Goal: Task Accomplishment & Management: Manage account settings

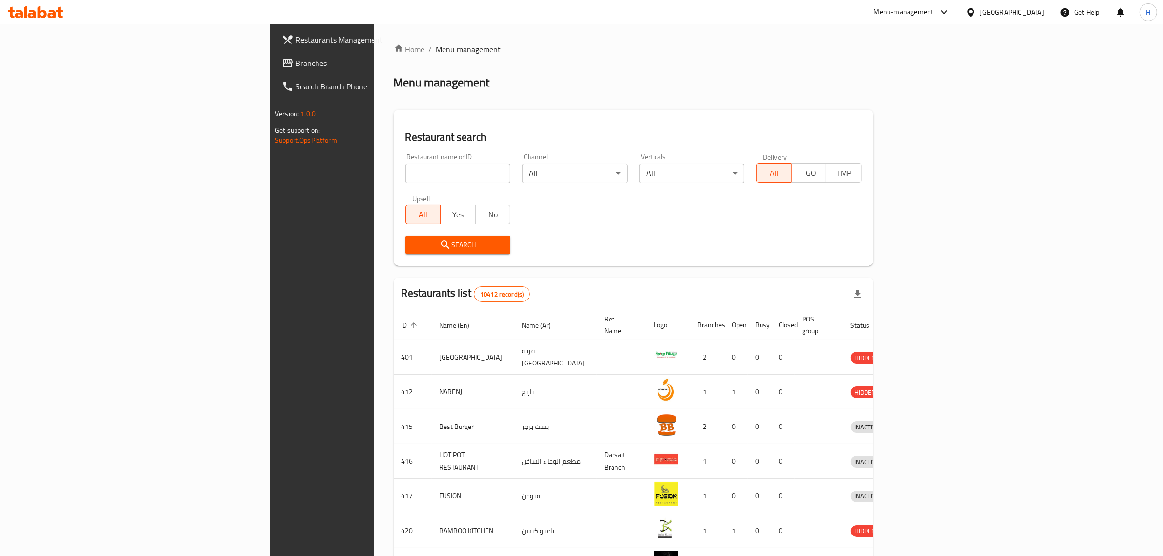
click at [295, 64] on span "Branches" at bounding box center [375, 63] width 161 height 12
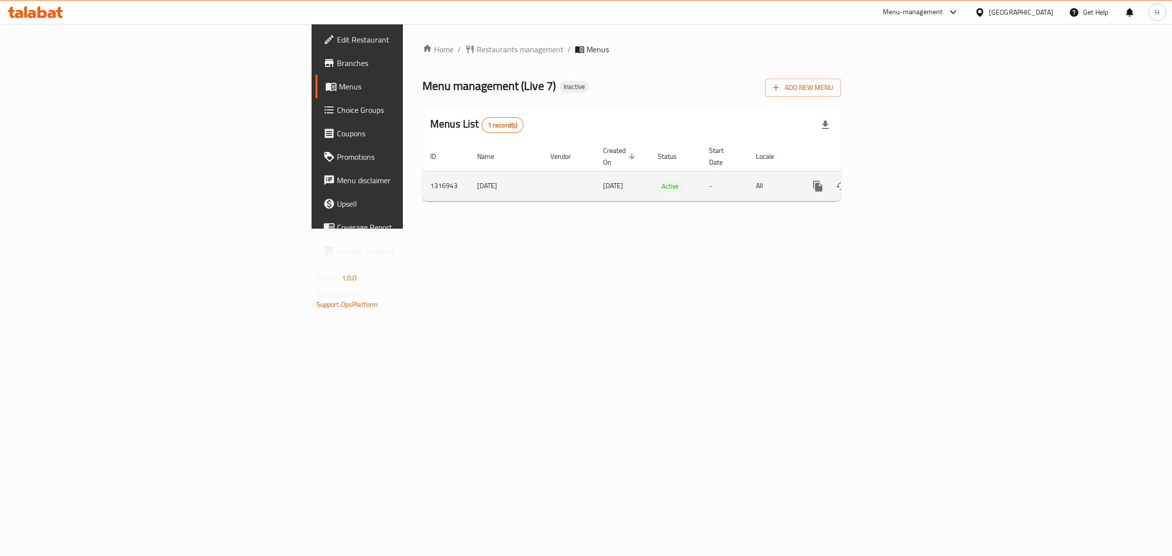
click at [894, 180] on icon "enhanced table" at bounding box center [888, 186] width 12 height 12
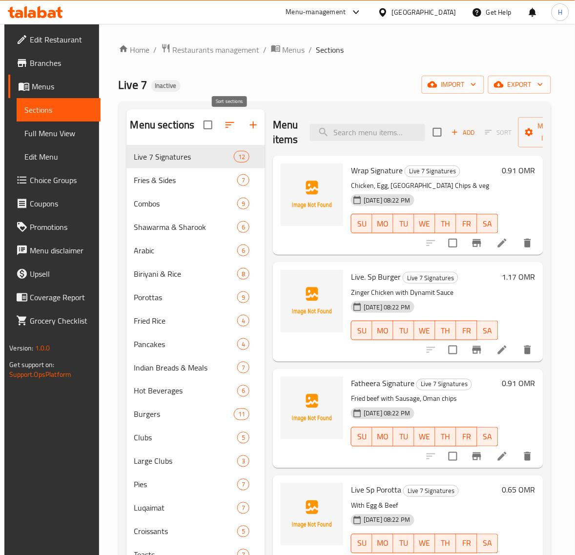
click at [226, 118] on button "button" at bounding box center [229, 124] width 23 height 23
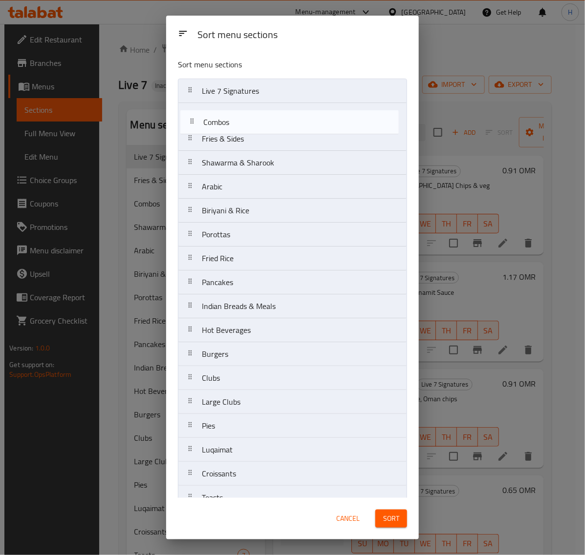
drag, startPoint x: 299, startPoint y: 147, endPoint x: 301, endPoint y: 121, distance: 26.4
click at [301, 126] on nav "Live 7 Signatures Fries & Sides Combos Shawarma & Sharook Arabic Biriyani & Ric…" at bounding box center [292, 319] width 229 height 480
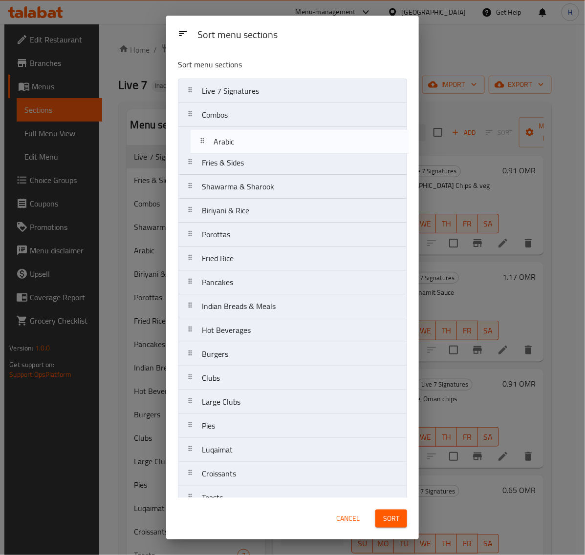
drag, startPoint x: 264, startPoint y: 187, endPoint x: 276, endPoint y: 138, distance: 50.2
click at [276, 138] on nav "Live 7 Signatures Combos Fries & Sides Shawarma & Sharook Arabic Biriyani & Ric…" at bounding box center [292, 319] width 229 height 480
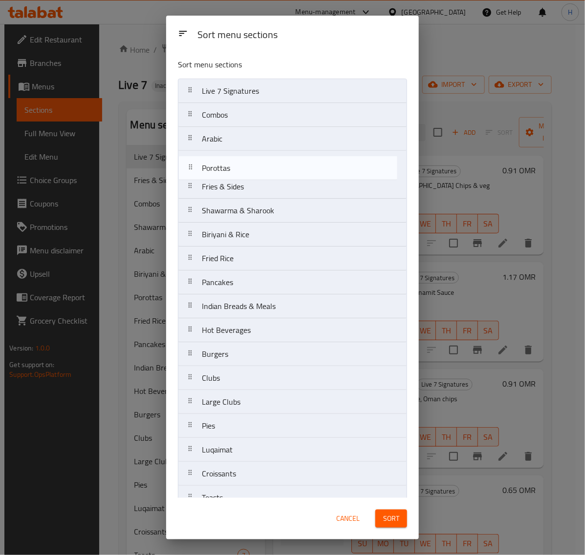
drag, startPoint x: 279, startPoint y: 232, endPoint x: 278, endPoint y: 161, distance: 71.3
click at [278, 161] on nav "Live 7 Signatures Combos Arabic Fries & Sides Shawarma & Sharook Biriyani & Ric…" at bounding box center [292, 319] width 229 height 480
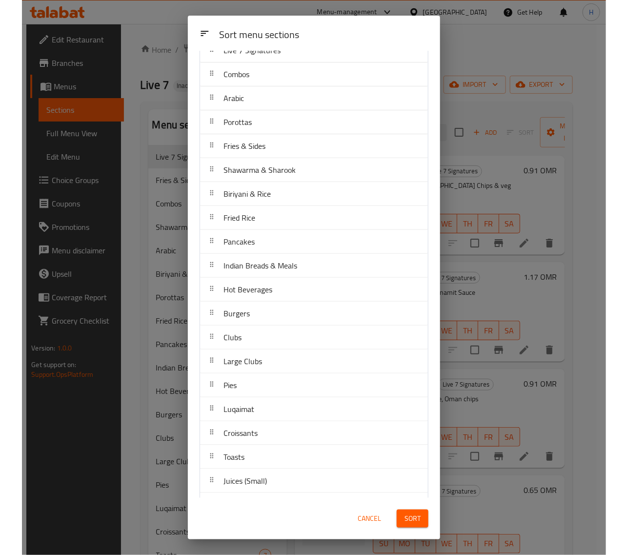
scroll to position [66, 0]
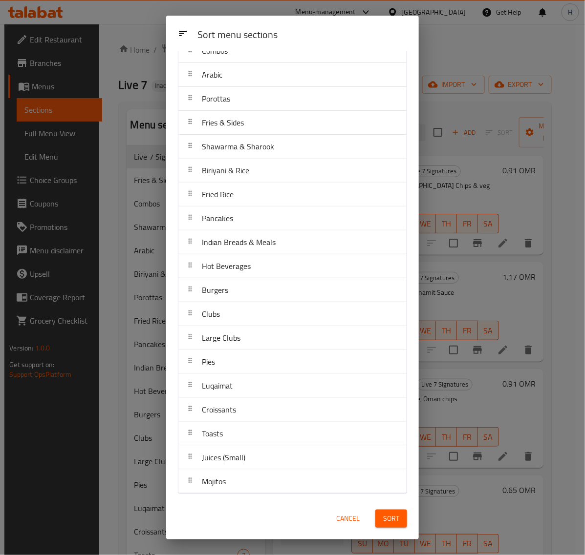
click at [389, 511] on button "Sort" at bounding box center [391, 519] width 32 height 18
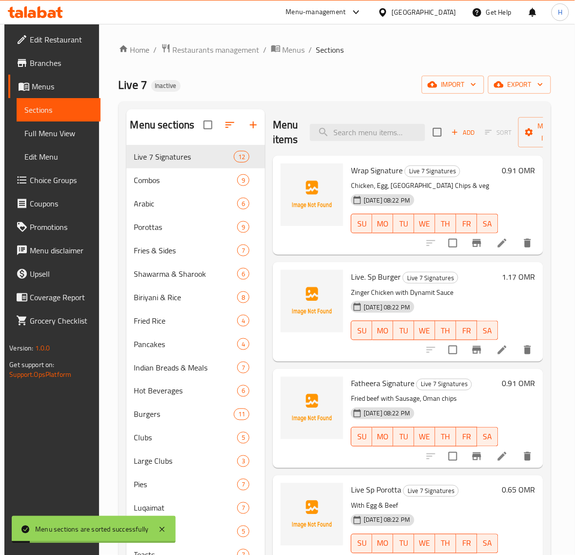
click at [66, 133] on span "Full Menu View" at bounding box center [58, 133] width 68 height 12
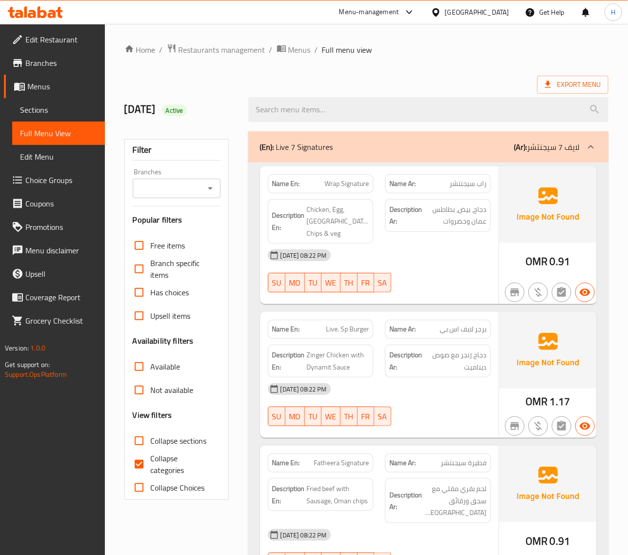
drag, startPoint x: 142, startPoint y: 435, endPoint x: 148, endPoint y: 464, distance: 30.5
click at [142, 435] on input "Collapse sections" at bounding box center [138, 440] width 23 height 23
checkbox input "true"
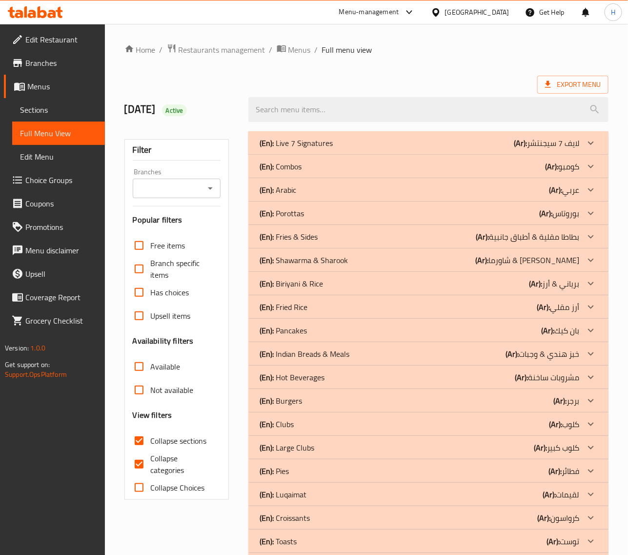
click at [148, 464] on input "Collapse categories" at bounding box center [138, 464] width 23 height 23
checkbox input "false"
click at [148, 440] on input "Collapse sections" at bounding box center [138, 440] width 23 height 23
checkbox input "false"
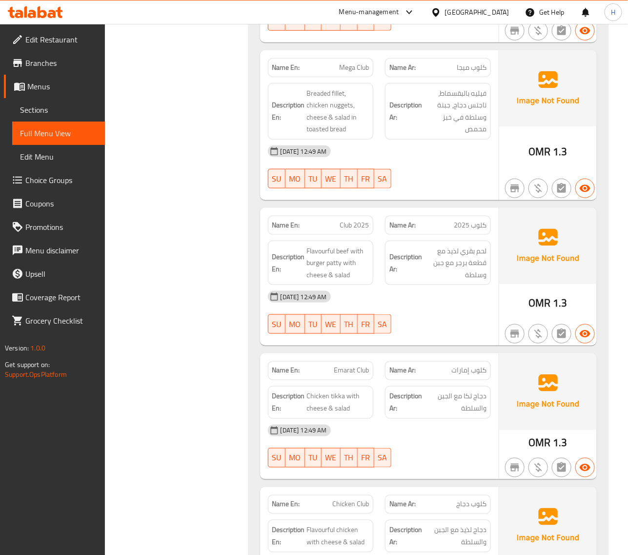
scroll to position [14121, 0]
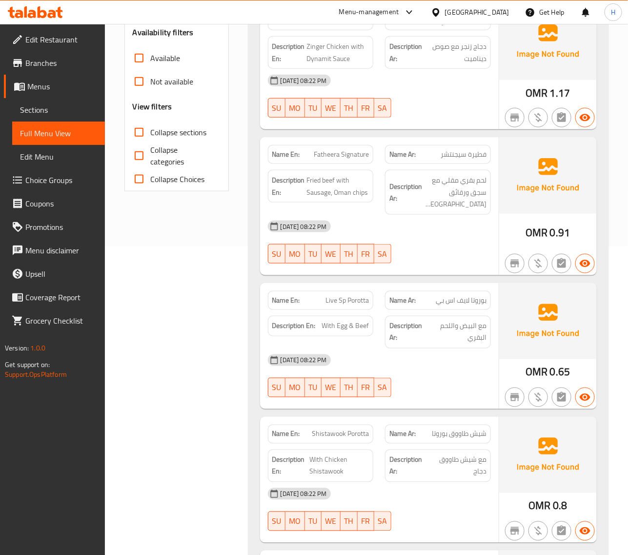
scroll to position [0, 0]
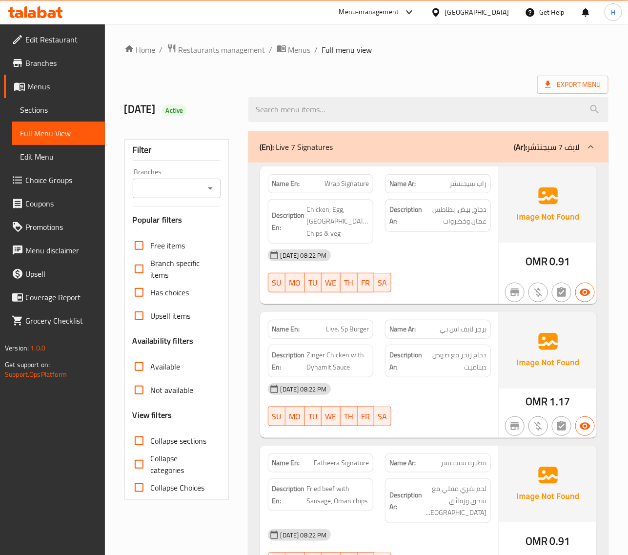
click at [452, 77] on div "Export Menu" at bounding box center [367, 85] width 484 height 18
click at [552, 79] on span "Export Menu" at bounding box center [573, 85] width 56 height 12
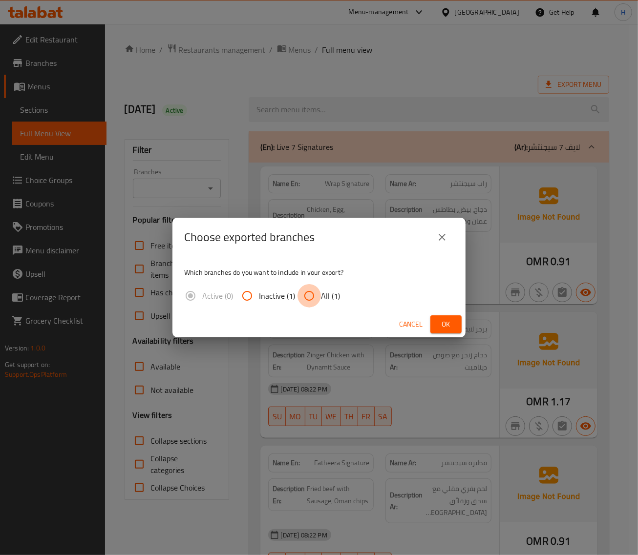
click at [317, 296] on input "All (1)" at bounding box center [308, 295] width 23 height 23
radio input "true"
click at [448, 325] on span "Ok" at bounding box center [446, 324] width 16 height 12
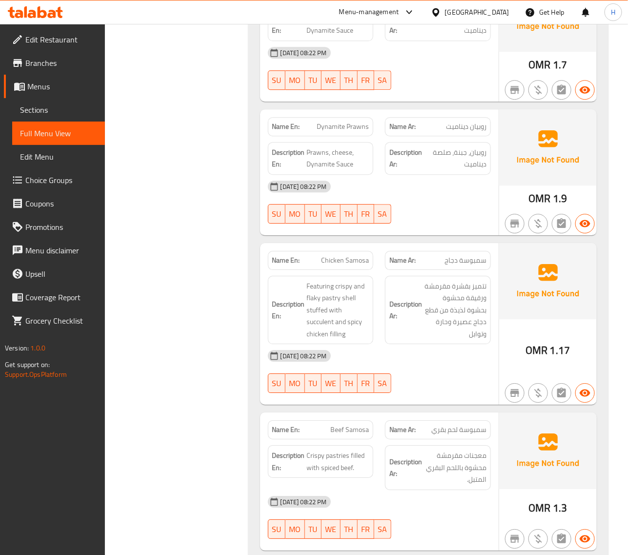
scroll to position [895, 0]
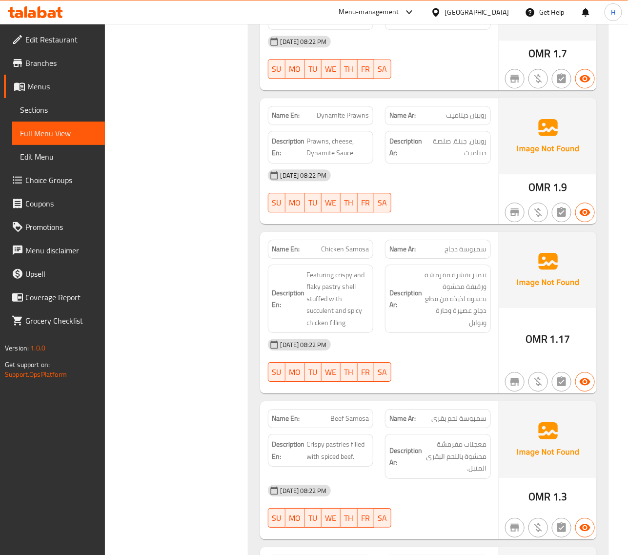
click at [361, 244] on span "Chicken Samosa" at bounding box center [345, 249] width 48 height 10
copy span "Chicken Samosa"
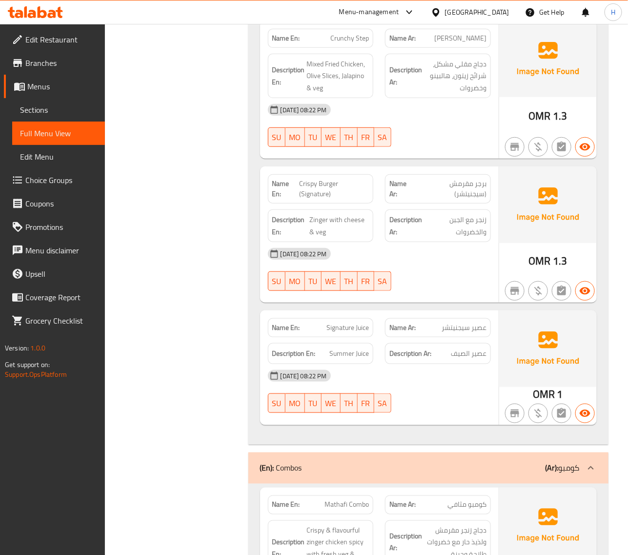
scroll to position [1424, 0]
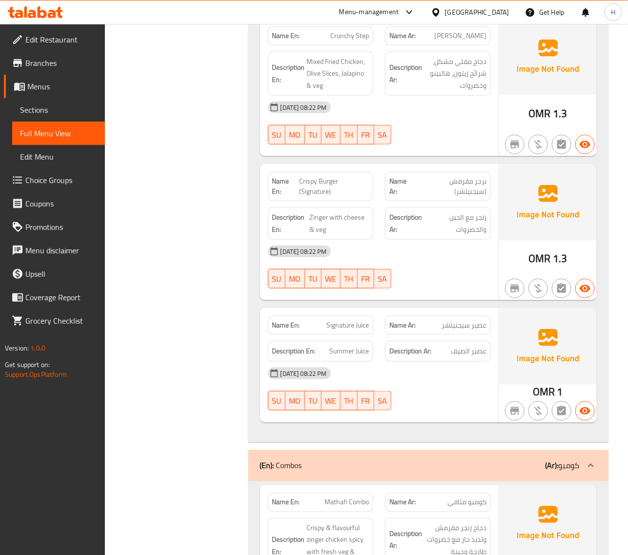
click at [359, 320] on span "Signature Juice" at bounding box center [348, 325] width 42 height 10
click at [353, 320] on span "Signature Juice" at bounding box center [348, 325] width 42 height 10
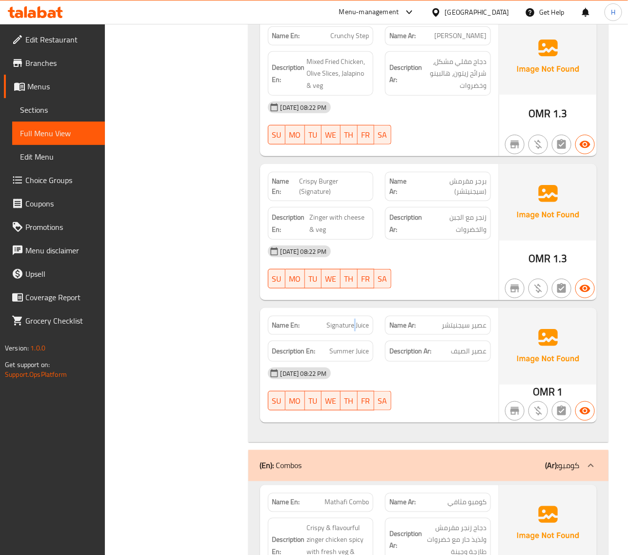
click at [353, 320] on span "Signature Juice" at bounding box center [348, 325] width 42 height 10
copy span "Signature Juice"
click at [347, 286] on div at bounding box center [347, 286] width 0 height 0
click at [355, 316] on div "Name En: Signature Juice" at bounding box center [321, 325] width 106 height 19
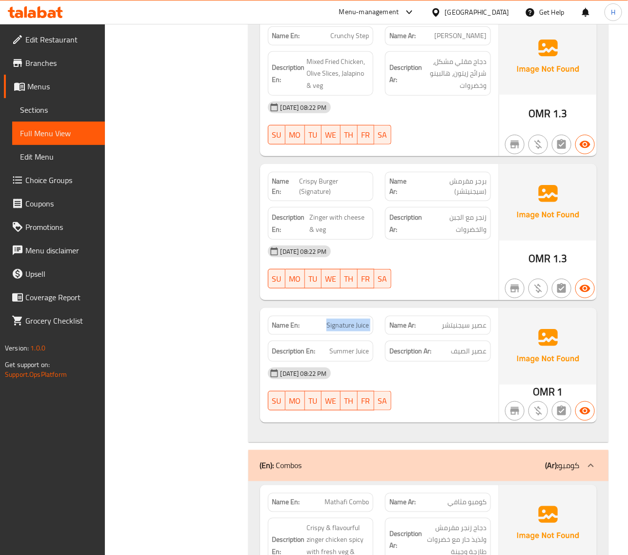
copy span "Signature Juice"
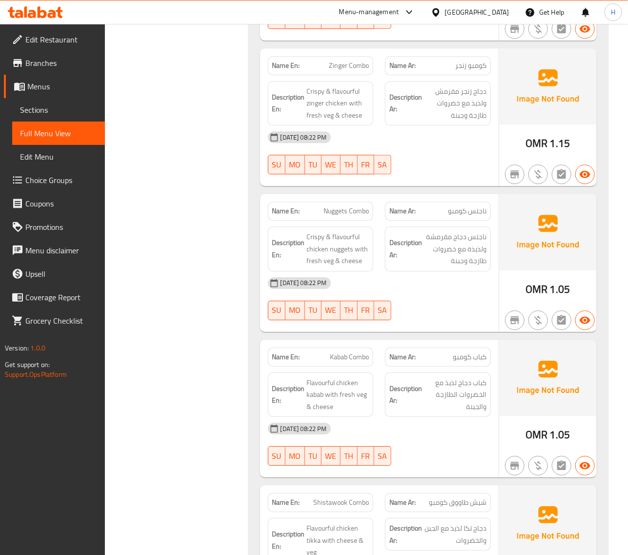
scroll to position [2198, 0]
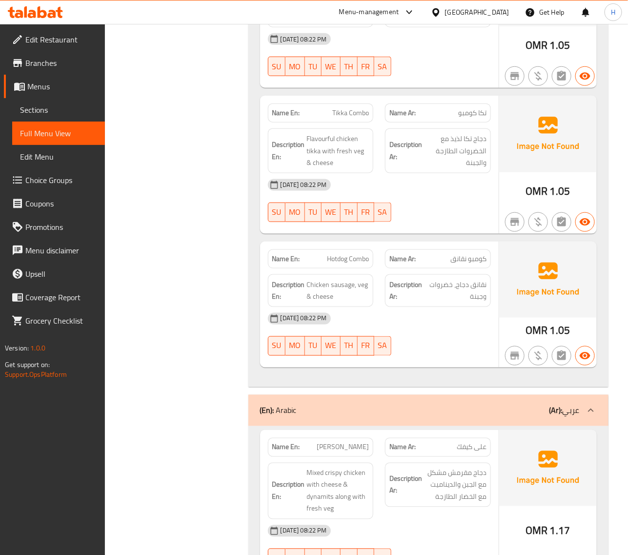
scroll to position [2849, 0]
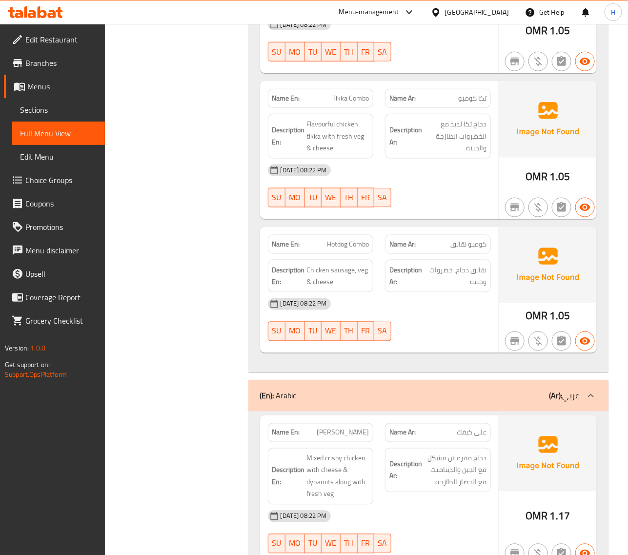
click at [349, 239] on span "Hotdog Combo" at bounding box center [348, 244] width 42 height 10
copy span "Hotdog Combo"
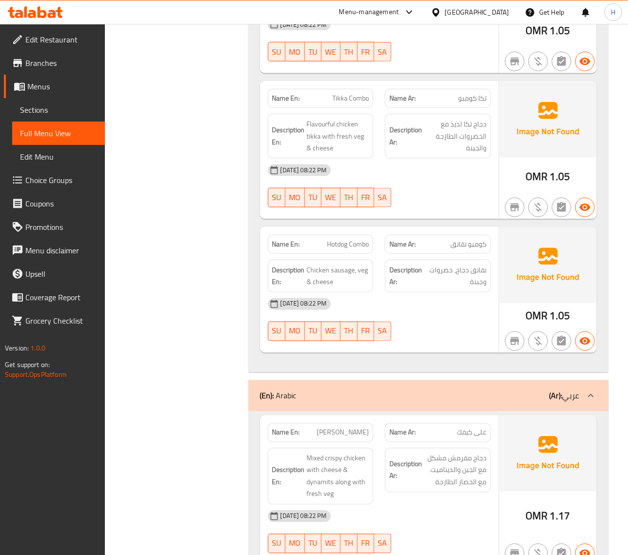
click at [347, 239] on span "Hotdog Combo" at bounding box center [348, 244] width 42 height 10
copy span "Hotdog Combo"
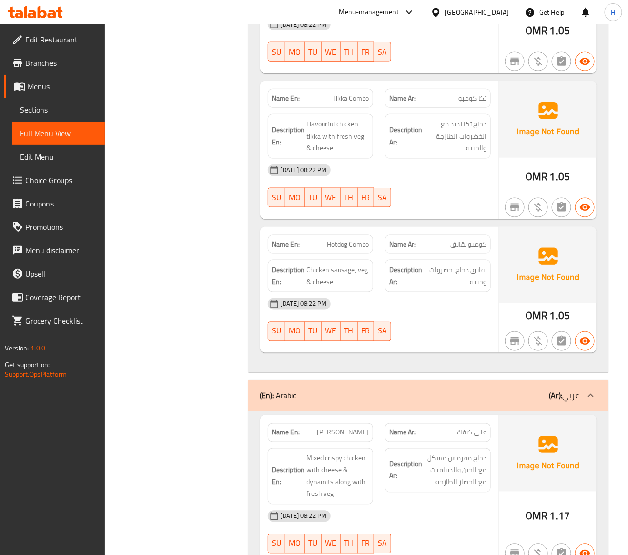
click at [350, 93] on span "Tikka Combo" at bounding box center [351, 98] width 37 height 10
copy span "Tikka Combo"
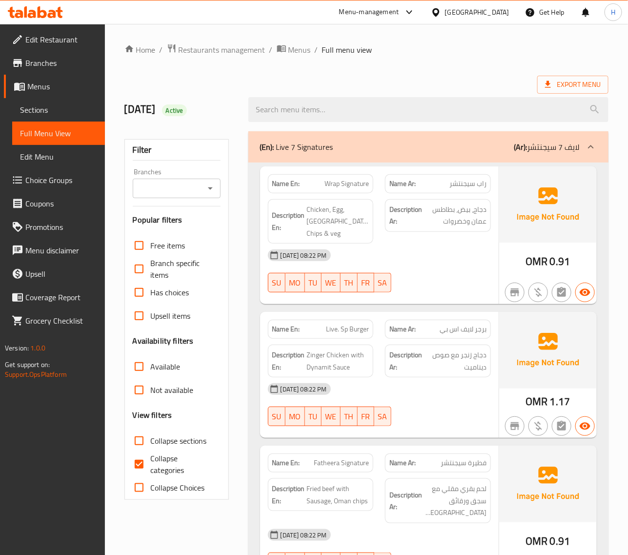
click at [42, 104] on span "Sections" at bounding box center [58, 110] width 77 height 12
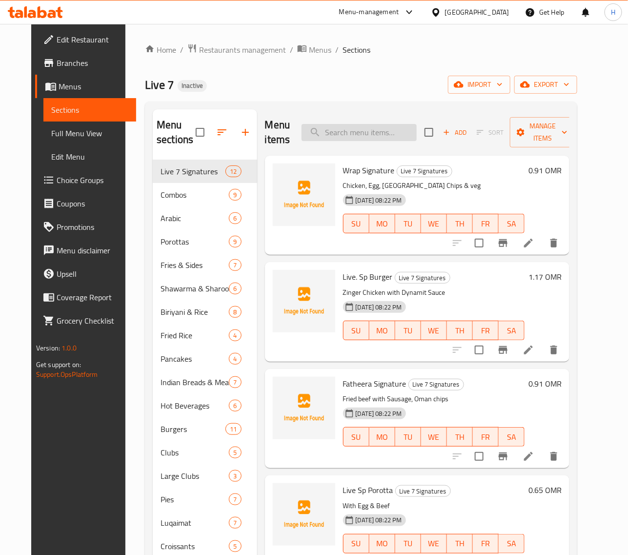
click at [380, 130] on input "search" at bounding box center [359, 132] width 115 height 17
paste input "Chicken Samosa"
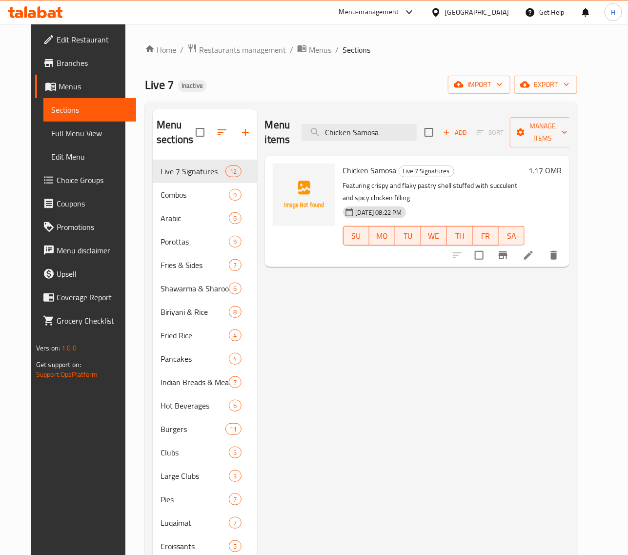
type input "Chicken Samosa"
click at [535, 254] on icon at bounding box center [529, 256] width 12 height 12
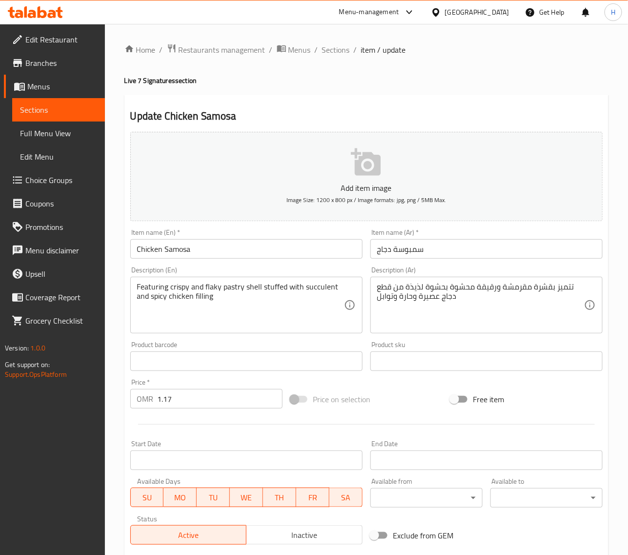
click at [227, 252] on input "Chicken Samosa" at bounding box center [246, 249] width 232 height 20
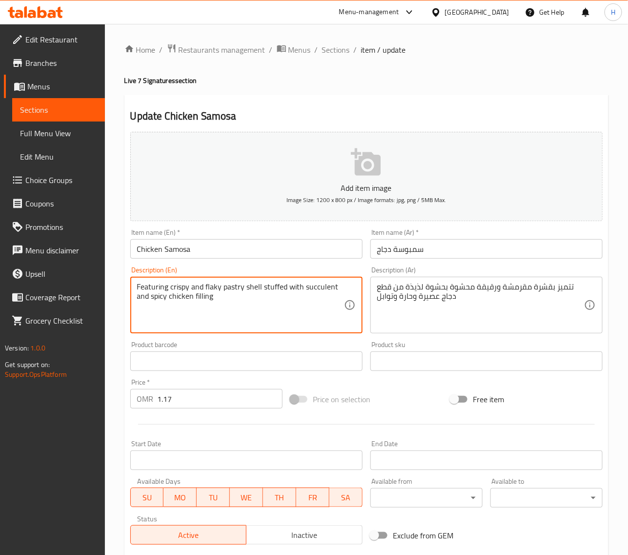
click at [241, 286] on textarea "Featuring crispy and flaky pastry shell stuffed with succulent and spicy chicke…" at bounding box center [240, 305] width 207 height 46
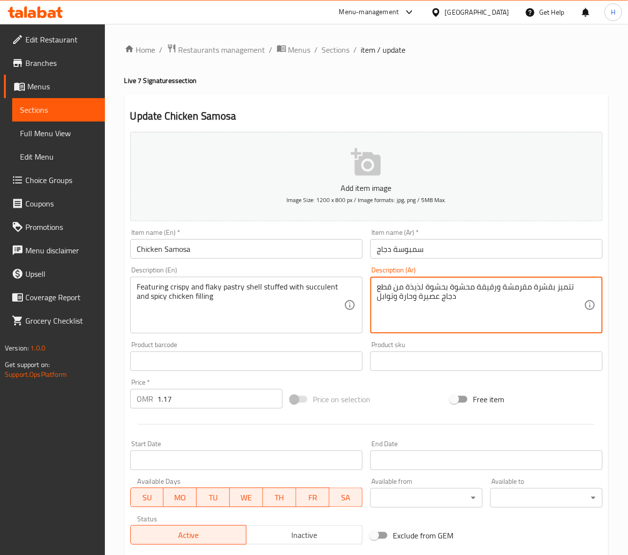
paste textarea "عجنات مقرمشة ومتقشرة محشوة بحشوة دجاج شهية وحارة"
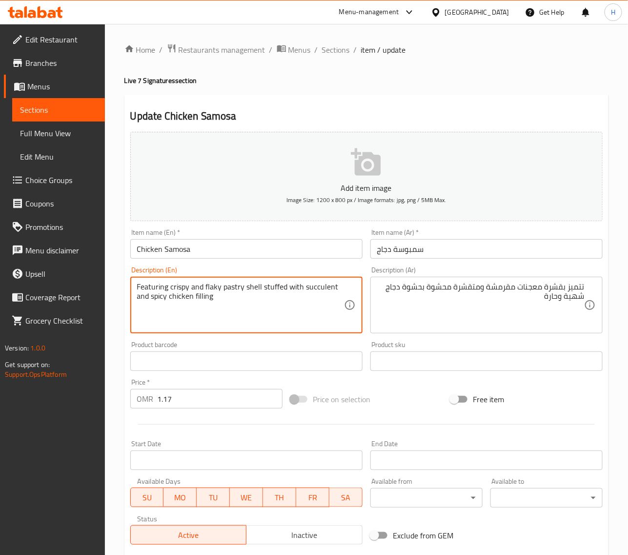
click at [320, 290] on textarea "Featuring crispy and flaky pastry shell stuffed with succulent and spicy chicke…" at bounding box center [240, 305] width 207 height 46
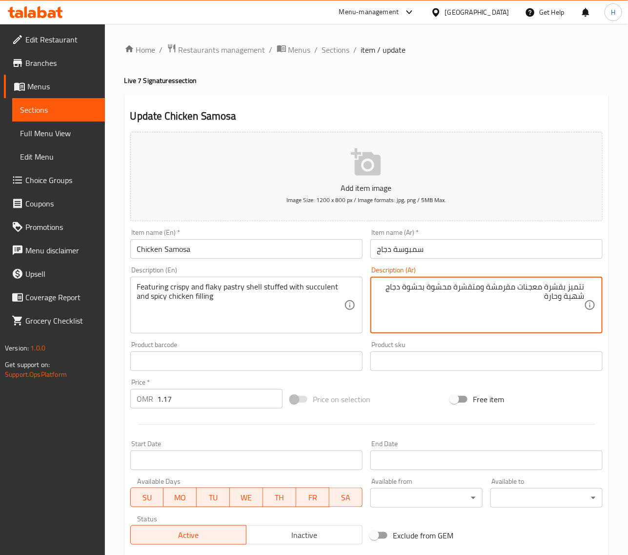
click at [580, 299] on textarea "تتميز بقشرة معجنات مقرمشة ومتقشرة محشوة بحشوة دجاج شهية وحارة" at bounding box center [480, 305] width 207 height 46
paste textarea "صاري"
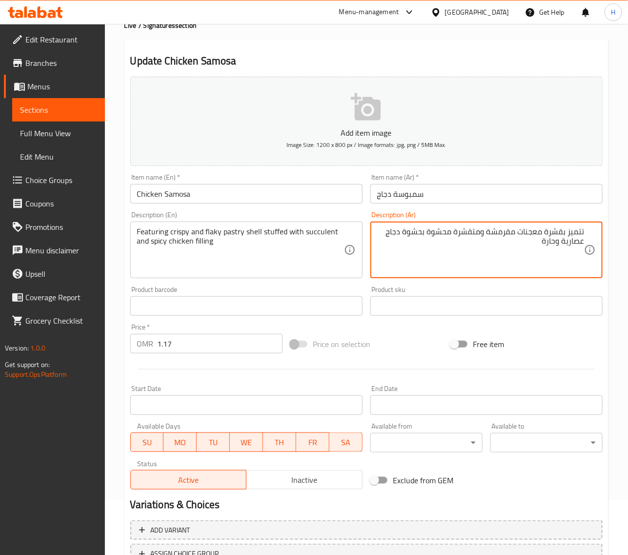
scroll to position [133, 0]
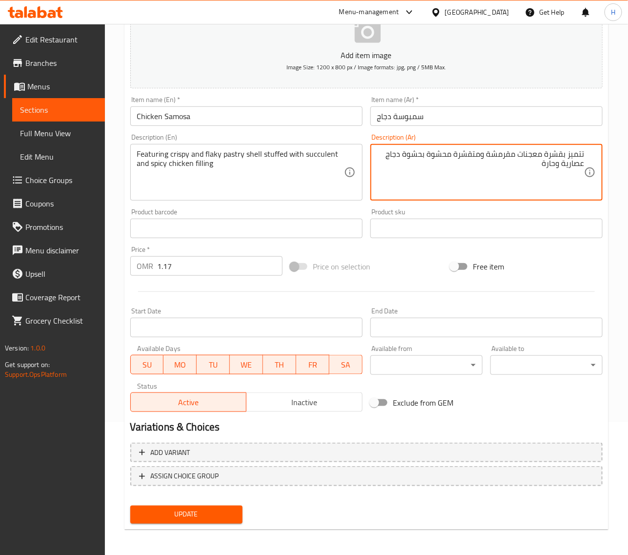
type textarea "تتميز بقشرة معجنات مقرمشة ومتقشرة محشوة بحشوة دجاج عصارية وحارة"
click at [220, 506] on button "Update" at bounding box center [186, 515] width 112 height 18
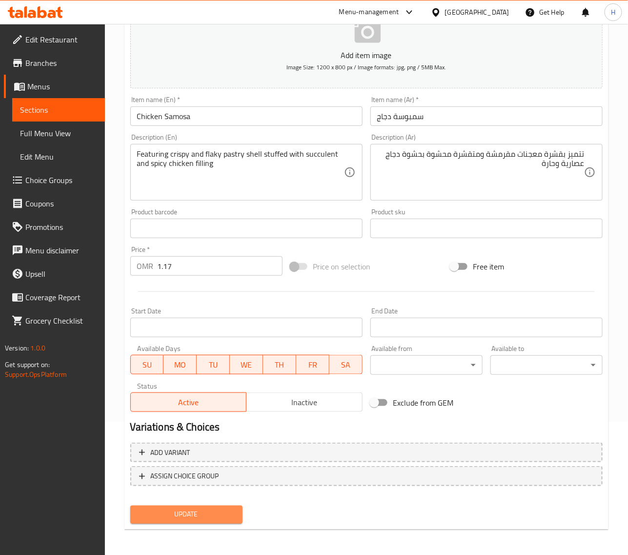
click at [221, 510] on span "Update" at bounding box center [186, 515] width 97 height 12
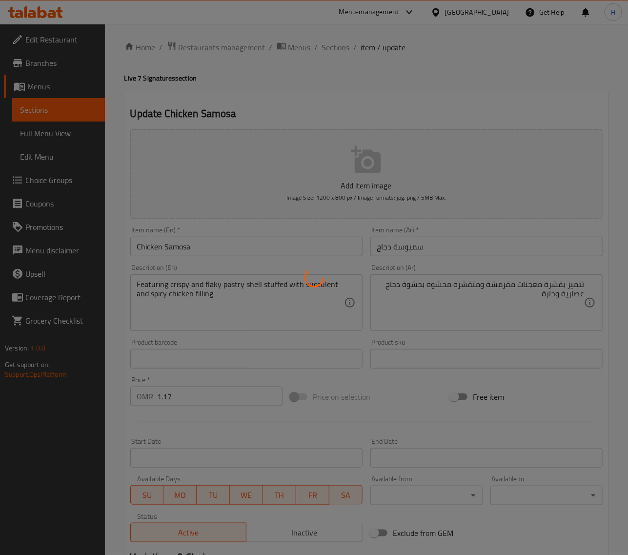
scroll to position [0, 0]
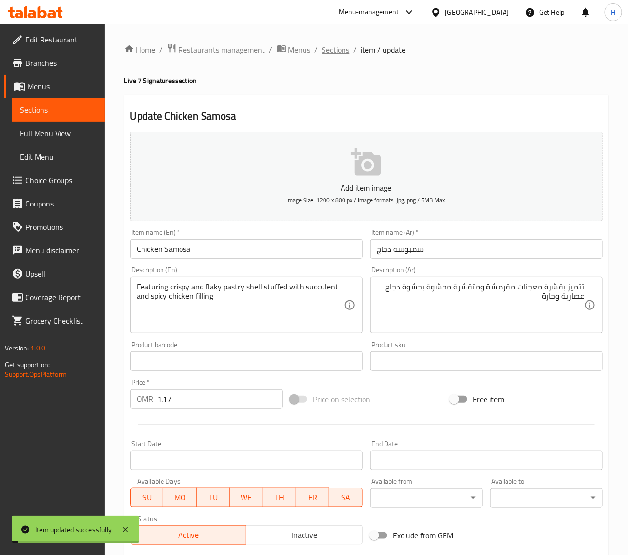
click at [345, 49] on span "Sections" at bounding box center [336, 50] width 28 height 12
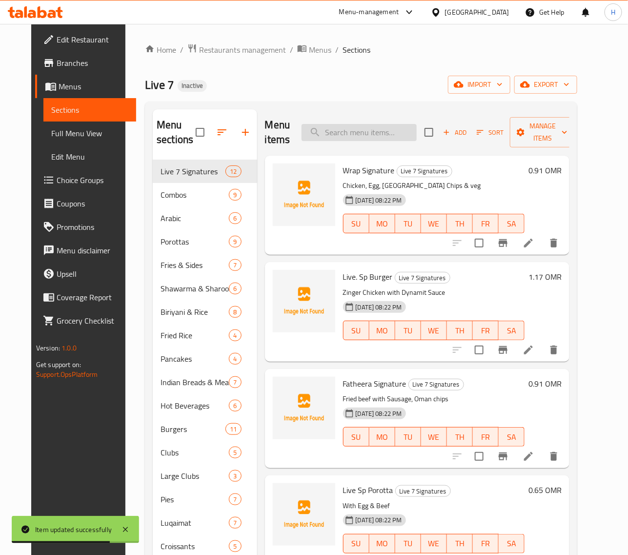
click at [360, 127] on input "search" at bounding box center [359, 132] width 115 height 17
paste input "Signature Juice"
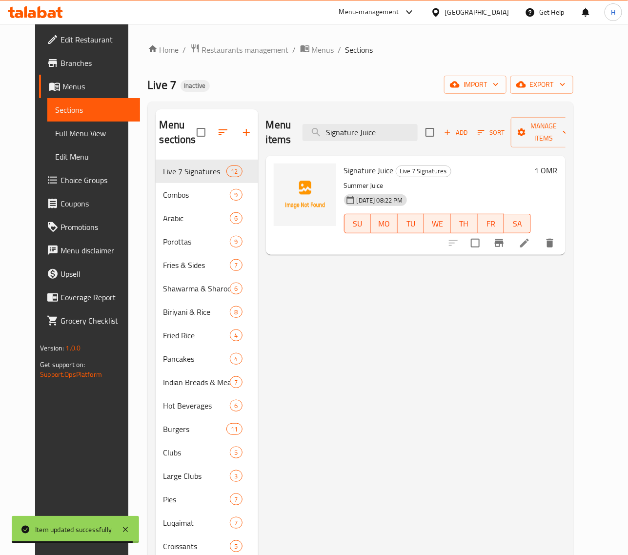
type input "Signature Juice"
click at [531, 243] on icon at bounding box center [525, 243] width 12 height 12
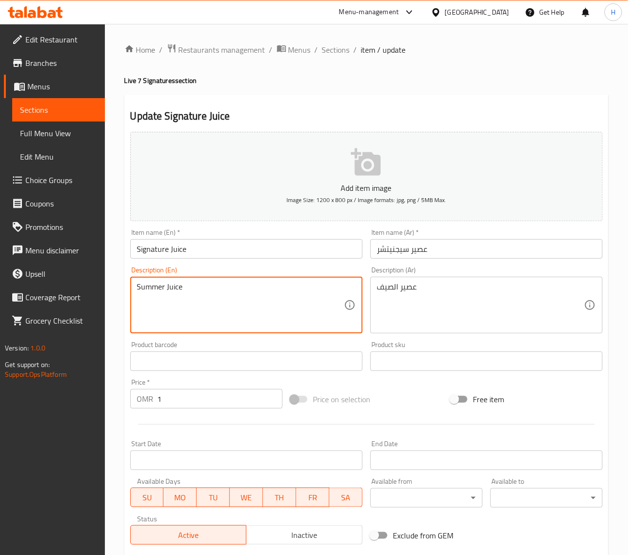
click at [228, 311] on textarea "Summer Juice" at bounding box center [240, 305] width 207 height 46
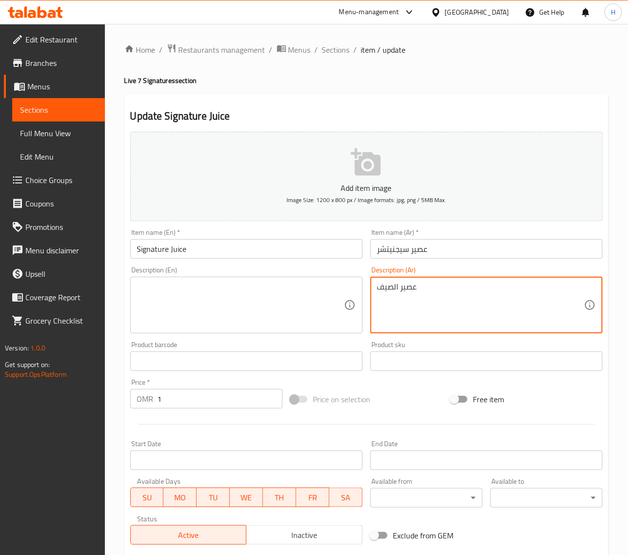
click at [421, 298] on textarea "عصير الصيف" at bounding box center [480, 305] width 207 height 46
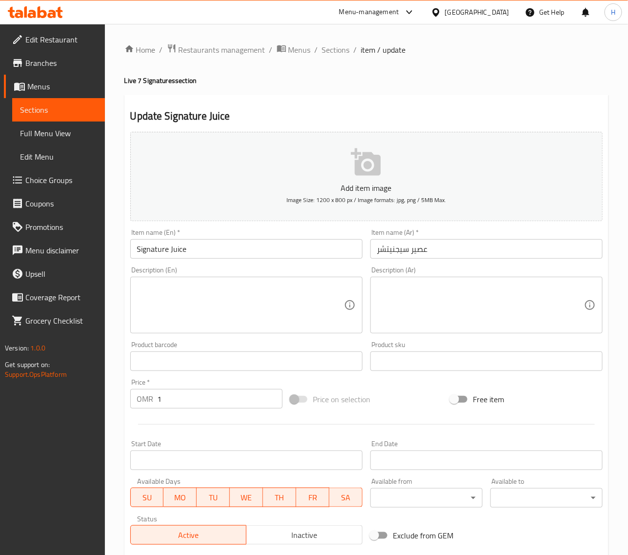
click at [111, 292] on div "Home / Restaurants management / Menus / Sections / item / update Live 7 Signatu…" at bounding box center [367, 357] width 524 height 666
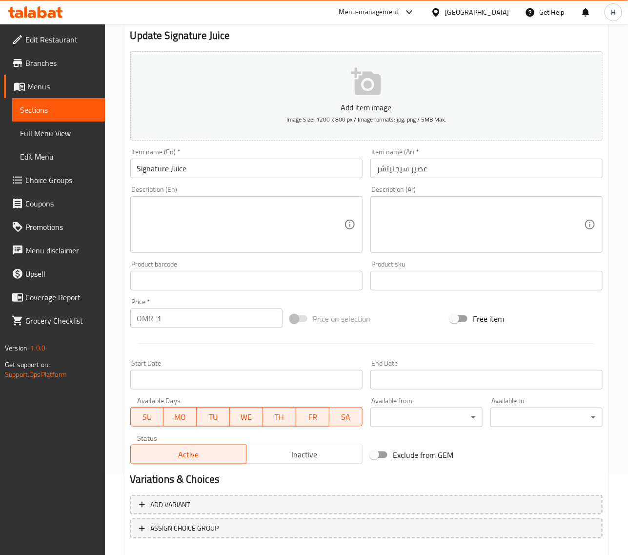
scroll to position [133, 0]
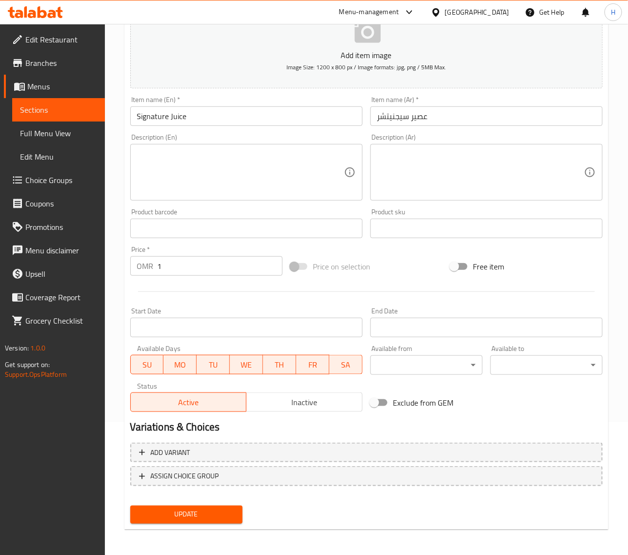
click at [230, 509] on span "Update" at bounding box center [186, 515] width 97 height 12
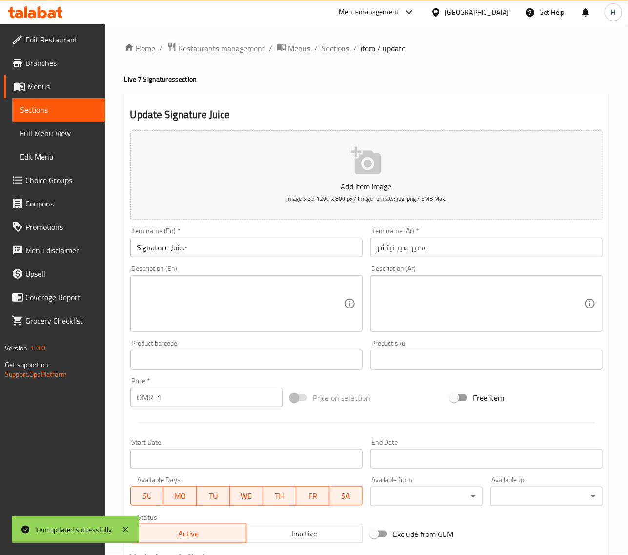
scroll to position [0, 0]
drag, startPoint x: 334, startPoint y: 50, endPoint x: 300, endPoint y: 0, distance: 60.3
click at [334, 49] on span "Sections" at bounding box center [336, 50] width 28 height 12
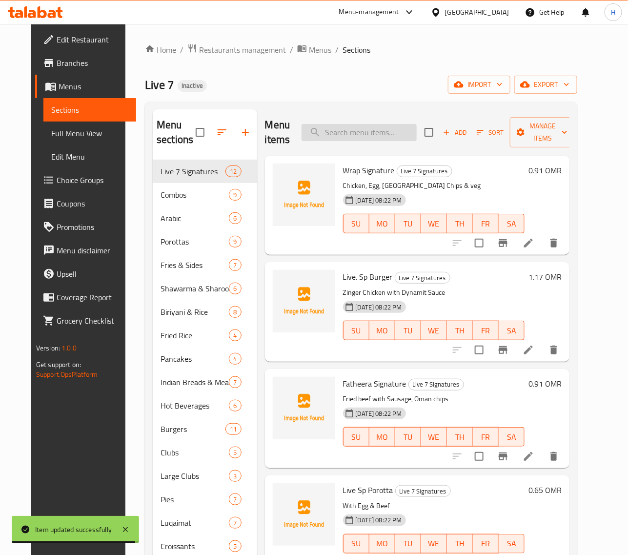
click at [417, 130] on input "search" at bounding box center [359, 132] width 115 height 17
paste input "Hotdog Combo"
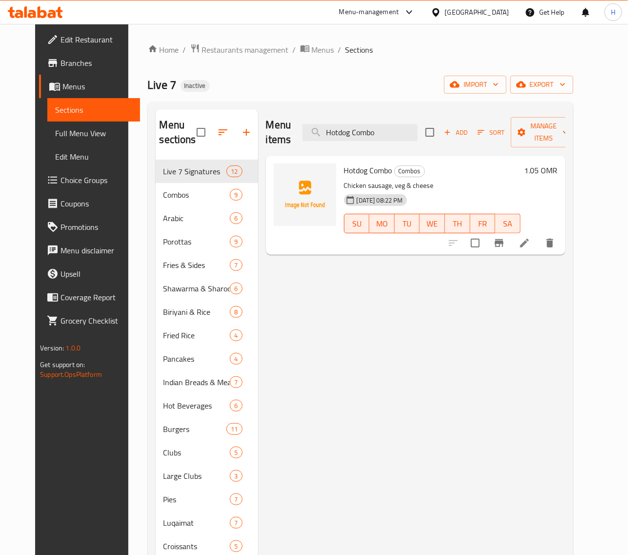
type input "Hotdog Combo"
click at [531, 240] on icon at bounding box center [525, 243] width 12 height 12
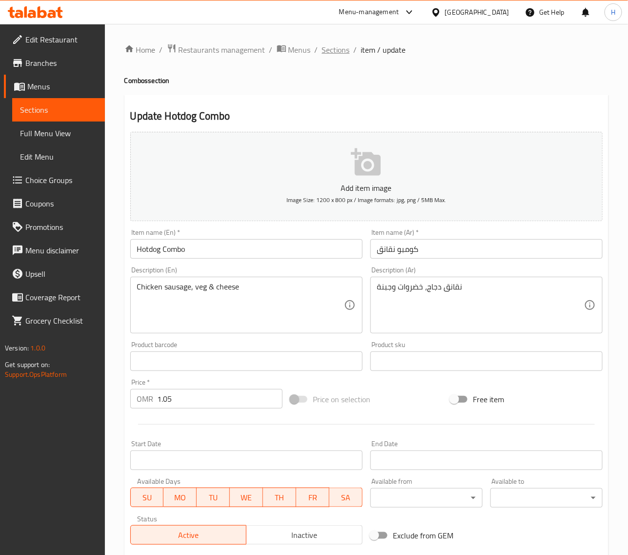
click at [340, 48] on span "Sections" at bounding box center [336, 50] width 28 height 12
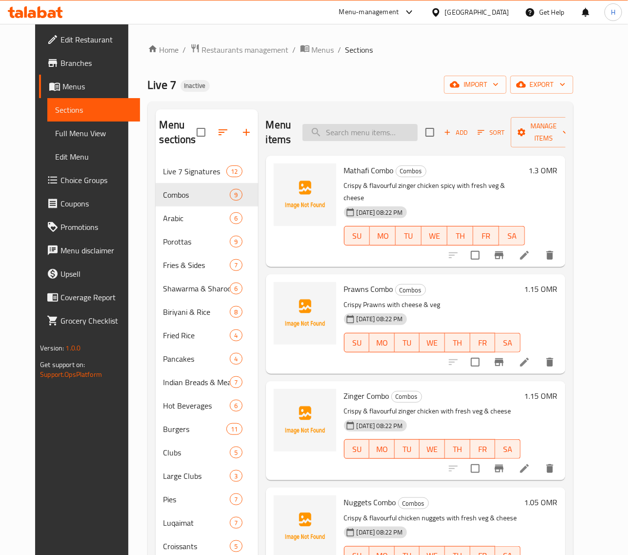
click at [389, 134] on input "search" at bounding box center [360, 132] width 115 height 17
paste input "Hotdog Combo"
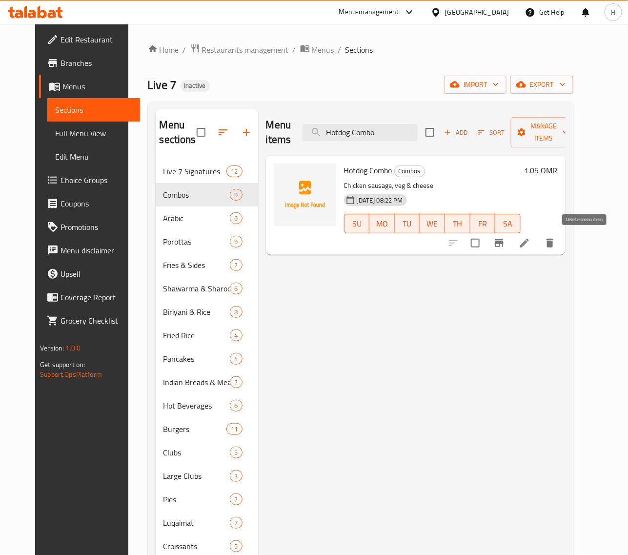
click at [556, 244] on icon "delete" at bounding box center [551, 243] width 12 height 12
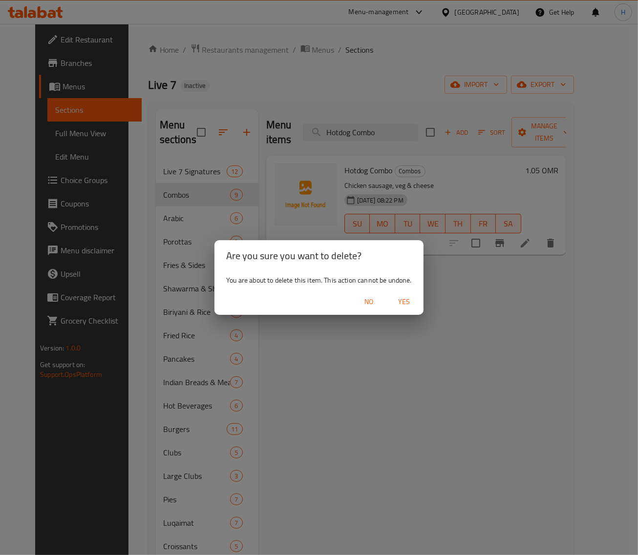
click at [405, 301] on span "Yes" at bounding box center [403, 302] width 23 height 12
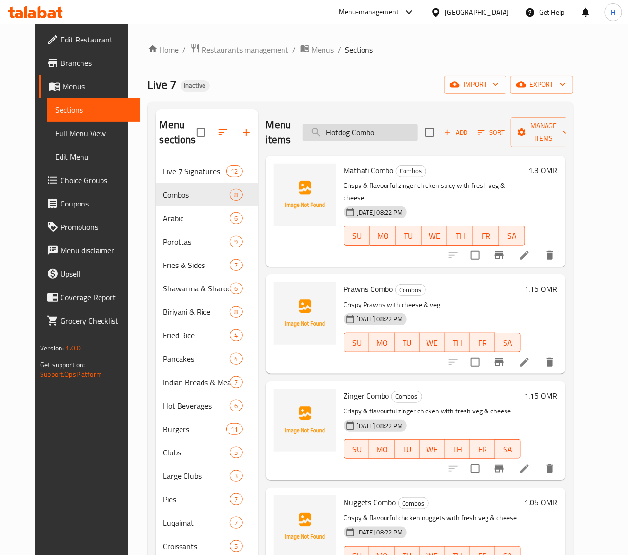
click at [386, 132] on input "Hotdog Combo" at bounding box center [360, 132] width 115 height 17
paste input "Dynamite Beef Fries"
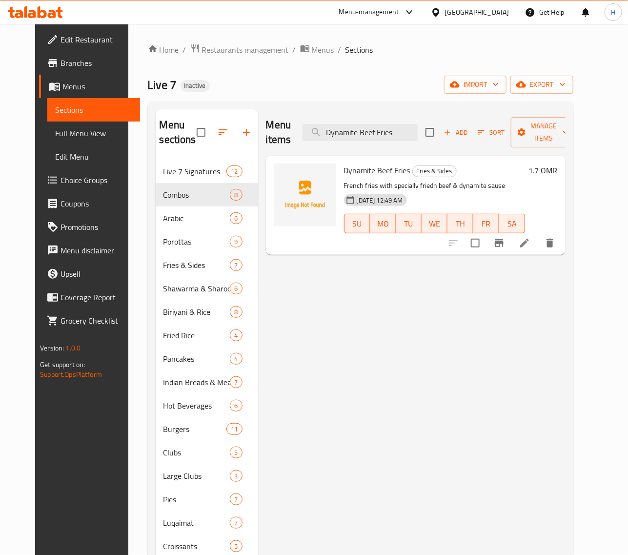
type input "Dynamite Beef Fries"
click at [531, 243] on icon at bounding box center [525, 243] width 12 height 12
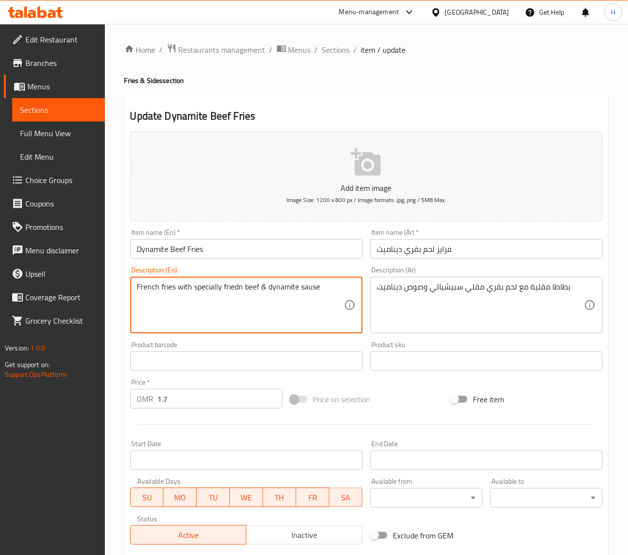
click at [235, 285] on textarea "French fries with specially friedn beef & dynamite sause" at bounding box center [240, 305] width 207 height 46
click at [244, 288] on textarea "French fries with specially friedn beef & dynamite sause" at bounding box center [240, 305] width 207 height 46
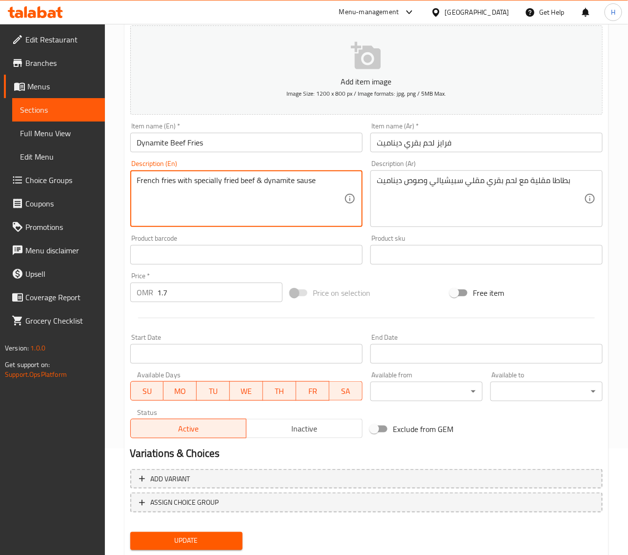
scroll to position [133, 0]
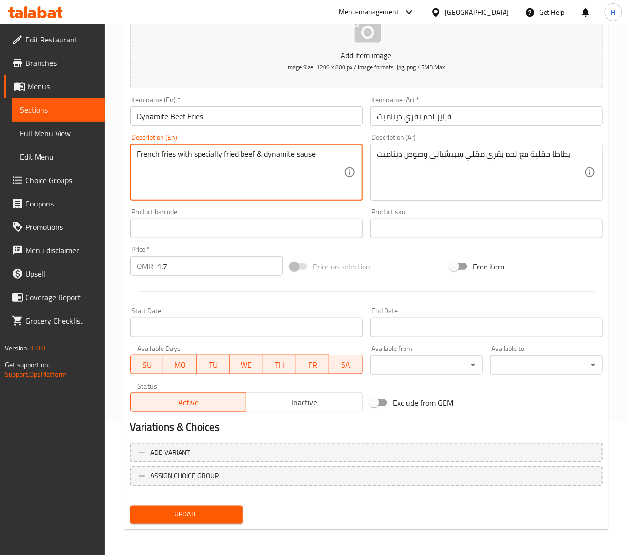
type textarea "French fries with specially fried beef & dynamite sause"
click at [197, 509] on span "Update" at bounding box center [186, 515] width 97 height 12
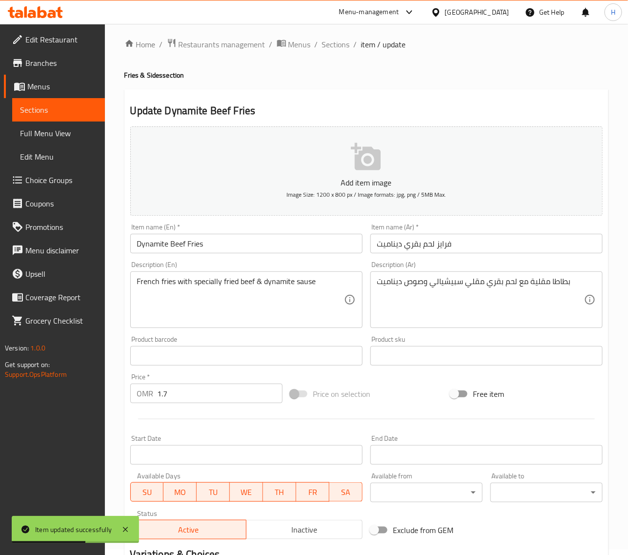
scroll to position [0, 0]
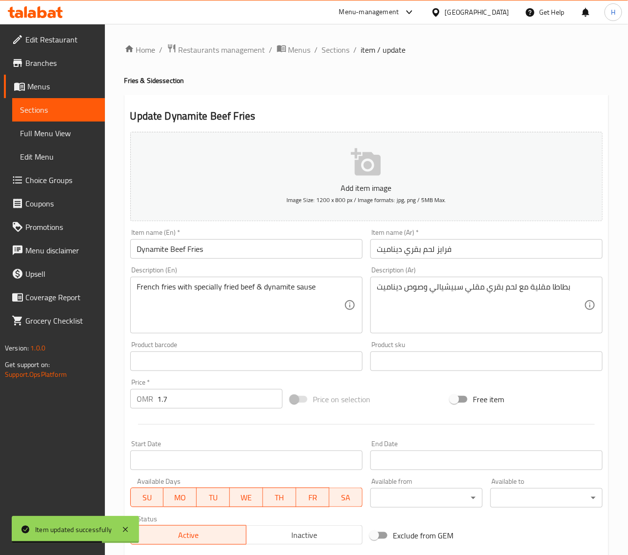
drag, startPoint x: 333, startPoint y: 52, endPoint x: 316, endPoint y: 3, distance: 51.4
click at [333, 52] on span "Sections" at bounding box center [336, 50] width 28 height 12
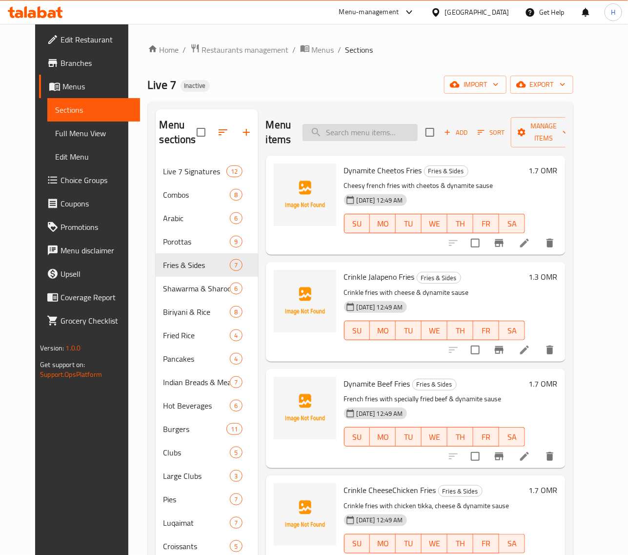
click at [399, 132] on input "search" at bounding box center [360, 132] width 115 height 17
paste input "Crinkle CheeseChicken Fries"
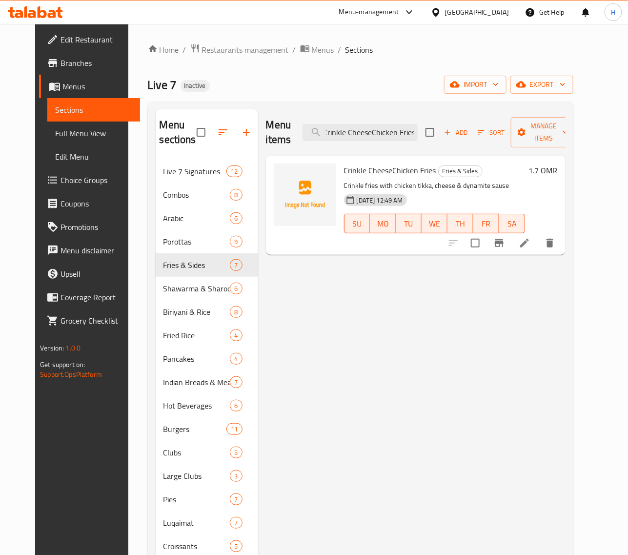
type input "Crinkle CheeseChicken Fries"
click at [531, 242] on icon at bounding box center [525, 243] width 12 height 12
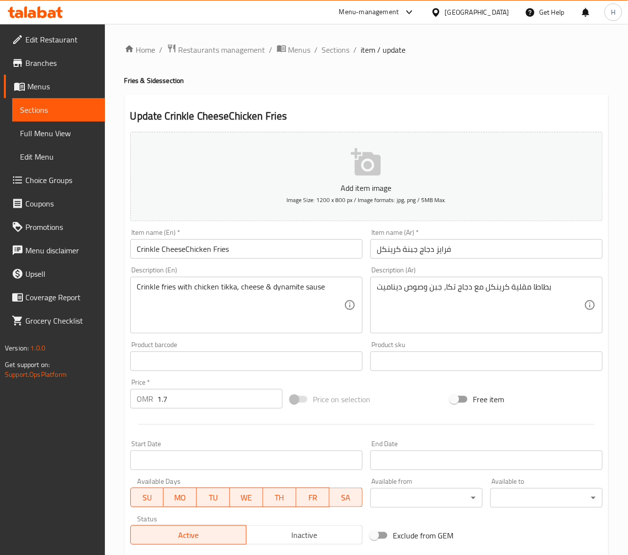
click at [182, 248] on input "Crinkle CheeseChicken Fries" at bounding box center [246, 249] width 232 height 20
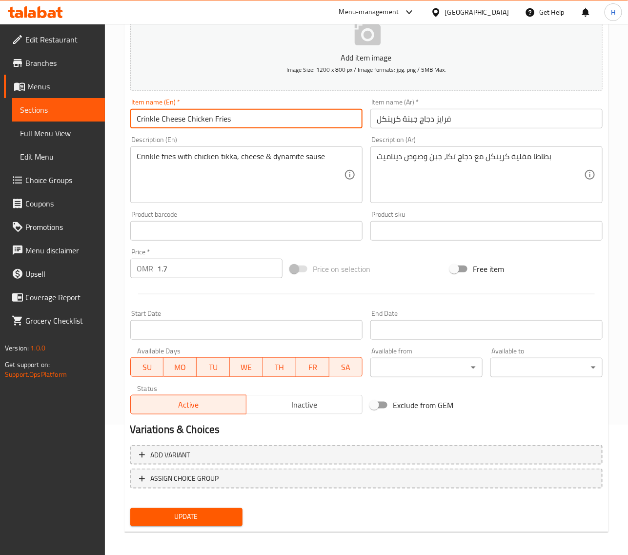
scroll to position [133, 0]
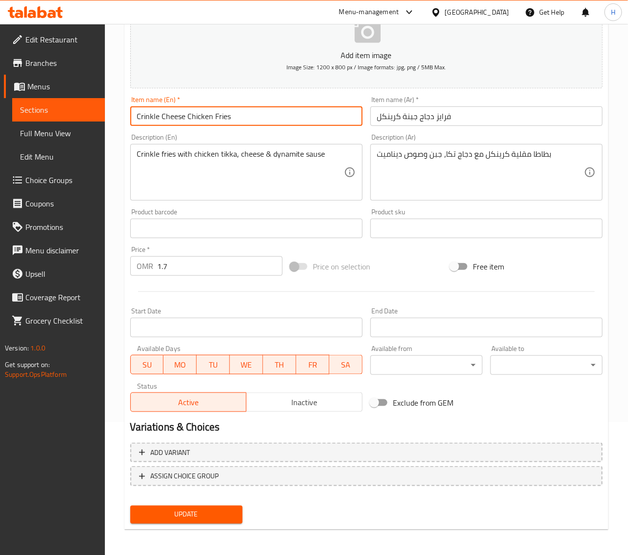
type input "Crinkle Cheese Chicken Fries"
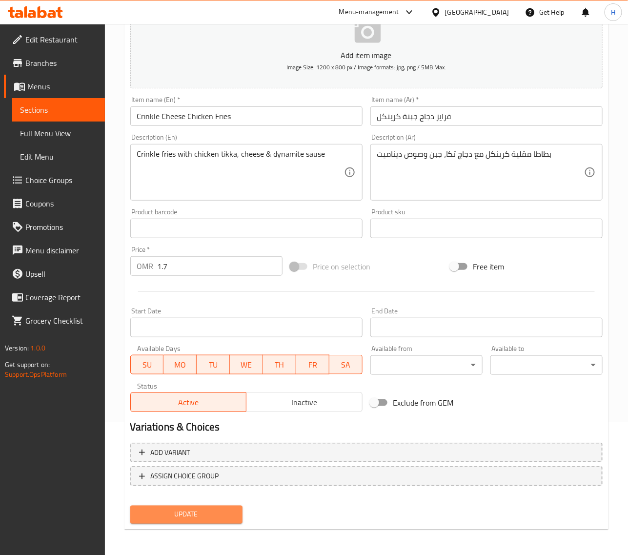
click at [226, 506] on button "Update" at bounding box center [186, 515] width 112 height 18
click at [232, 513] on span "Update" at bounding box center [186, 515] width 97 height 12
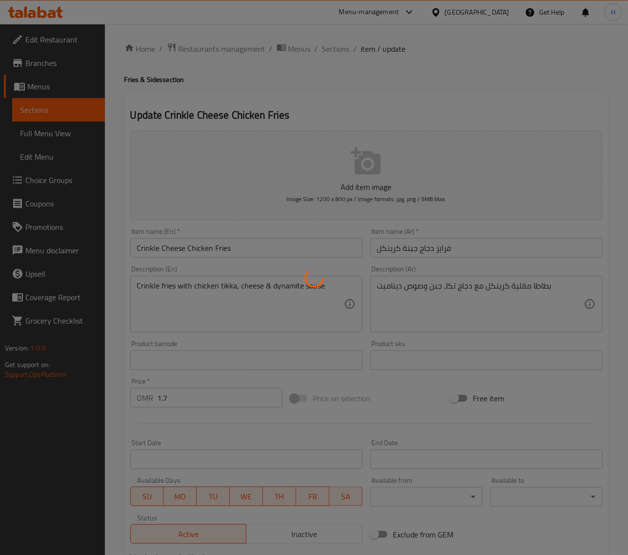
scroll to position [0, 0]
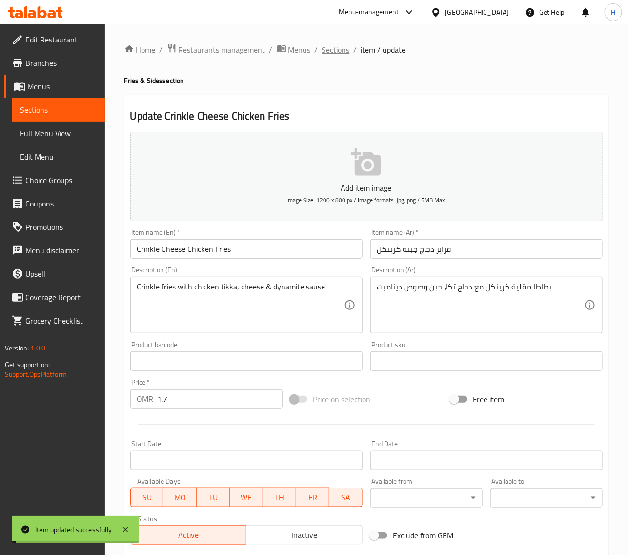
click at [338, 52] on span "Sections" at bounding box center [336, 50] width 28 height 12
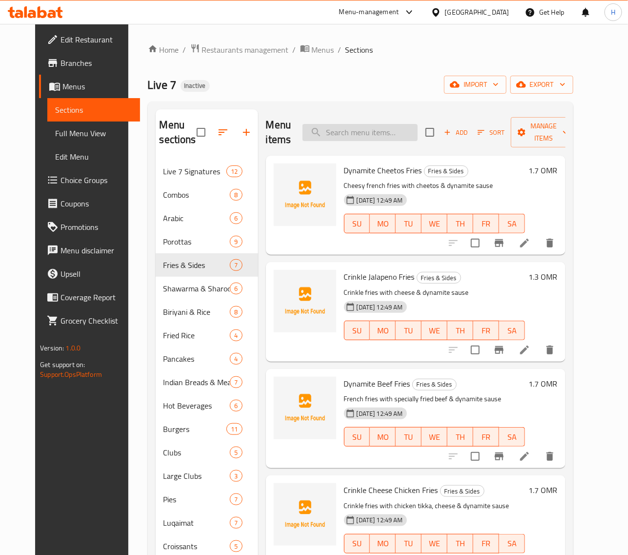
click at [377, 133] on input "search" at bounding box center [360, 132] width 115 height 17
paste input "Cheesy Hotdog Fries"
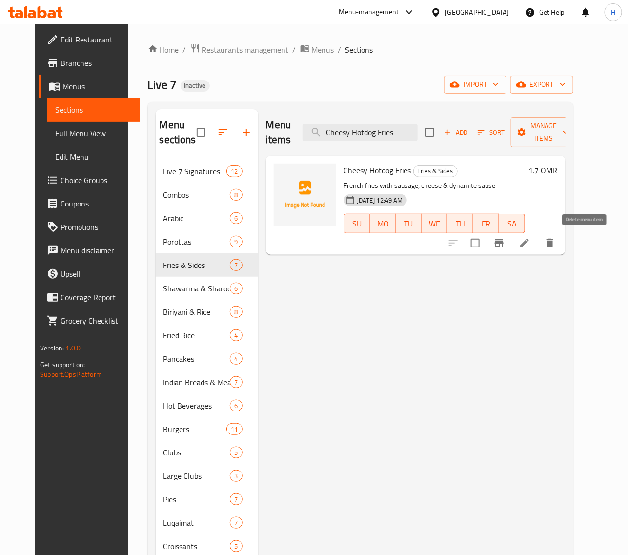
click at [556, 238] on icon "delete" at bounding box center [551, 243] width 12 height 12
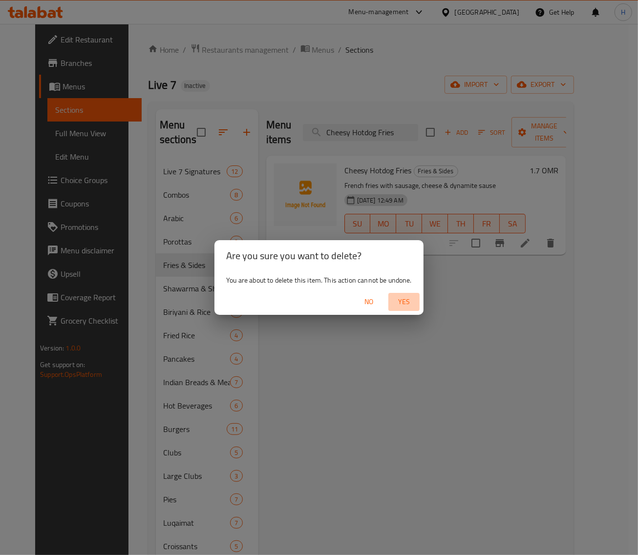
click at [406, 296] on span "Yes" at bounding box center [403, 302] width 23 height 12
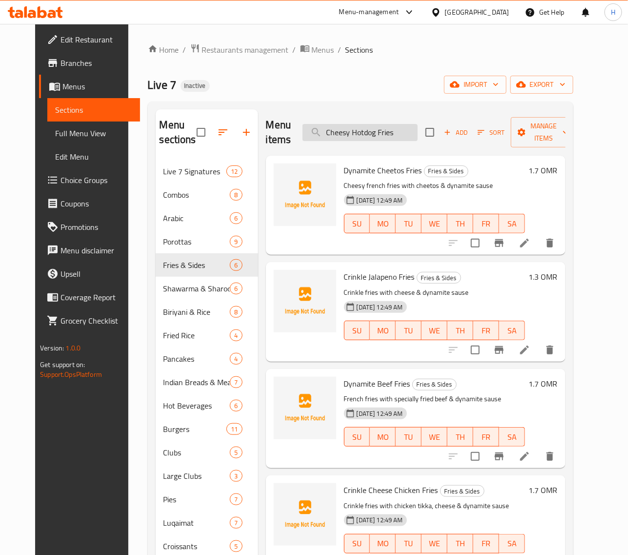
click at [399, 127] on input "Cheesy Hotdog Fries" at bounding box center [360, 132] width 115 height 17
paste input "Beef Fry"
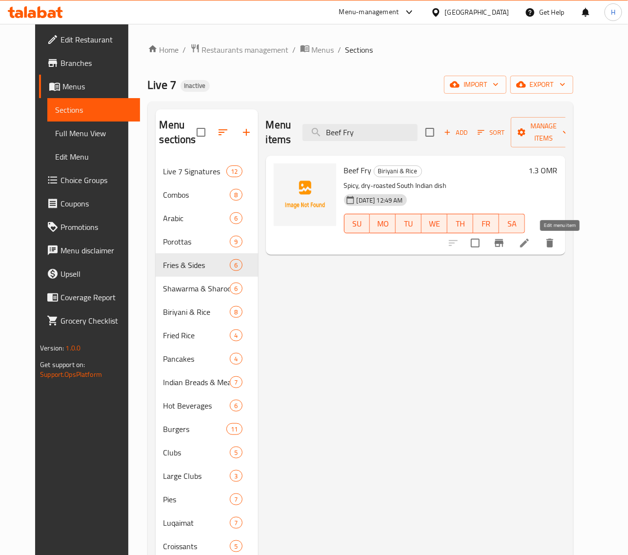
type input "Beef Fry"
click at [531, 248] on icon at bounding box center [525, 243] width 12 height 12
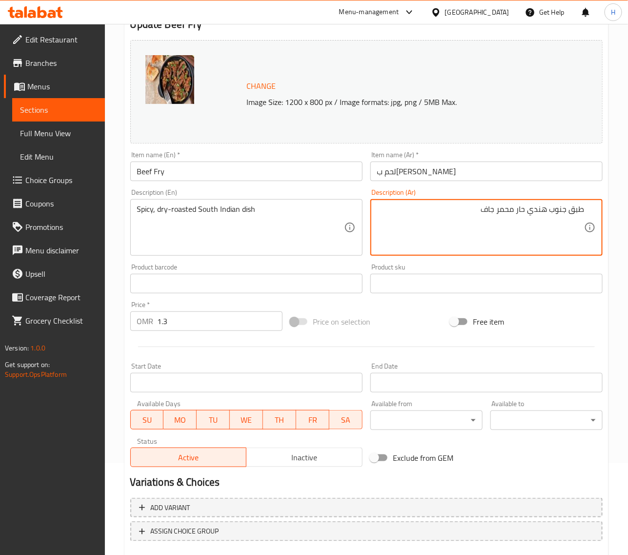
scroll to position [147, 0]
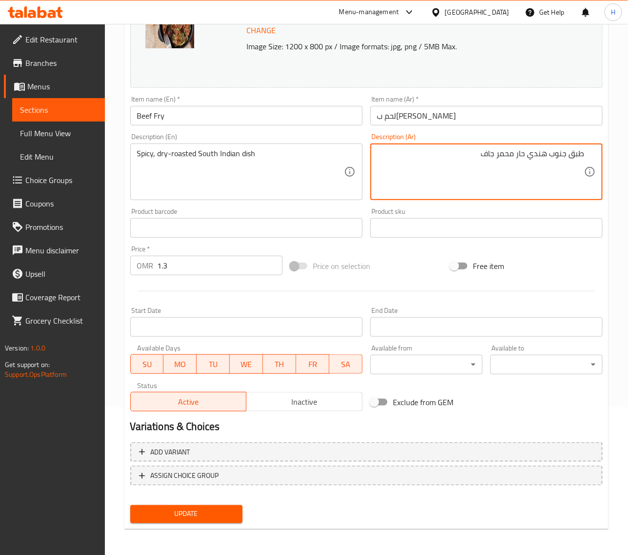
type textarea "طبق جنوب هندي حار محمر جاف"
click at [231, 509] on span "Update" at bounding box center [186, 514] width 97 height 12
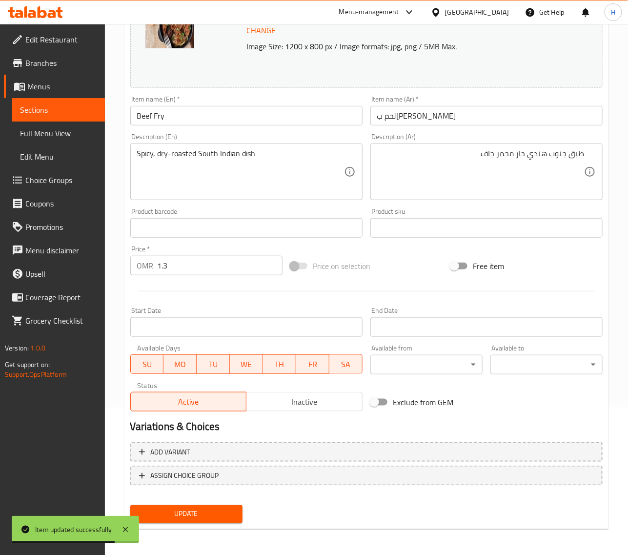
scroll to position [0, 0]
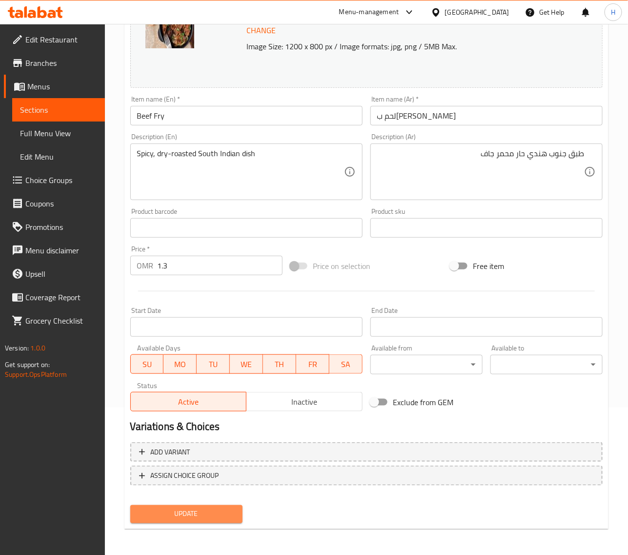
click at [236, 516] on button "Update" at bounding box center [186, 514] width 112 height 18
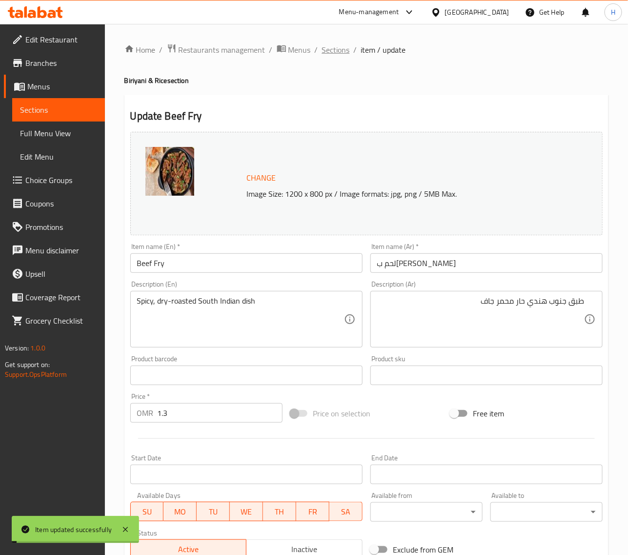
click at [336, 49] on span "Sections" at bounding box center [336, 50] width 28 height 12
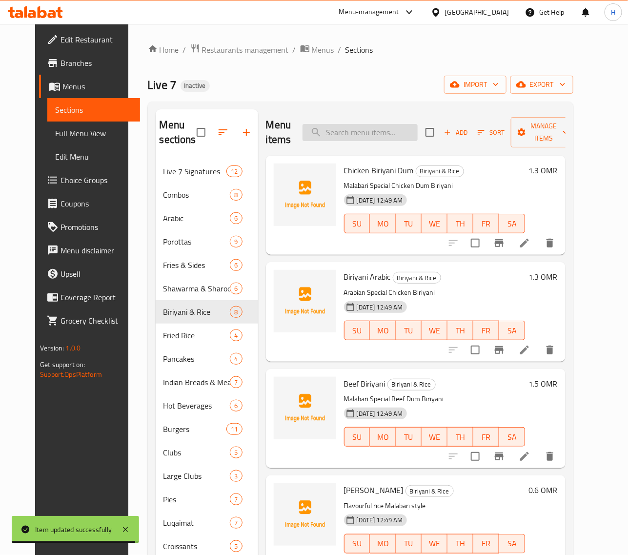
click at [388, 133] on input "search" at bounding box center [360, 132] width 115 height 17
paste input "Karak"
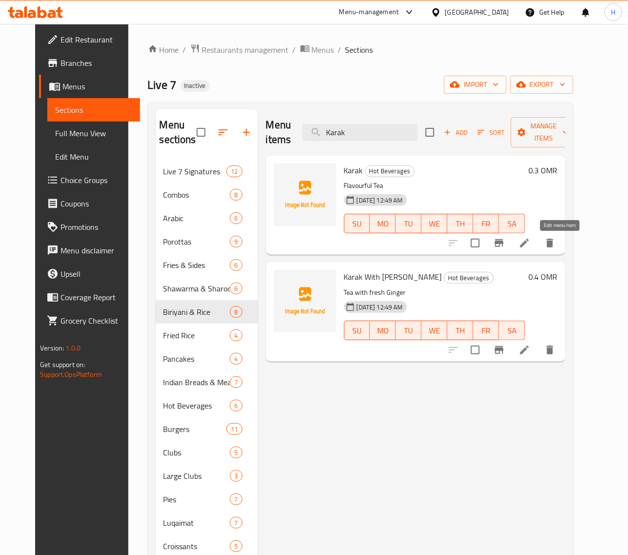
type input "Karak"
click at [531, 246] on icon at bounding box center [525, 243] width 12 height 12
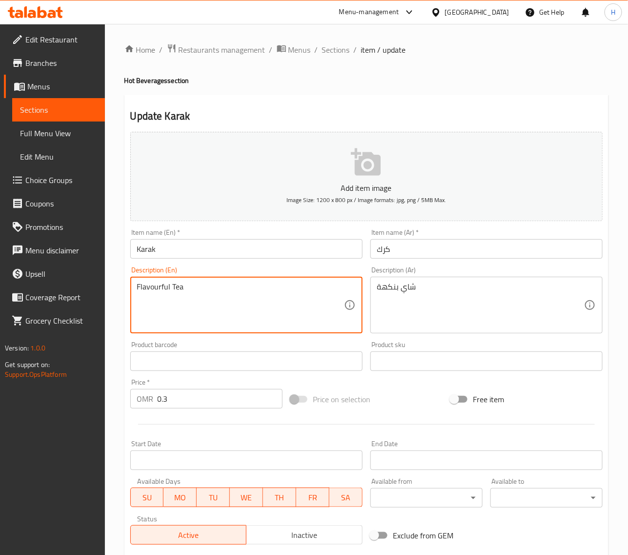
click at [167, 293] on textarea "Flavourful Tea" at bounding box center [240, 305] width 207 height 46
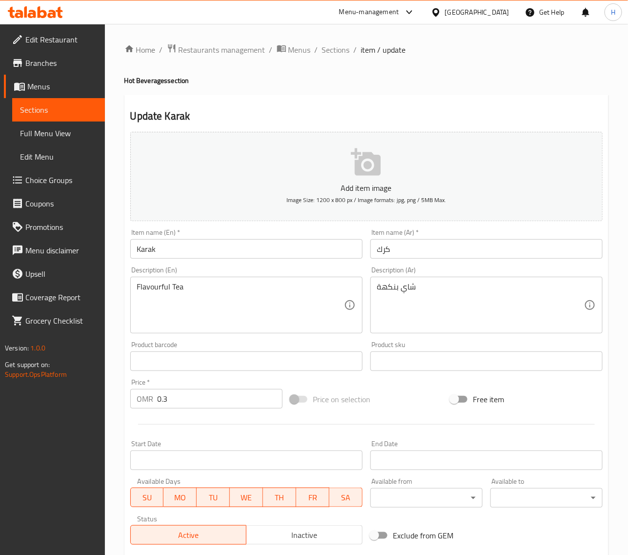
click at [154, 289] on textarea "Flavourful Tea" at bounding box center [240, 305] width 207 height 46
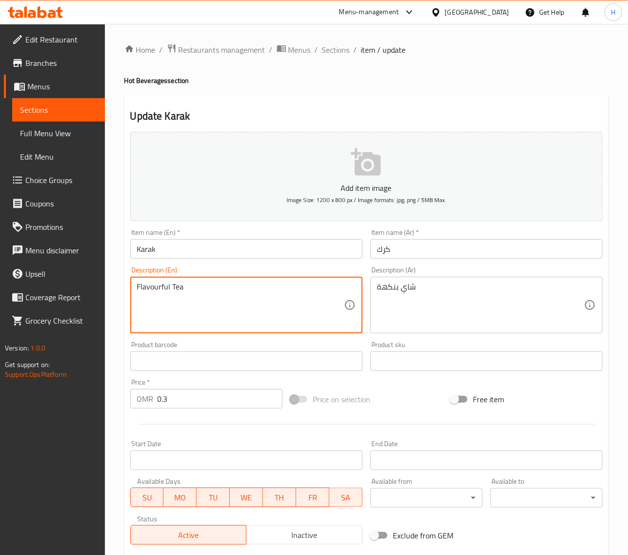
click at [154, 289] on textarea "Flavourful Tea" at bounding box center [240, 305] width 207 height 46
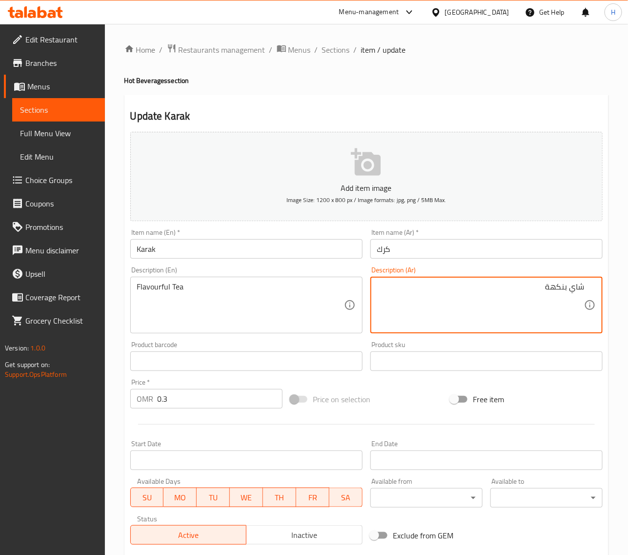
paste textarea "لذيذ"
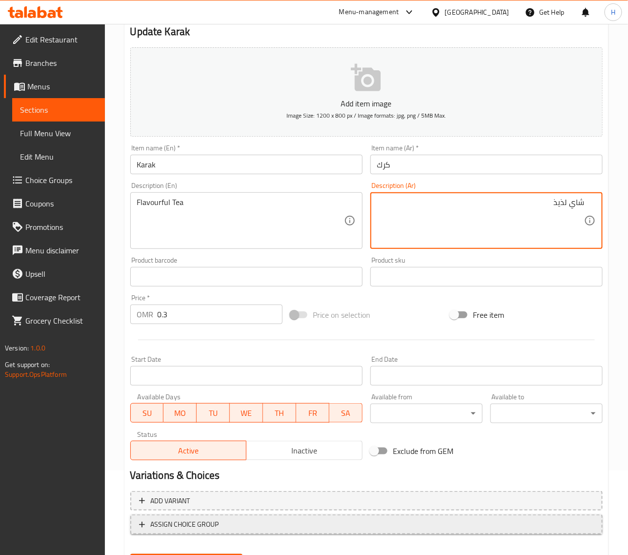
scroll to position [133, 0]
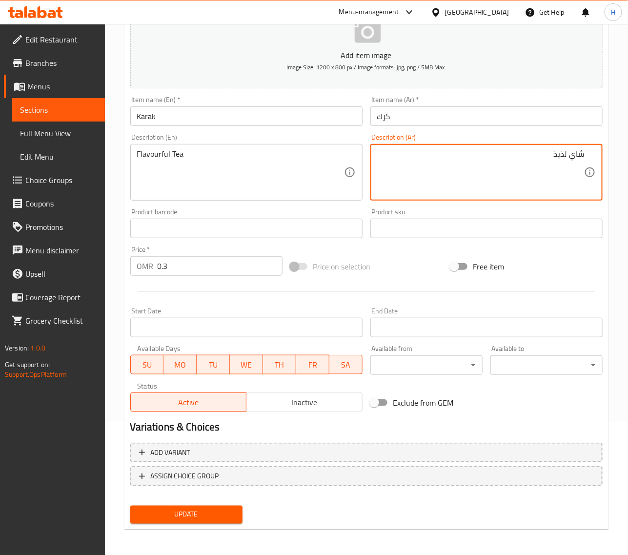
type textarea "شاي لذيذ"
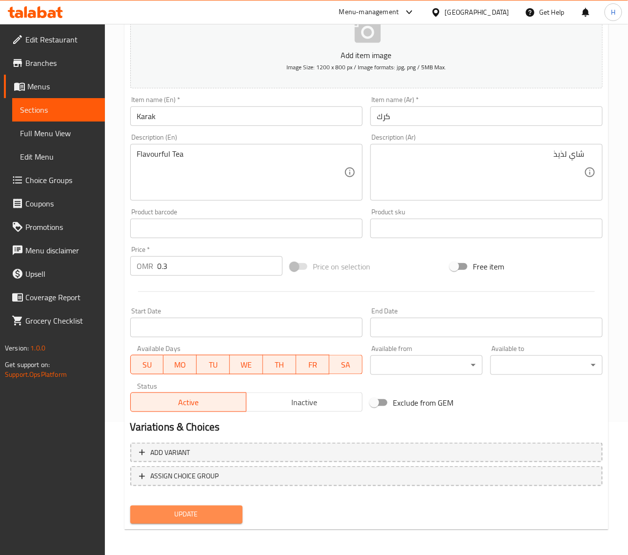
click at [213, 511] on span "Update" at bounding box center [186, 515] width 97 height 12
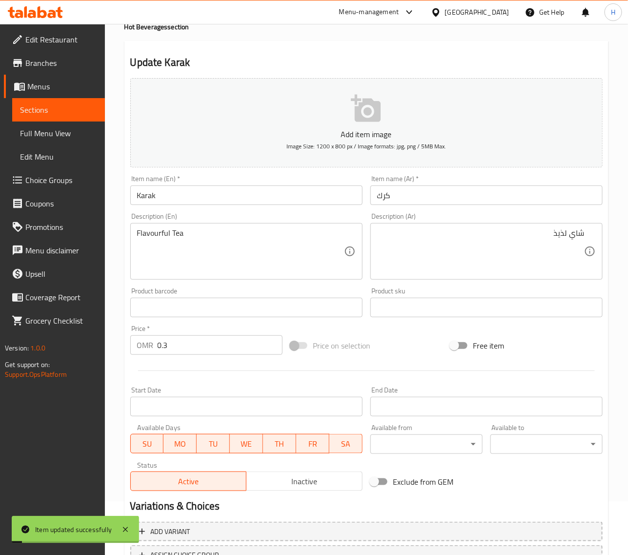
scroll to position [0, 0]
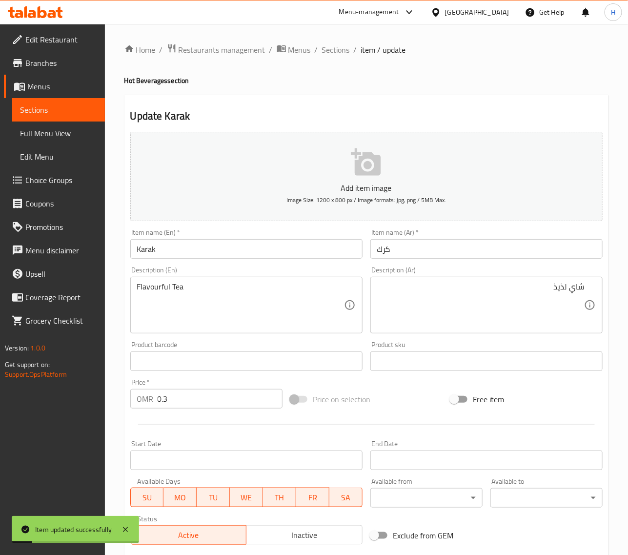
click at [330, 59] on div "Home / Restaurants management / Menus / Sections / item / update Hot Beverages …" at bounding box center [367, 356] width 484 height 627
click at [335, 50] on span "Sections" at bounding box center [336, 50] width 28 height 12
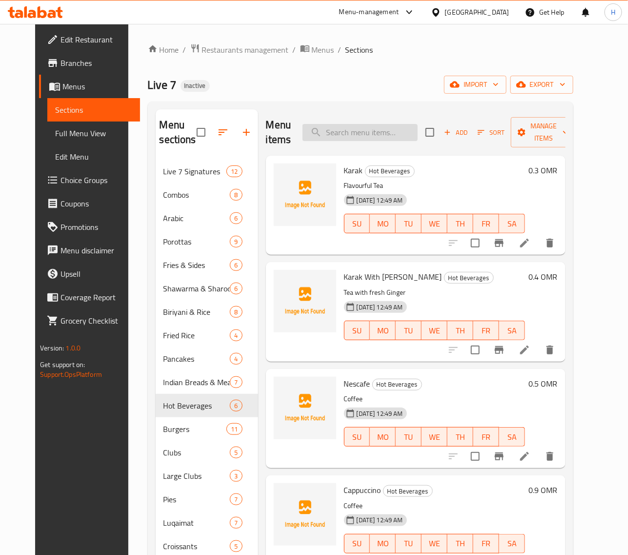
click at [369, 129] on input "search" at bounding box center [360, 132] width 115 height 17
paste input "Double Burger Chicken"
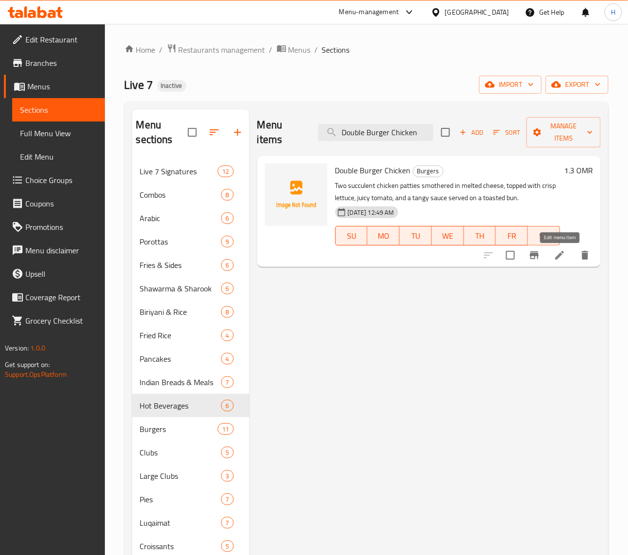
type input "Double Burger Chicken"
click at [561, 254] on icon at bounding box center [560, 255] width 9 height 9
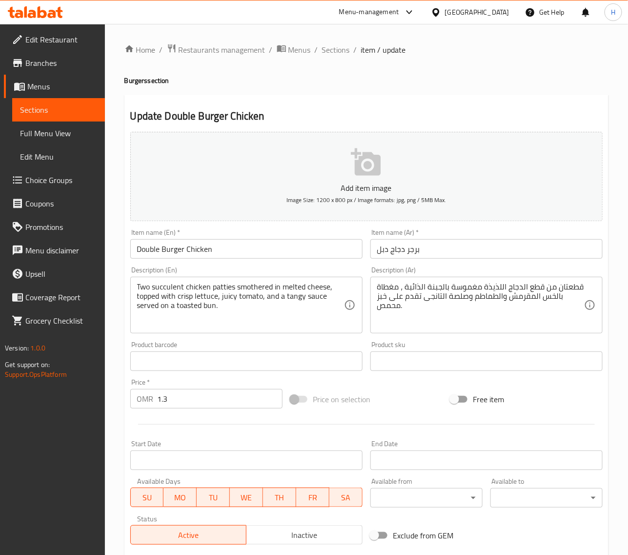
click at [291, 289] on textarea "Two succulent chicken patties smothered in melted cheese, topped with crisp let…" at bounding box center [240, 305] width 207 height 46
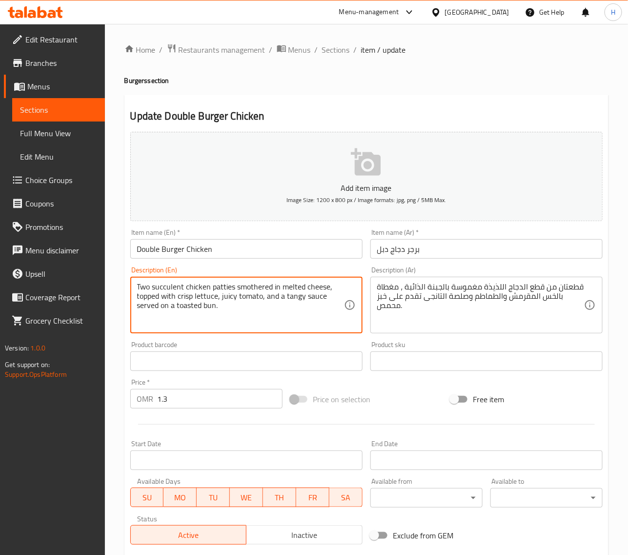
click at [291, 289] on textarea "Two succulent chicken patties smothered in melted cheese, topped with crisp let…" at bounding box center [240, 305] width 207 height 46
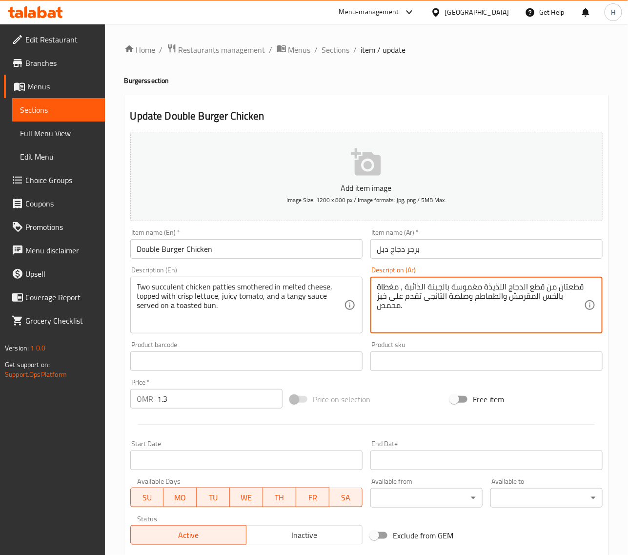
paste textarea "طيرتان شهيتان من الدجاج مغطاة بالجبن المذاب، ومغطاة بالخس المقرمش والطماطم اللذ…"
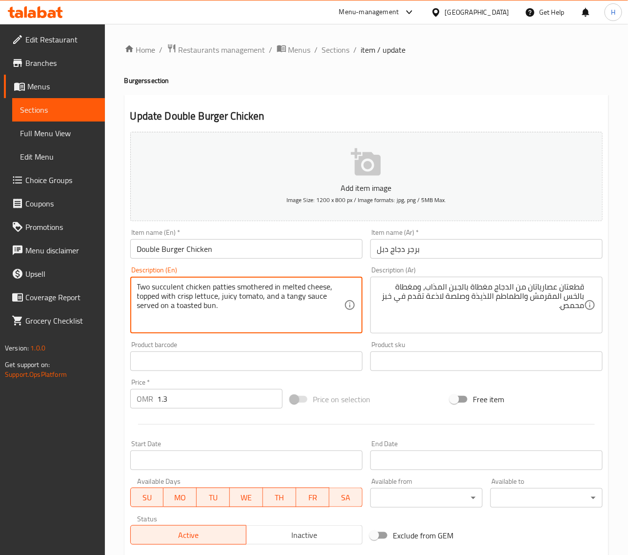
click at [256, 286] on textarea "Two succulent chicken patties smothered in melted cheese, topped with crisp let…" at bounding box center [240, 305] width 207 height 46
click at [257, 286] on textarea "Two succulent chicken patties smothered in melted cheese, topped with crisp let…" at bounding box center [240, 305] width 207 height 46
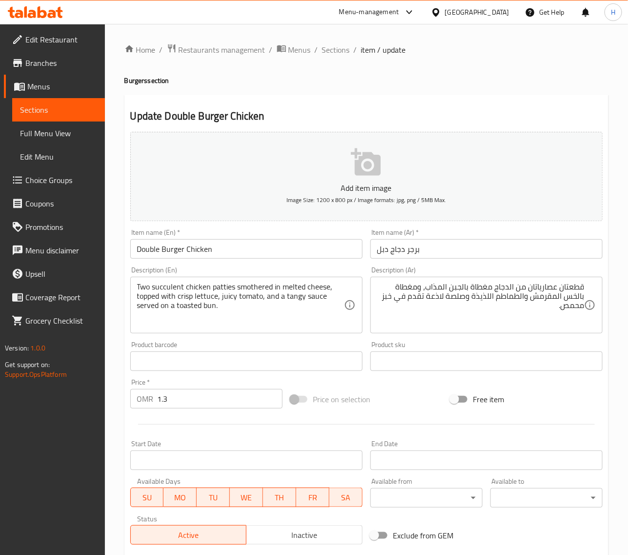
click at [299, 318] on textarea "Two succulent chicken patties smothered in melted cheese, topped with crisp let…" at bounding box center [240, 305] width 207 height 46
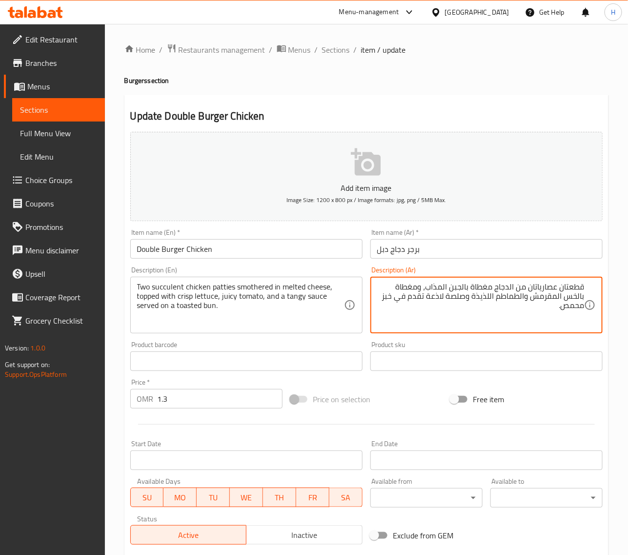
click at [485, 295] on textarea "قطعتان عصارياتان من الدجاج مغطاة بالجبن المذاب، ومغطاة بالخس المقرمش والطماطم ا…" at bounding box center [480, 305] width 207 height 46
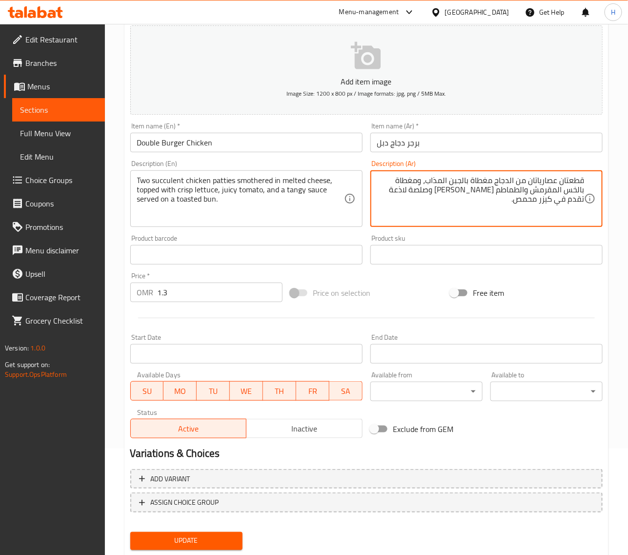
scroll to position [133, 0]
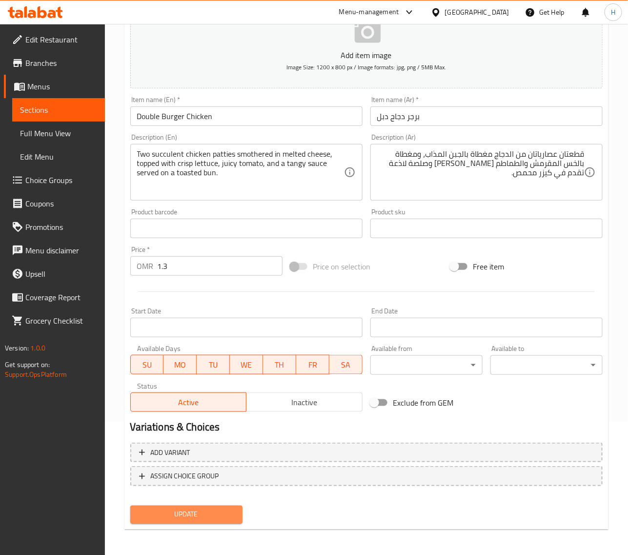
click at [223, 506] on button "Update" at bounding box center [186, 515] width 112 height 18
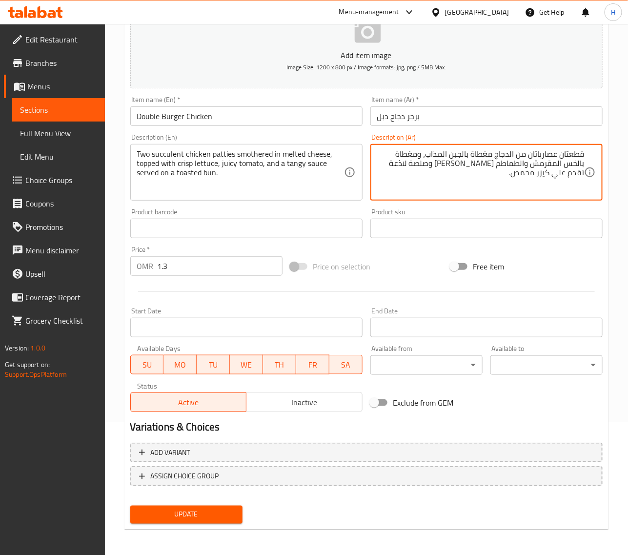
type textarea "قطعتان عصارياتان من الدجاج مغطاة بالجبن المذاب، ومغطاة بالخس المقرمش والطماطم […"
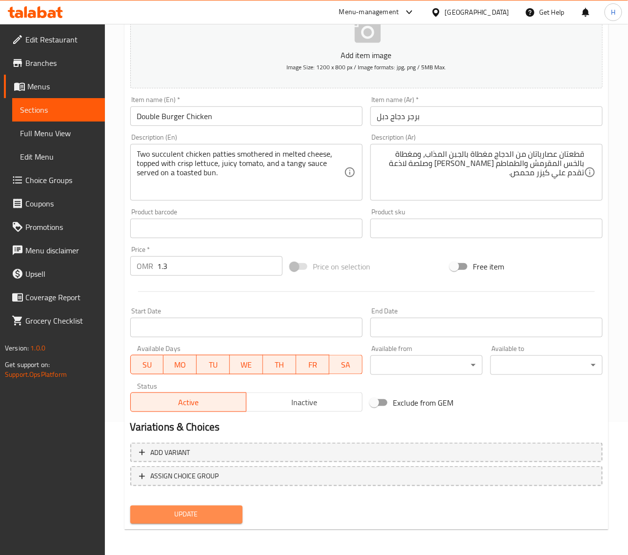
click at [208, 514] on span "Update" at bounding box center [186, 515] width 97 height 12
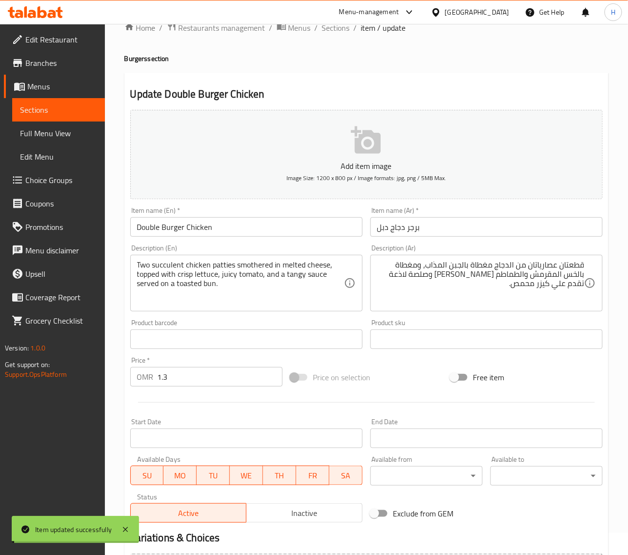
scroll to position [0, 0]
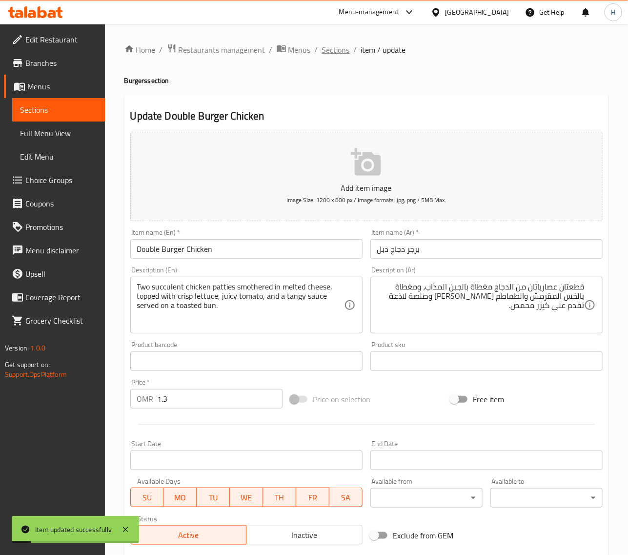
click at [341, 52] on span "Sections" at bounding box center [336, 50] width 28 height 12
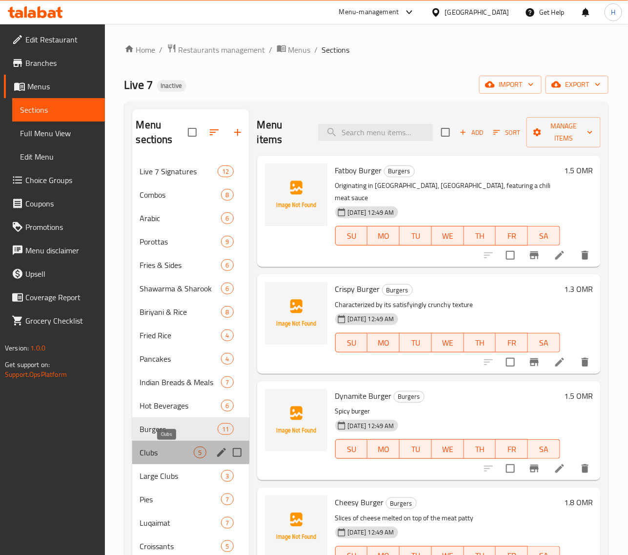
click at [167, 450] on span "Clubs" at bounding box center [167, 453] width 54 height 12
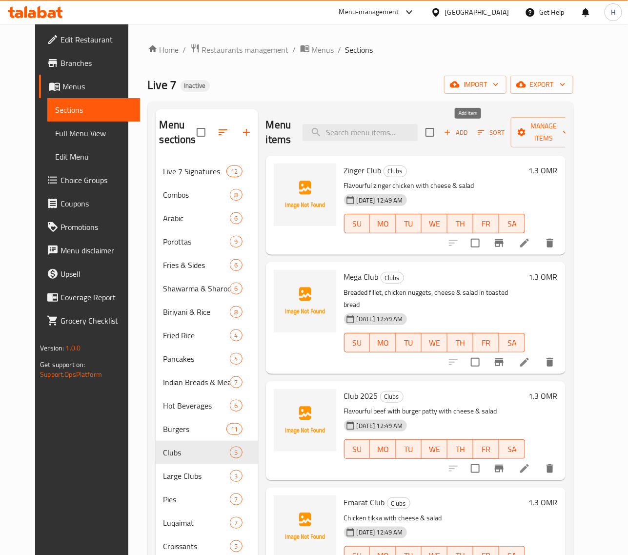
click at [469, 137] on span "Add" at bounding box center [456, 132] width 26 height 11
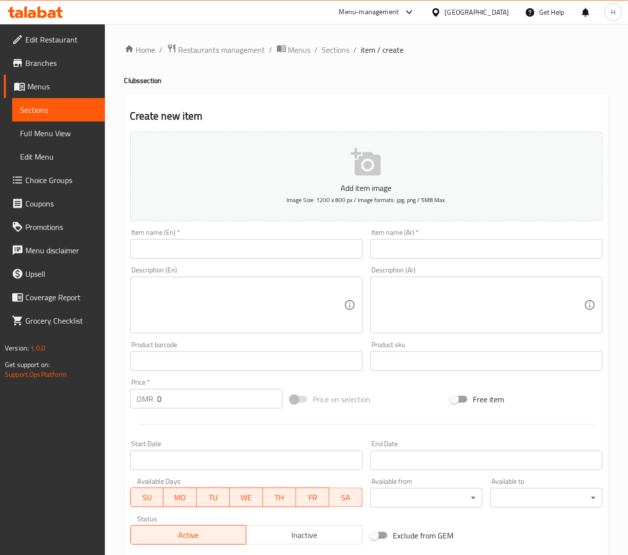
click at [186, 244] on input "text" at bounding box center [246, 249] width 232 height 20
paste input "Rolex Club"
type input "Rolex Club"
click at [267, 315] on textarea at bounding box center [240, 305] width 207 height 46
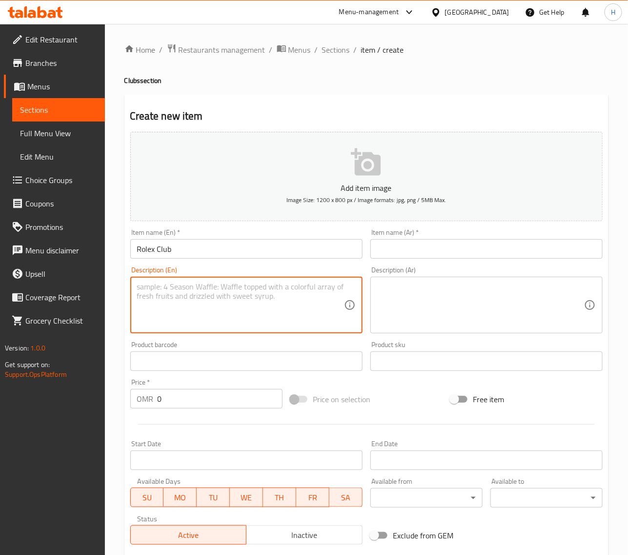
paste textarea "Chicken burger with khaleej burger"
type textarea "Chicken burger with khaleej burger"
click at [180, 246] on input "Rolex Club" at bounding box center [246, 249] width 232 height 20
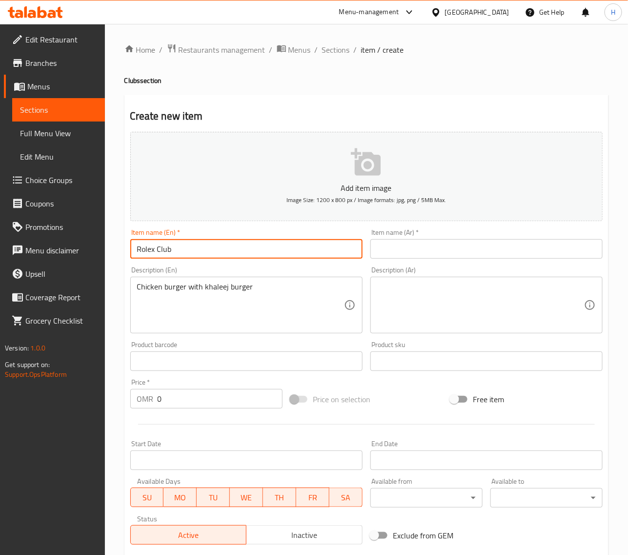
click at [180, 246] on input "Rolex Club" at bounding box center [246, 249] width 232 height 20
click at [548, 252] on input "text" at bounding box center [487, 249] width 232 height 20
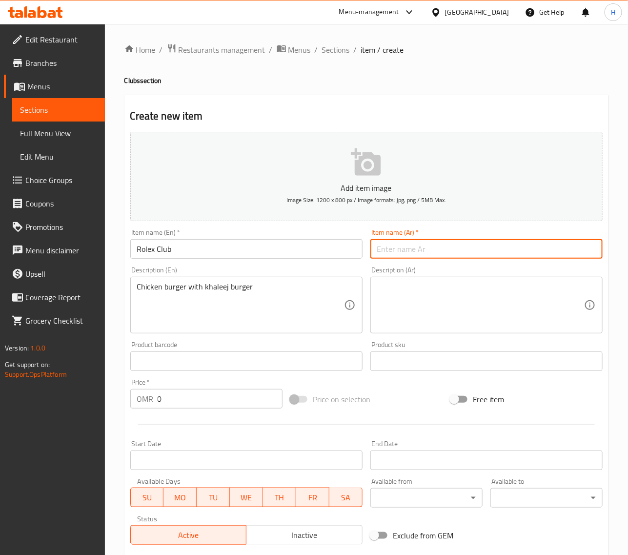
paste input "نادي رولكس"
type input "كلوب رولكس"
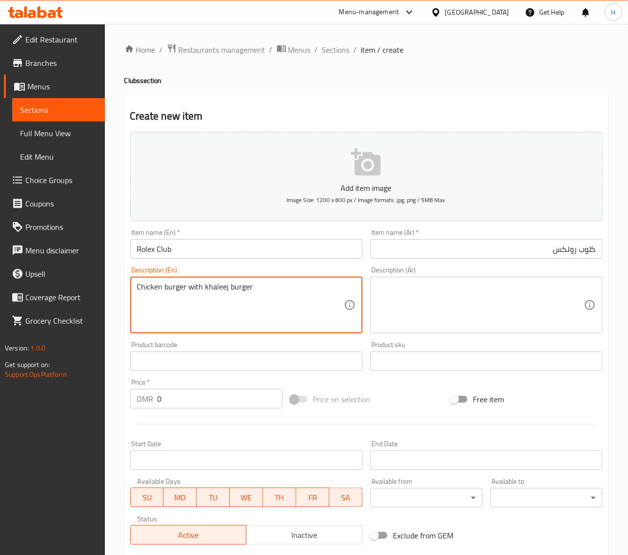
click at [226, 294] on textarea "Chicken burger with khaleej burger" at bounding box center [240, 305] width 207 height 46
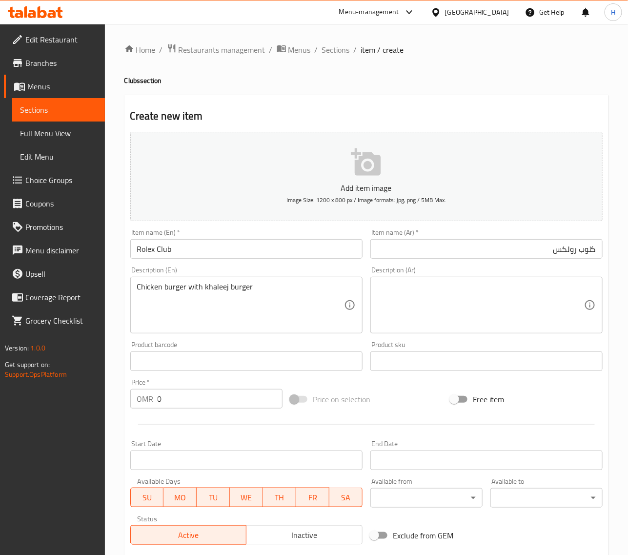
click at [508, 309] on textarea at bounding box center [480, 305] width 207 height 46
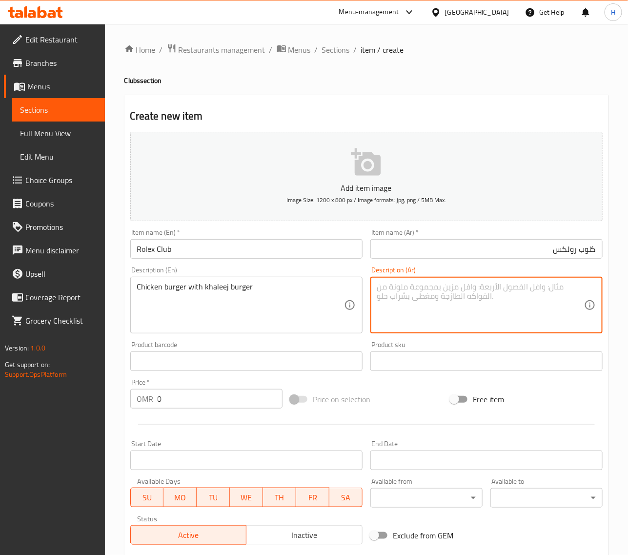
paste textarea "برجر دجاج مع برجر خليجي"
type textarea "برجر دجاج مع برجر خليجي"
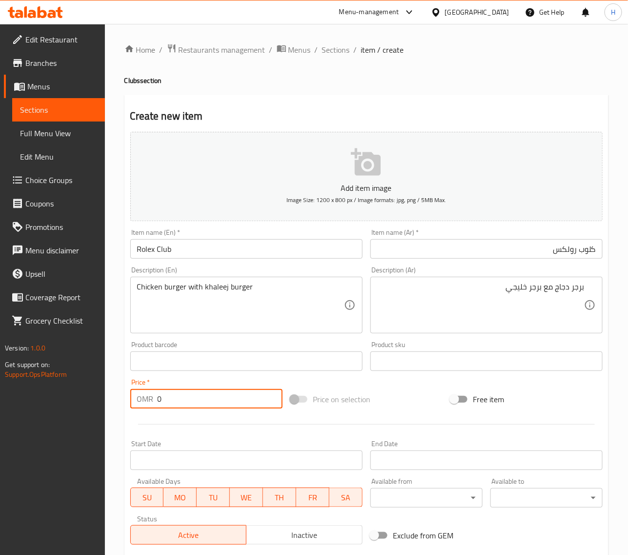
click at [187, 405] on input "0" at bounding box center [220, 399] width 125 height 20
paste input "1.30"
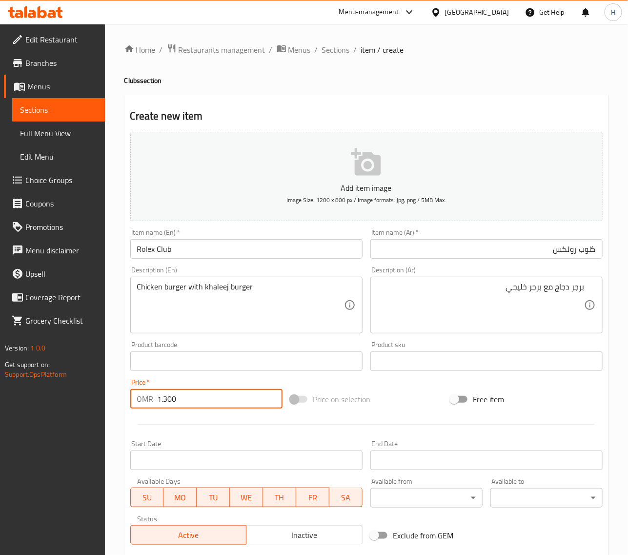
type input "1.300"
click at [117, 350] on div "Home / Restaurants management / Menus / Sections / item / create Clubs section …" at bounding box center [367, 357] width 524 height 666
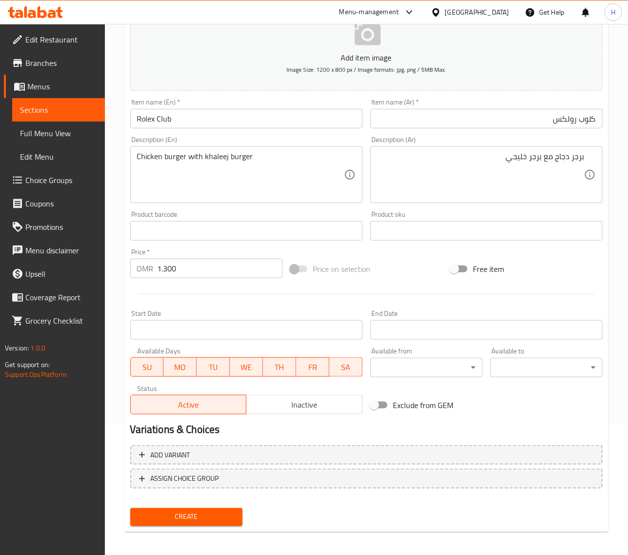
scroll to position [133, 0]
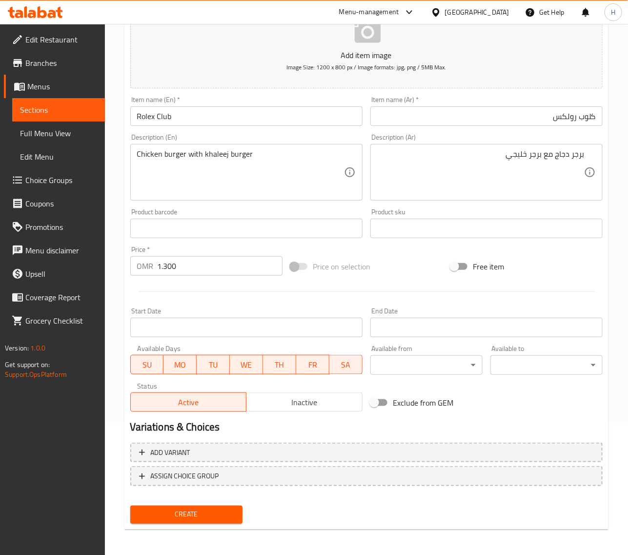
click at [210, 509] on span "Create" at bounding box center [186, 515] width 97 height 12
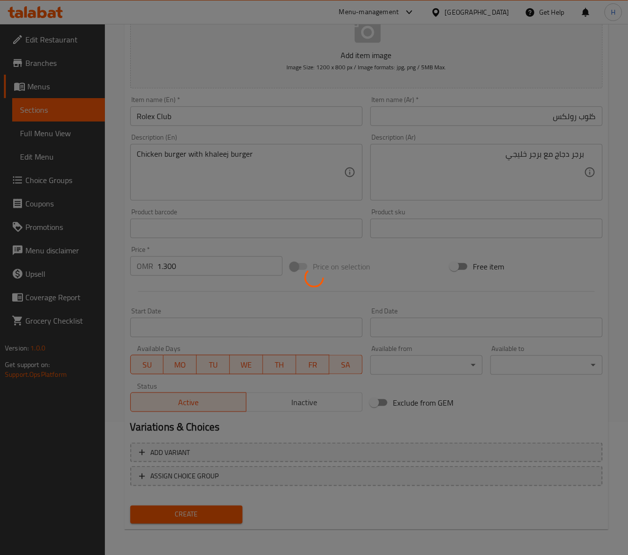
type input "0"
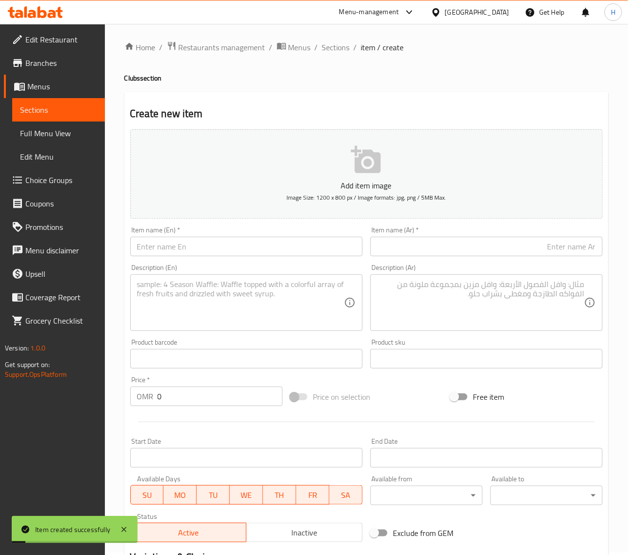
scroll to position [0, 0]
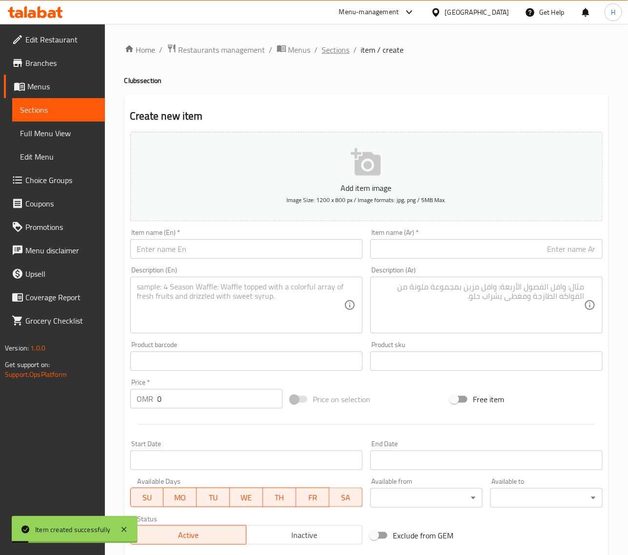
click at [333, 52] on span "Sections" at bounding box center [336, 50] width 28 height 12
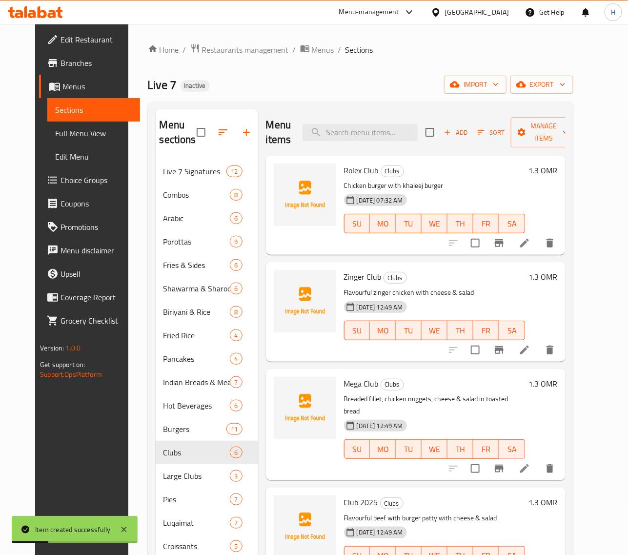
click at [55, 127] on span "Full Menu View" at bounding box center [93, 133] width 77 height 12
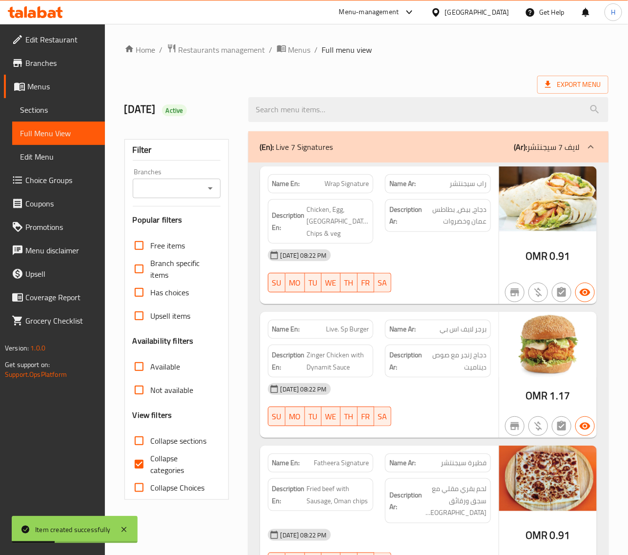
click at [160, 460] on span "Collapse categories" at bounding box center [182, 464] width 62 height 23
click at [151, 460] on input "Collapse categories" at bounding box center [138, 464] width 23 height 23
checkbox input "false"
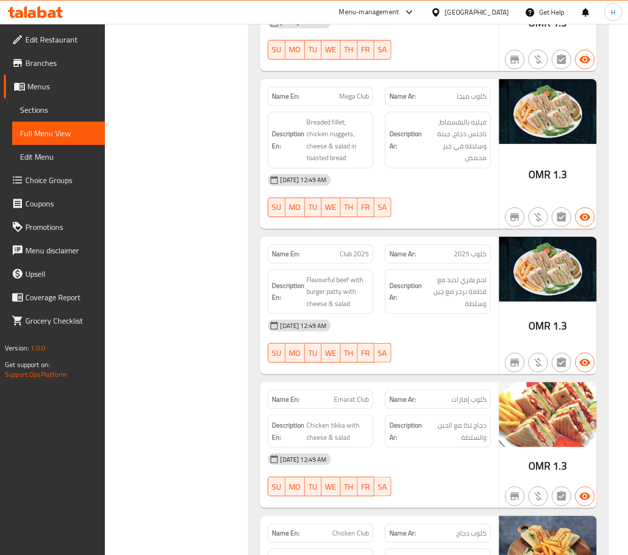
scroll to position [14014, 0]
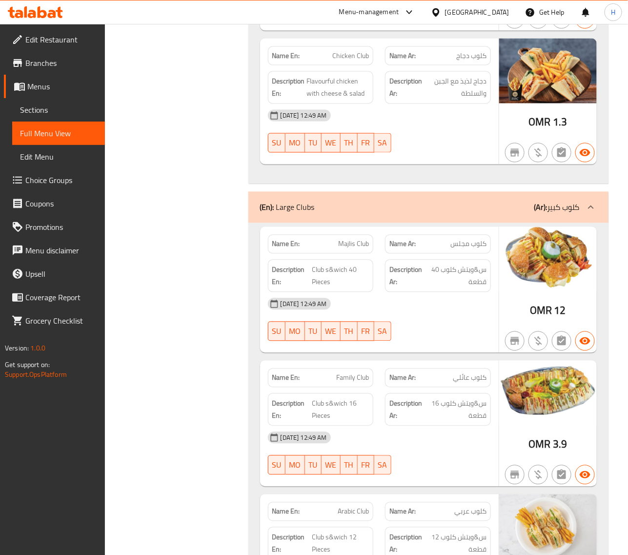
scroll to position [14422, 0]
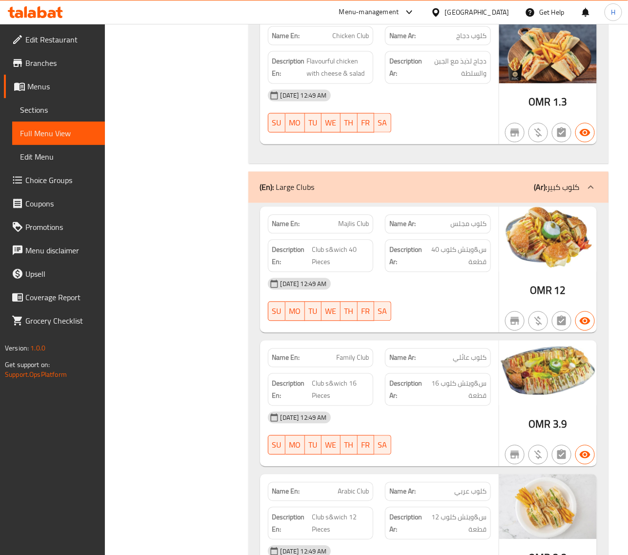
click at [53, 102] on link "Sections" at bounding box center [58, 109] width 93 height 23
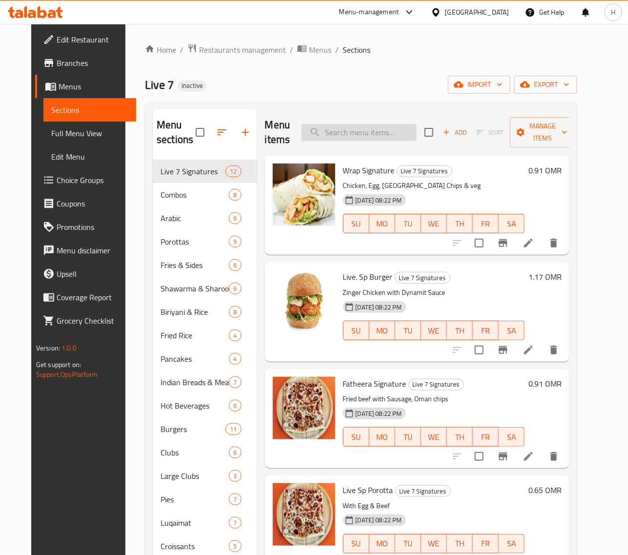
click at [408, 134] on input "search" at bounding box center [359, 132] width 115 height 17
paste input "Cheese Egg Chips Pie"
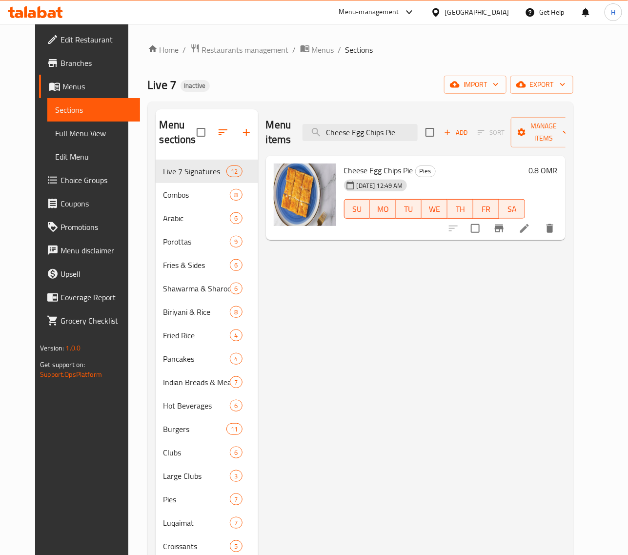
type input "Cheese Egg Chips Pie"
click at [531, 224] on icon at bounding box center [525, 229] width 12 height 12
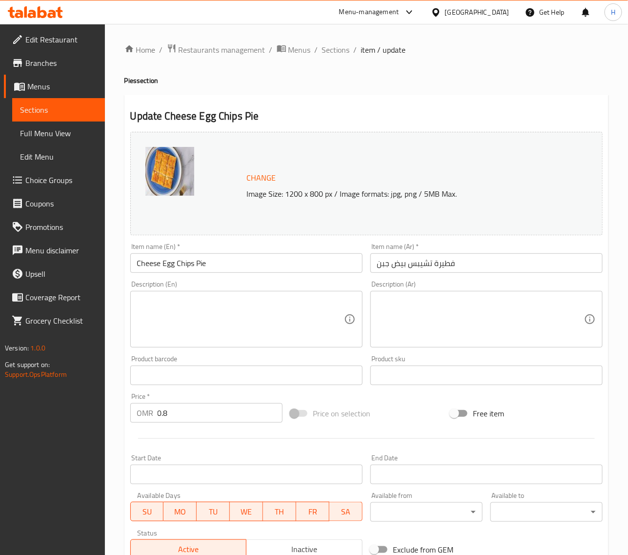
click at [279, 314] on textarea at bounding box center [240, 319] width 207 height 46
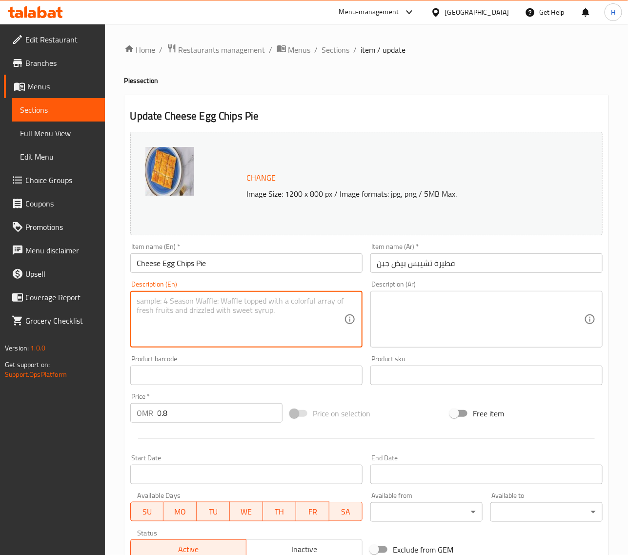
paste textarea "Egg, Oman chips & Cheese"
type textarea "Egg, Oman chips & Cheese"
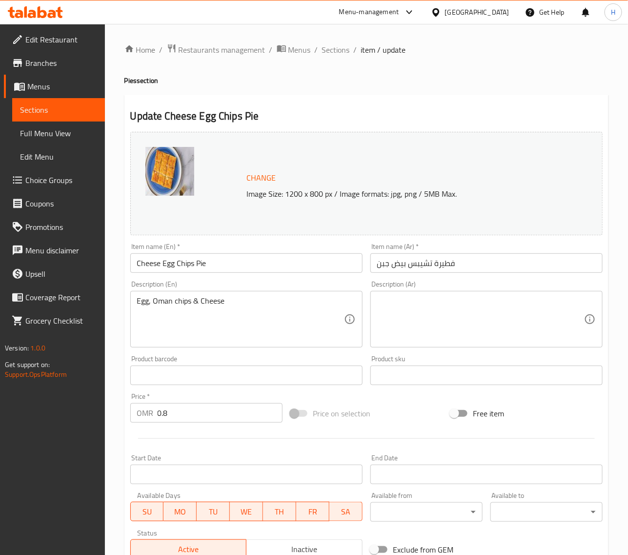
click at [480, 302] on textarea at bounding box center [480, 319] width 207 height 46
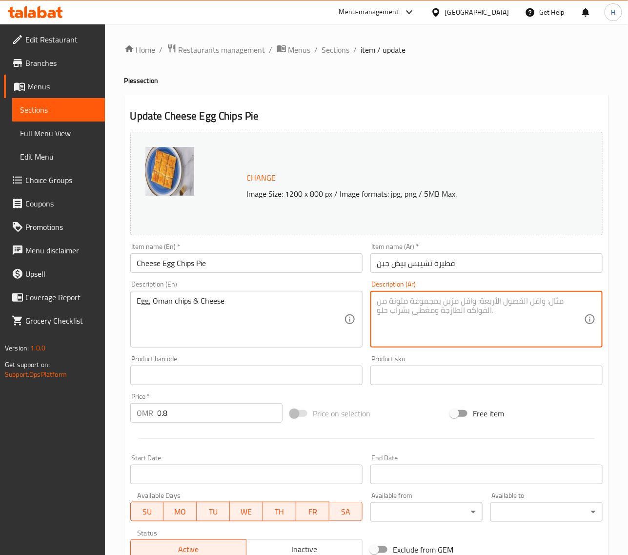
paste textarea "بيض وبطاطس عمان و[GEOGRAPHIC_DATA]"
type textarea "بيض وبطاطس عمان و[GEOGRAPHIC_DATA]"
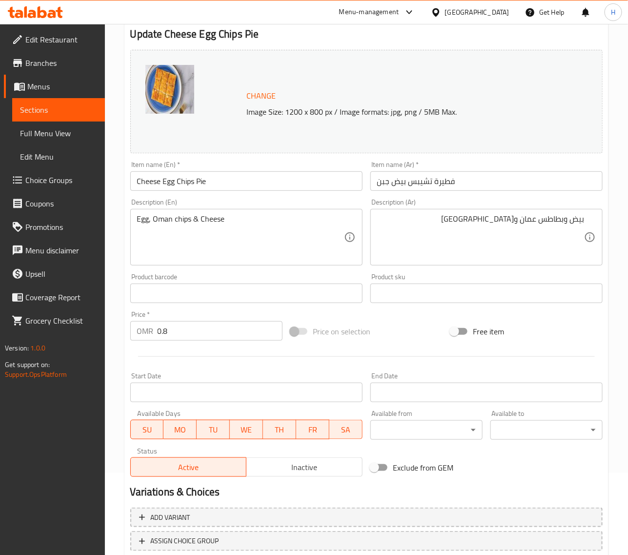
scroll to position [147, 0]
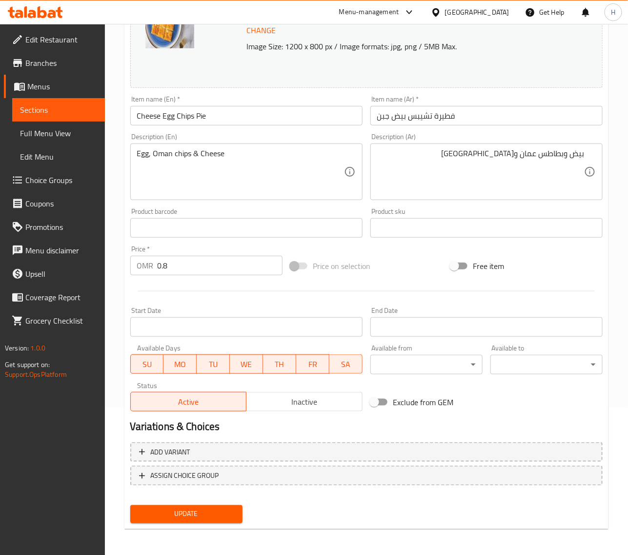
click at [218, 519] on span "Update" at bounding box center [186, 514] width 97 height 12
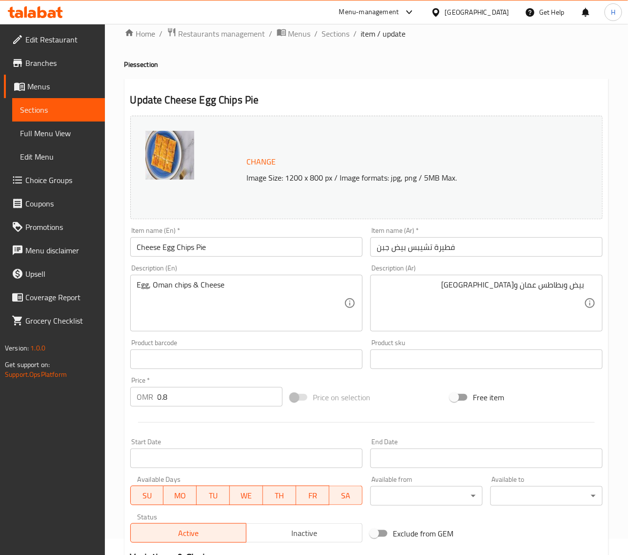
scroll to position [0, 0]
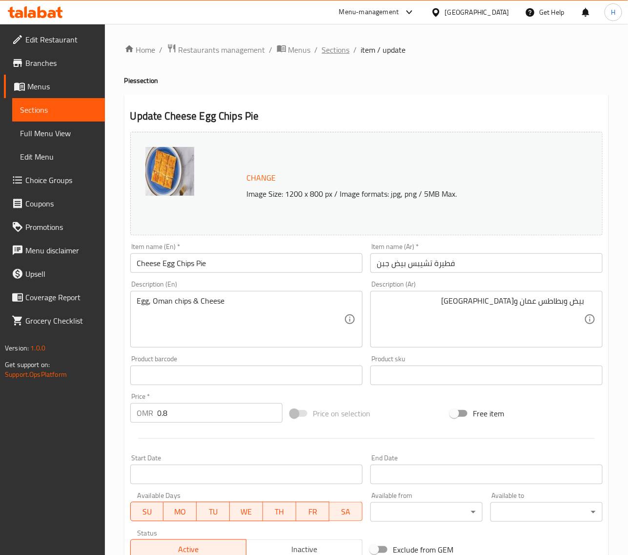
click at [342, 52] on span "Sections" at bounding box center [336, 50] width 28 height 12
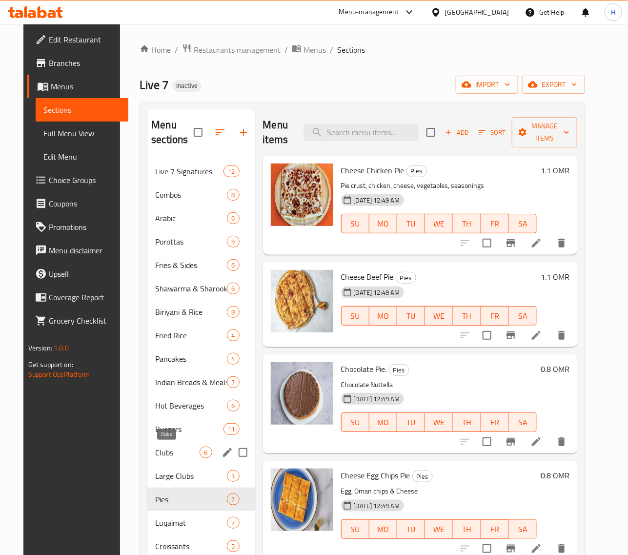
drag, startPoint x: 180, startPoint y: 453, endPoint x: 253, endPoint y: 342, distance: 132.5
click at [180, 453] on span "Clubs" at bounding box center [177, 453] width 44 height 12
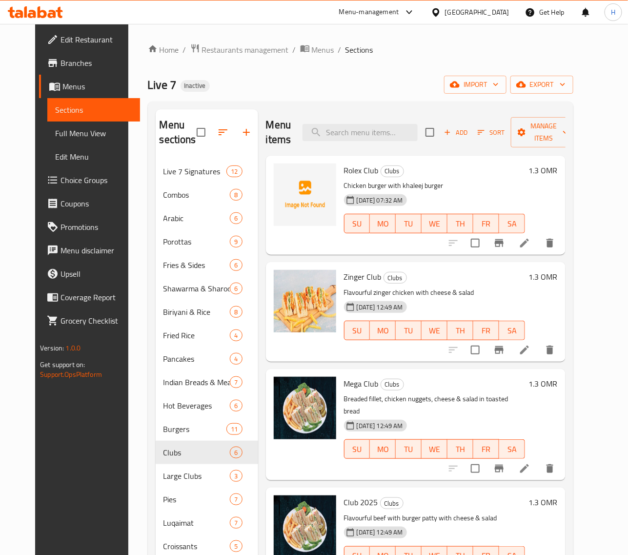
scroll to position [41, 0]
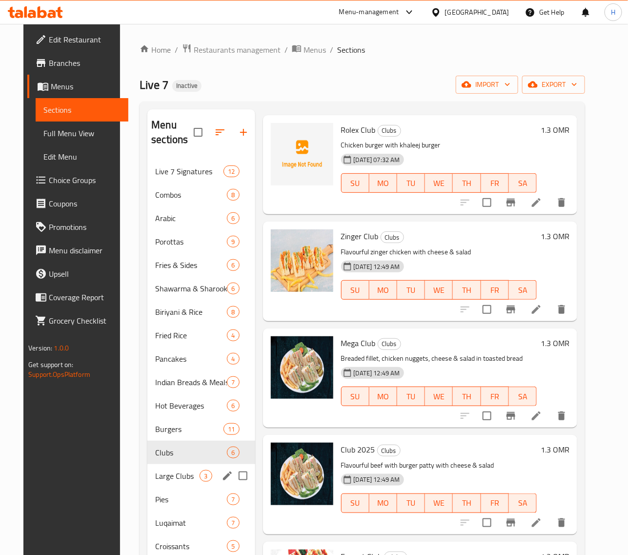
click at [168, 479] on span "Large Clubs" at bounding box center [177, 476] width 44 height 12
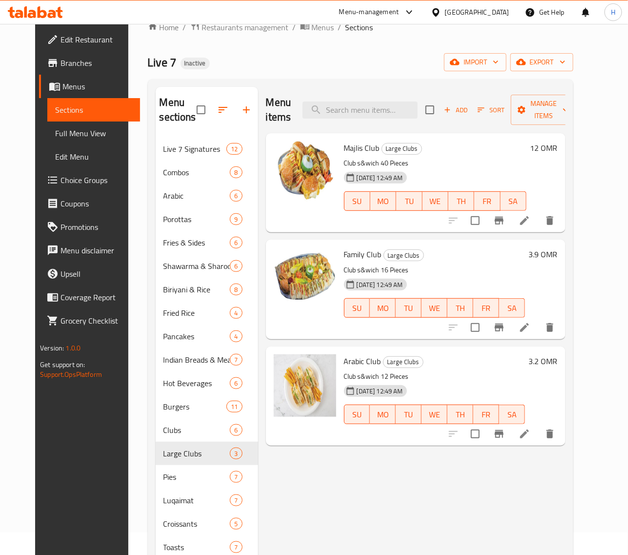
scroll to position [41, 0]
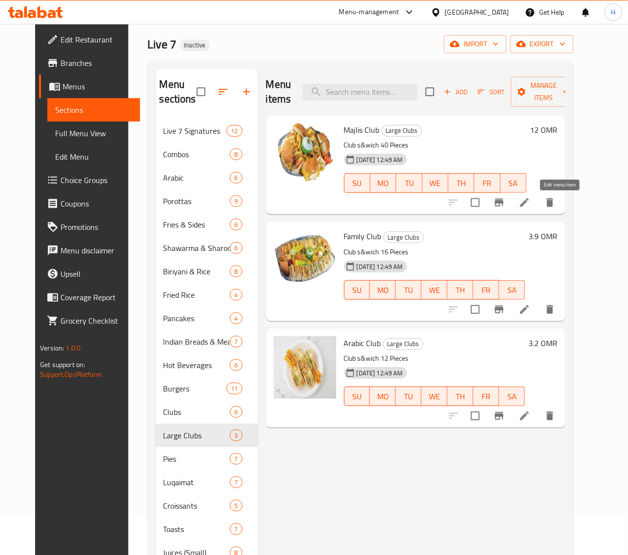
click at [531, 199] on icon at bounding box center [525, 203] width 12 height 12
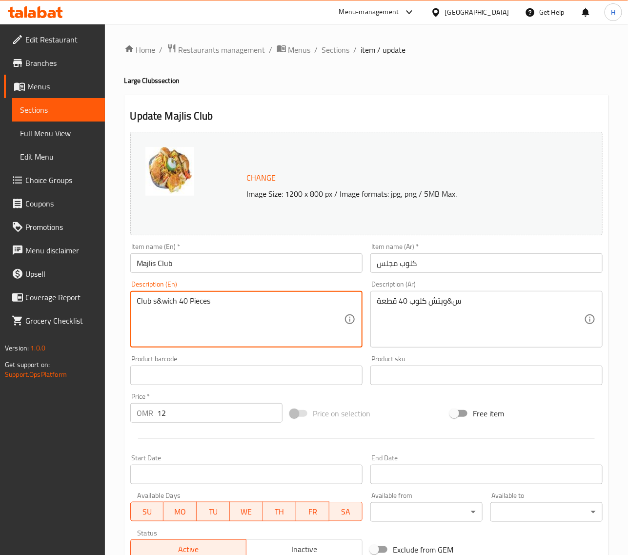
click at [162, 303] on textarea "Club s&wich 40 Pieces" at bounding box center [240, 319] width 207 height 46
paste textarea "andwich"
type textarea "Club sandwich 40 Pieces"
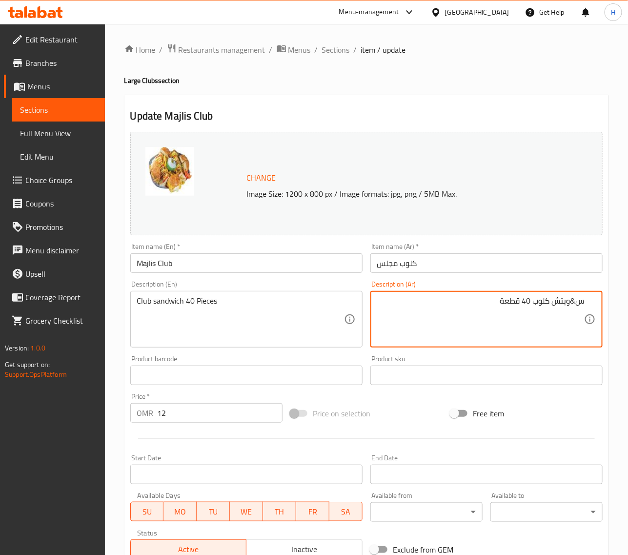
paste textarea "ندويتش"
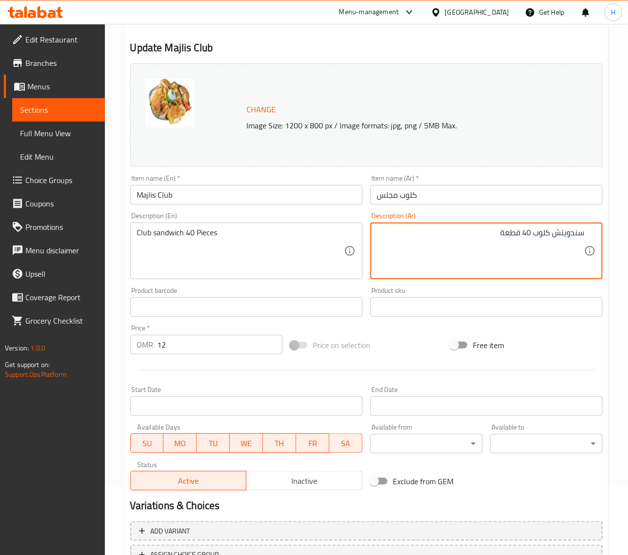
scroll to position [147, 0]
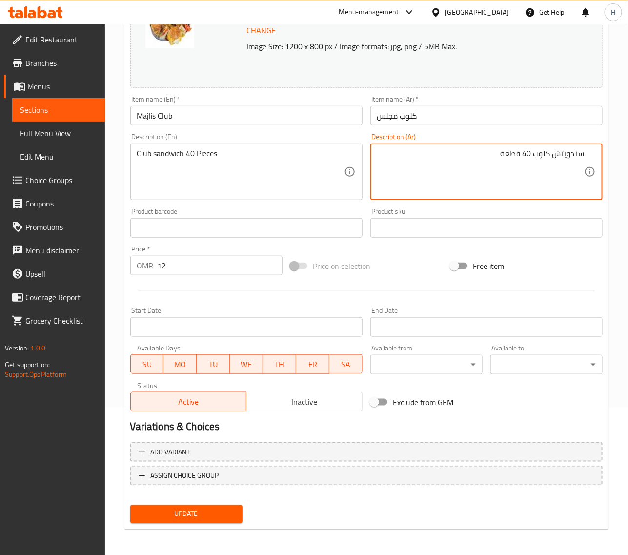
type textarea "سندويتش كلوب 40 قطعة"
click at [221, 509] on span "Update" at bounding box center [186, 514] width 97 height 12
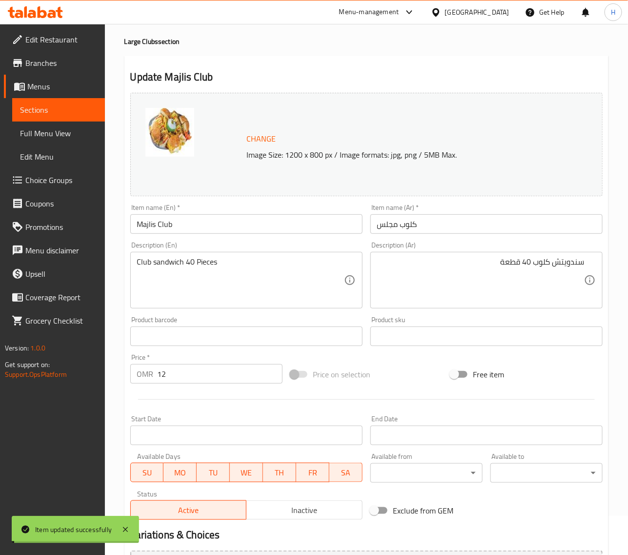
scroll to position [0, 0]
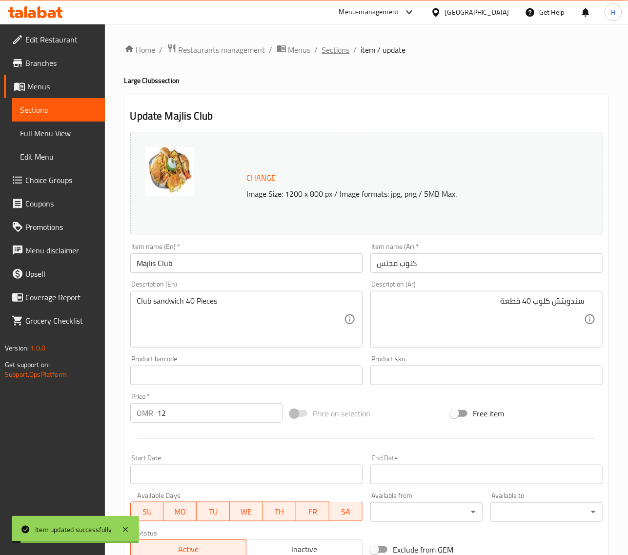
click at [347, 49] on span "Sections" at bounding box center [336, 50] width 28 height 12
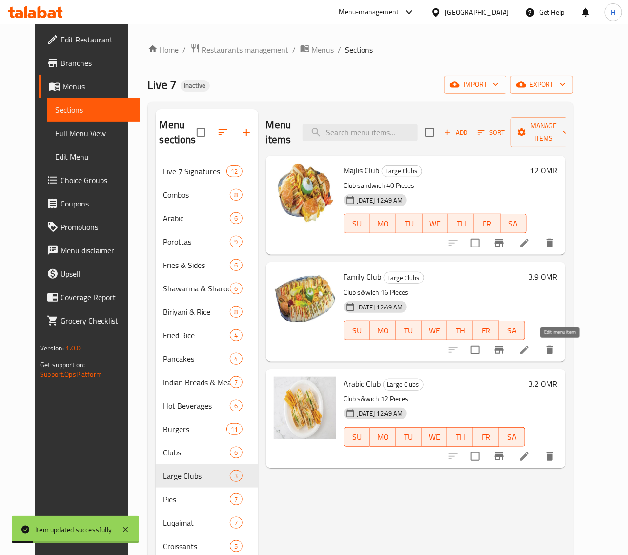
click at [531, 347] on icon at bounding box center [525, 350] width 12 height 12
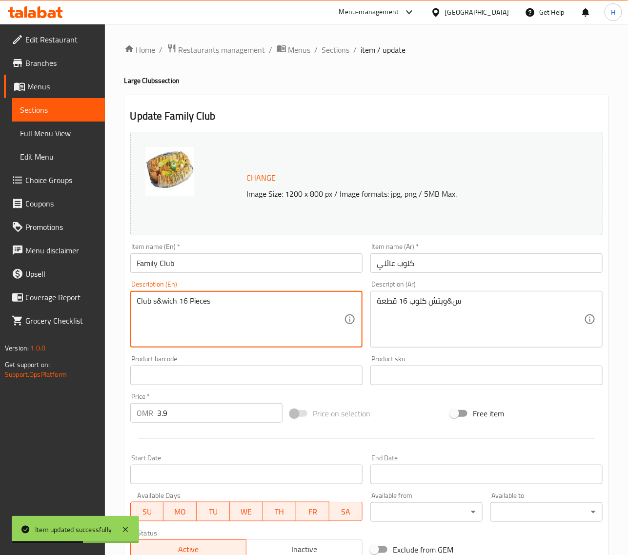
drag, startPoint x: 152, startPoint y: 298, endPoint x: 176, endPoint y: 301, distance: 24.1
paste textarea "and"
type textarea "Club sandwich 16 Pieces"
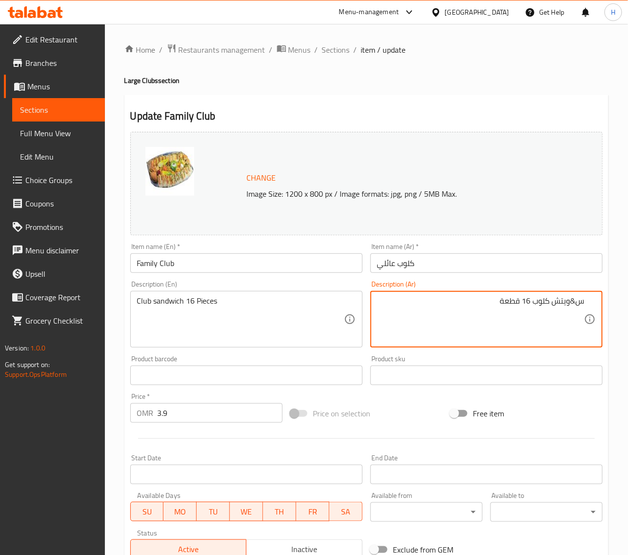
paste textarea "ند"
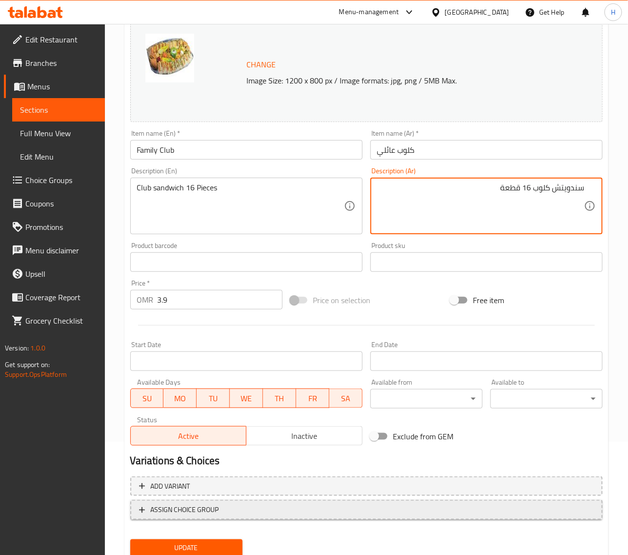
scroll to position [147, 0]
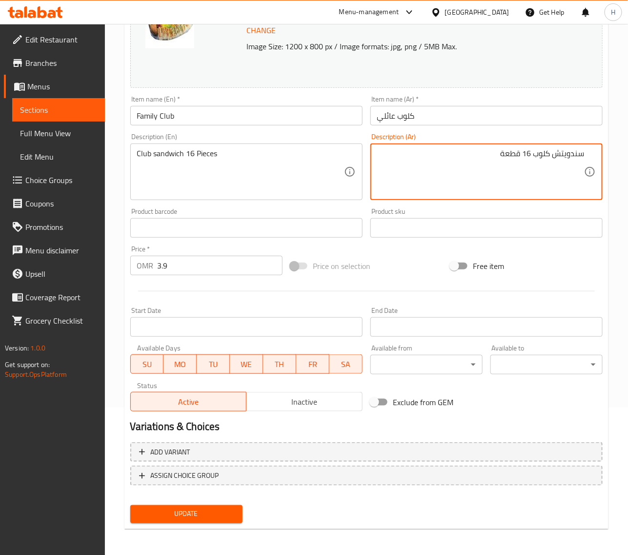
type textarea "سندويتش كلوب 16 قطعة"
click at [216, 508] on span "Update" at bounding box center [186, 514] width 97 height 12
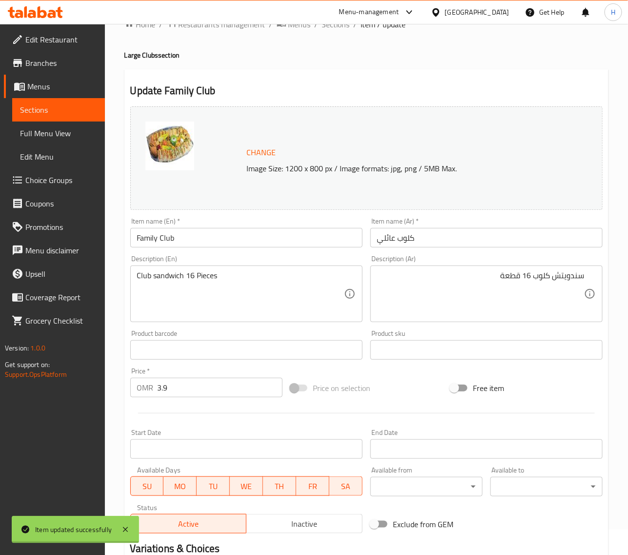
scroll to position [0, 0]
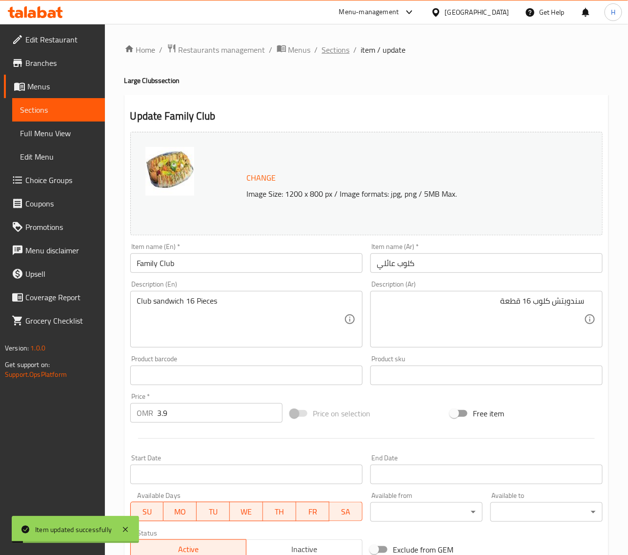
click at [335, 51] on span "Sections" at bounding box center [336, 50] width 28 height 12
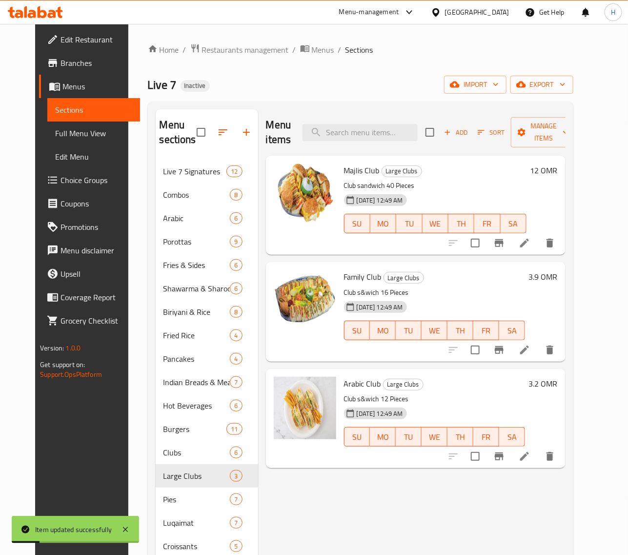
click at [531, 452] on icon at bounding box center [525, 457] width 12 height 12
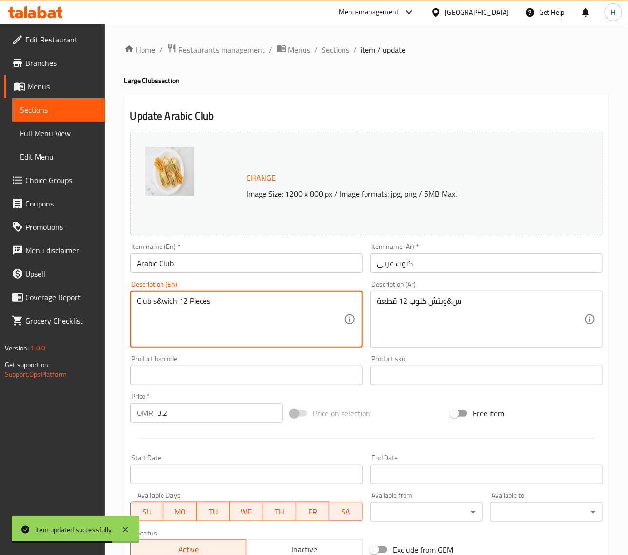
paste textarea "and"
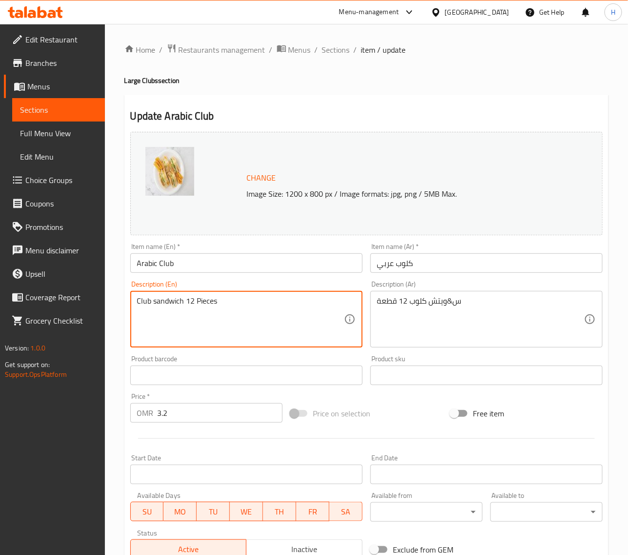
type textarea "Club sandwich 12 Pieces"
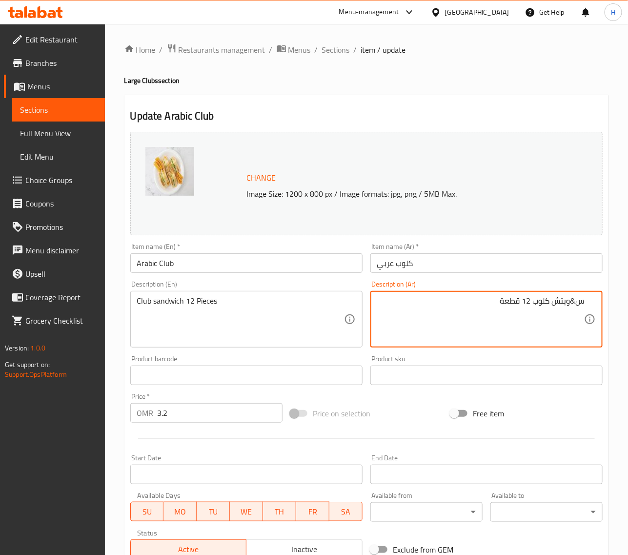
paste textarea "ند"
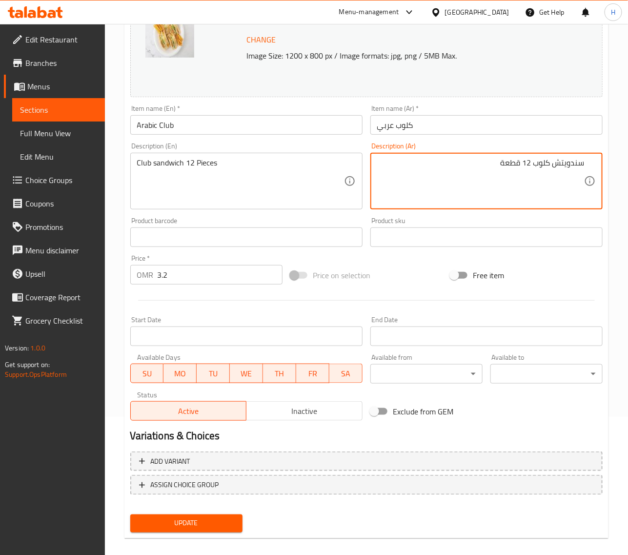
scroll to position [147, 0]
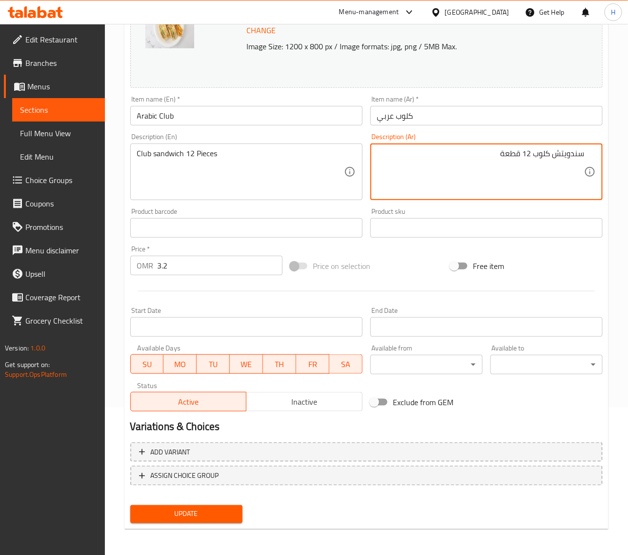
type textarea "سندويتش كلوب 12 قطعة"
click at [213, 509] on span "Update" at bounding box center [186, 514] width 97 height 12
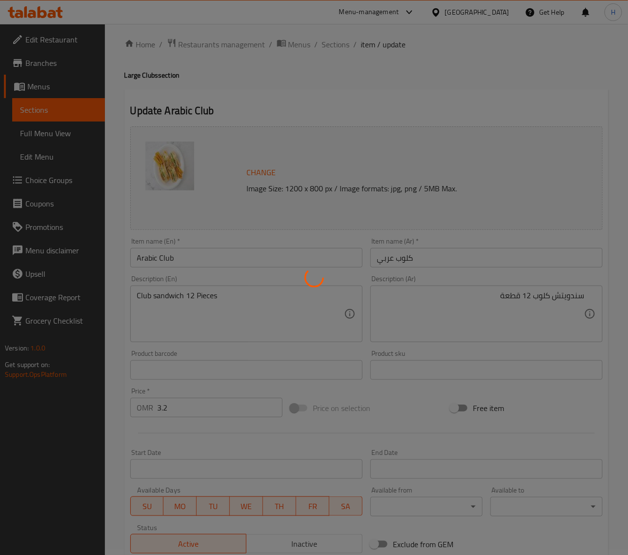
scroll to position [0, 0]
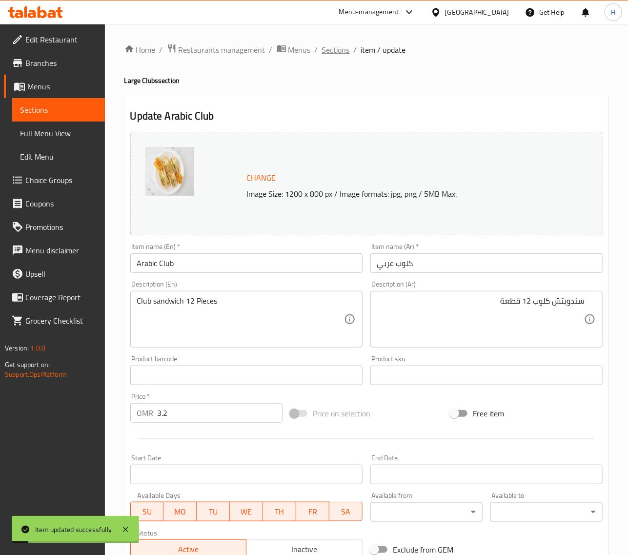
click at [333, 48] on span "Sections" at bounding box center [336, 50] width 28 height 12
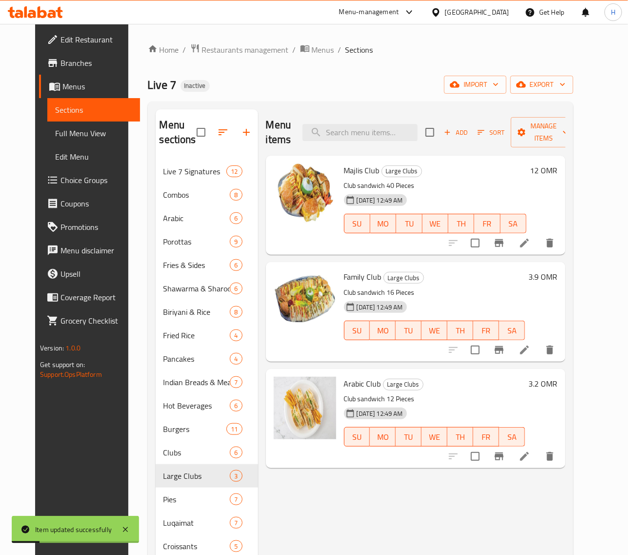
click at [91, 135] on span "Full Menu View" at bounding box center [93, 133] width 77 height 12
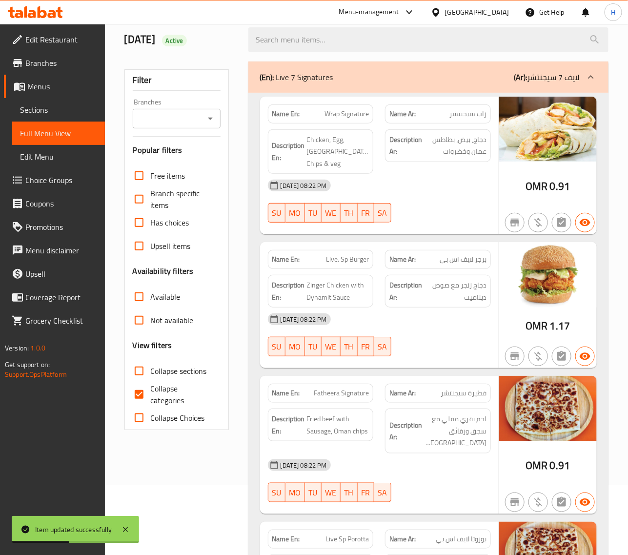
scroll to position [81, 0]
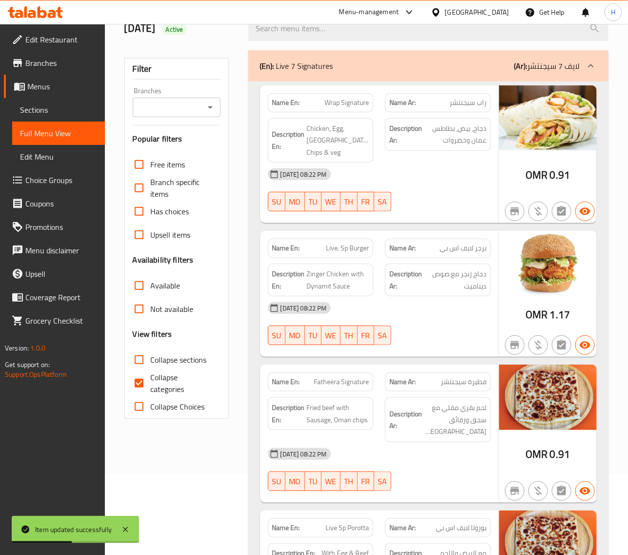
click at [154, 377] on span "Collapse categories" at bounding box center [182, 383] width 62 height 23
click at [151, 377] on input "Collapse categories" at bounding box center [138, 383] width 23 height 23
checkbox input "false"
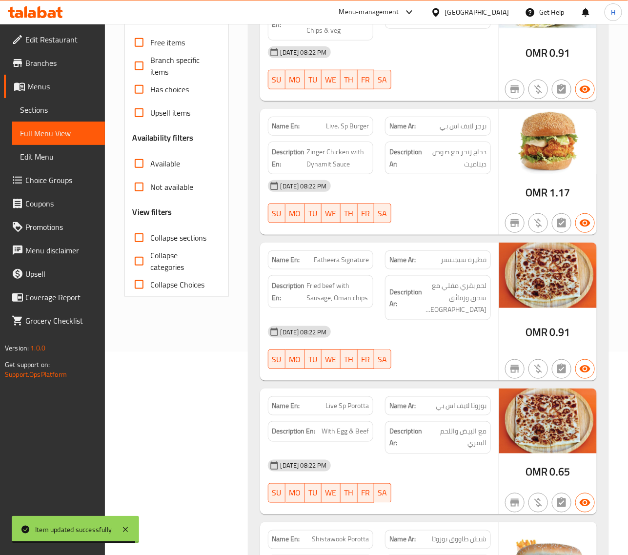
scroll to position [13936, 0]
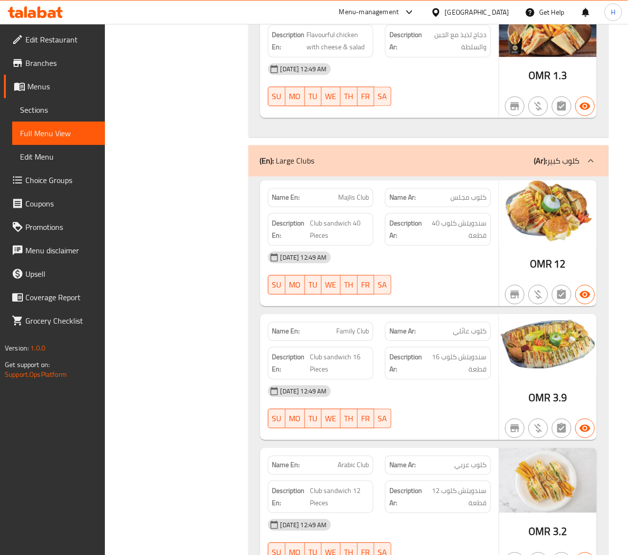
scroll to position [14463, 0]
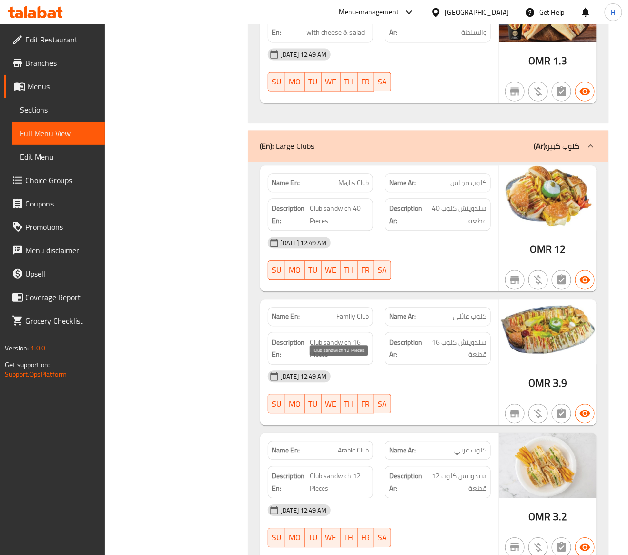
click at [335, 471] on span "Club sandwich 12 Pieces" at bounding box center [340, 483] width 59 height 24
copy span "sandwich"
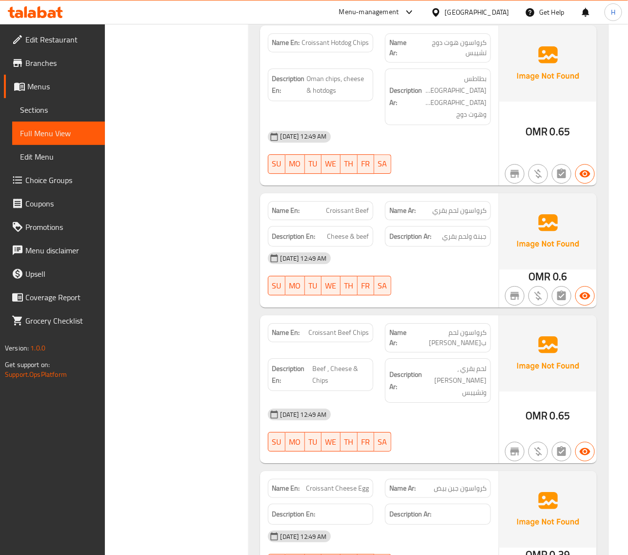
scroll to position [17330, 0]
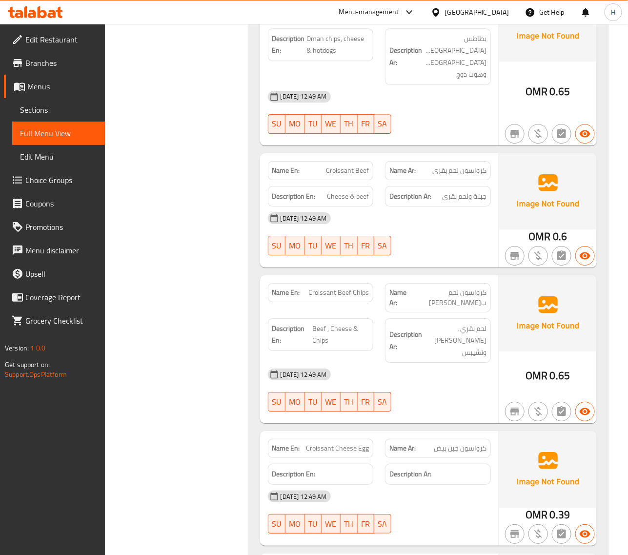
click at [354, 443] on span "Croissant Cheese Egg" at bounding box center [337, 448] width 63 height 10
copy span "Croissant Cheese Egg"
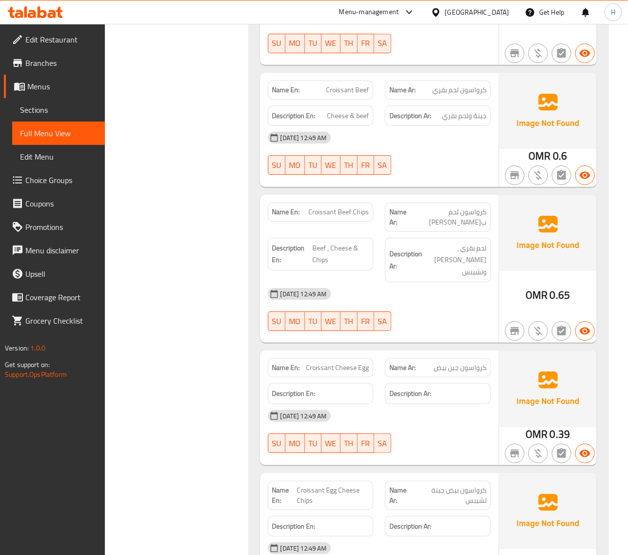
scroll to position [17412, 0]
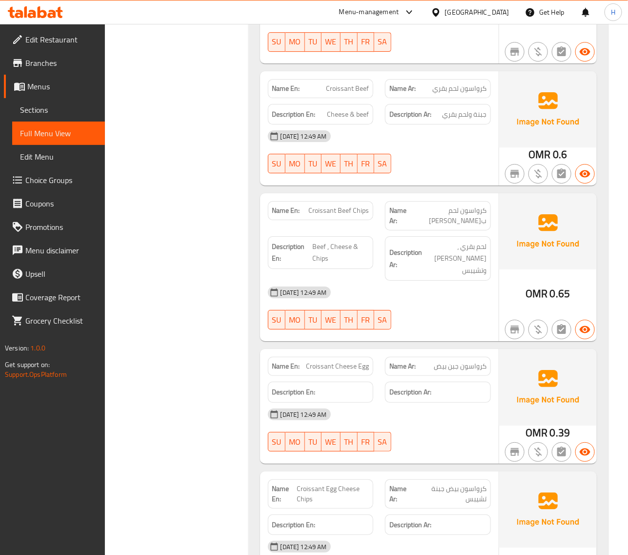
click at [363, 484] on span "Croissant Egg Cheese Chips" at bounding box center [333, 494] width 72 height 21
drag, startPoint x: 362, startPoint y: 291, endPoint x: 353, endPoint y: 293, distance: 9.7
click at [357, 484] on span "Croissant Egg Cheese Chips" at bounding box center [333, 494] width 72 height 21
click at [353, 484] on span "Croissant Egg Cheese Chips" at bounding box center [333, 494] width 72 height 21
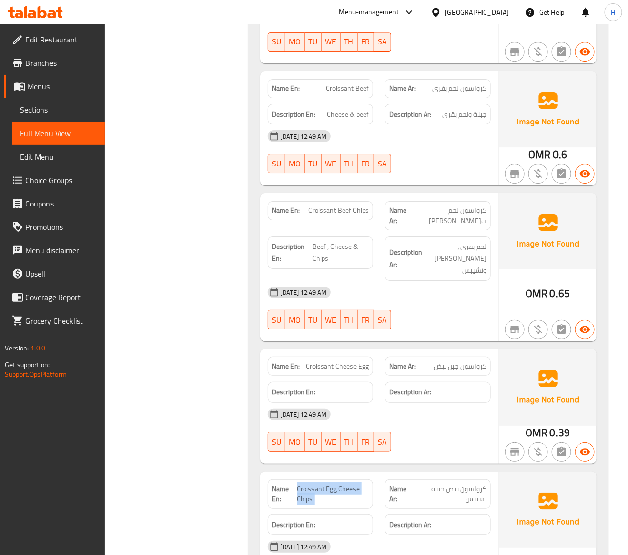
click at [353, 484] on span "Croissant Egg Cheese Chips" at bounding box center [333, 494] width 72 height 21
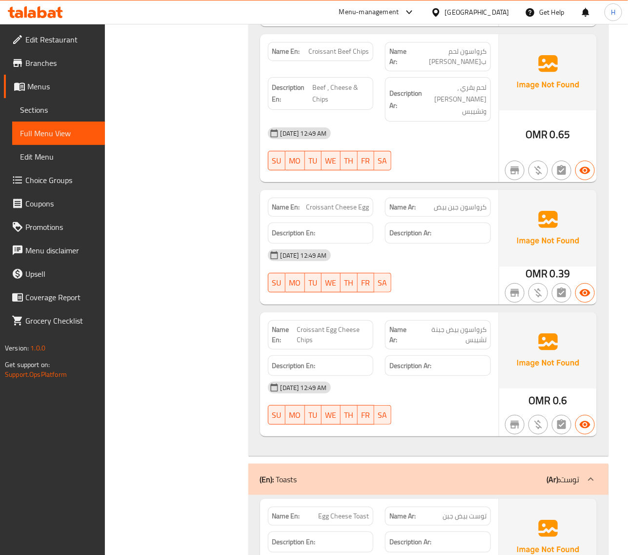
scroll to position [17657, 0]
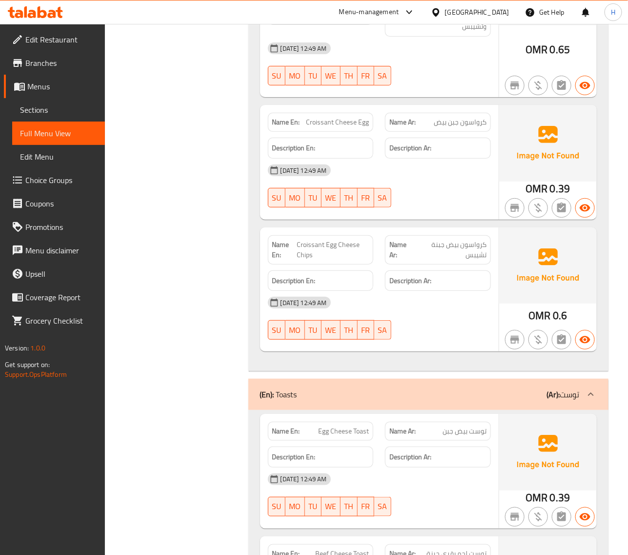
click at [360, 426] on span "Egg Cheese Toast" at bounding box center [343, 431] width 51 height 10
copy span "Egg Cheese Toast"
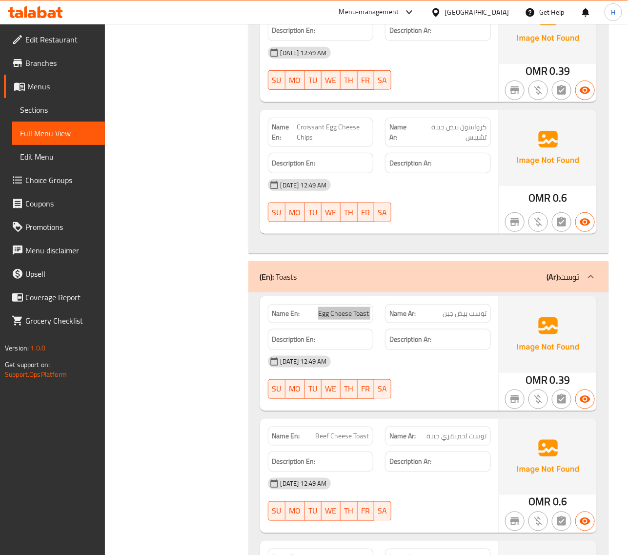
scroll to position [17779, 0]
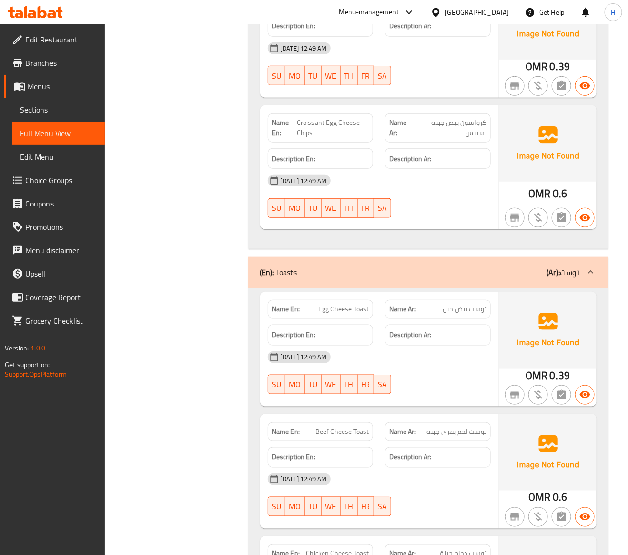
click at [363, 427] on span "Beef Cheese Toast" at bounding box center [342, 432] width 54 height 10
copy span "Beef Cheese Toast"
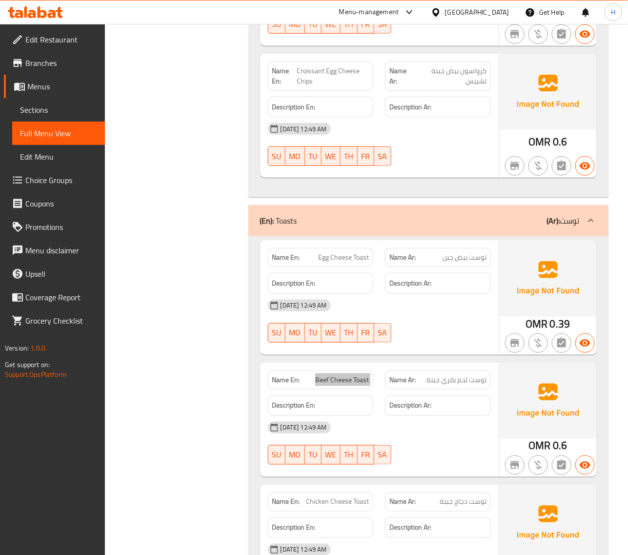
scroll to position [17901, 0]
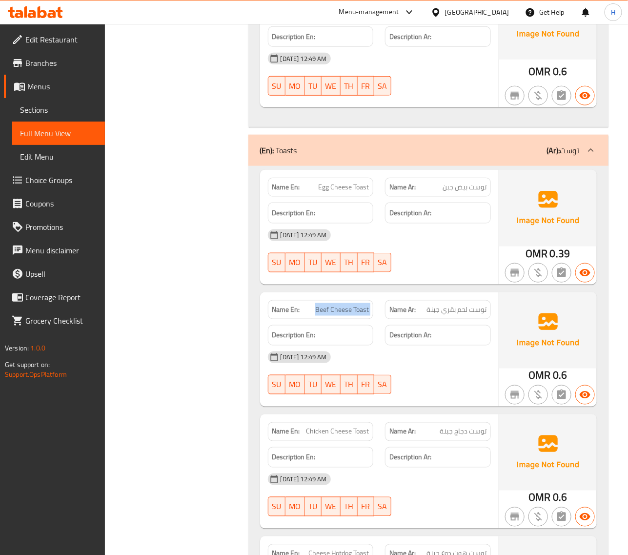
click at [364, 427] on span "Chicken Cheese Toast" at bounding box center [337, 432] width 63 height 10
copy span "Chicken Cheese Toast"
click at [342, 549] on span "Cheese Hotdog Toast" at bounding box center [339, 554] width 61 height 10
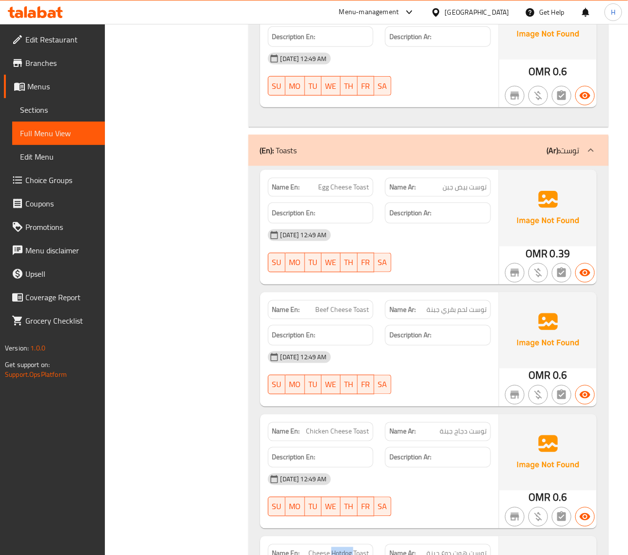
click at [342, 549] on span "Cheese Hotdog Toast" at bounding box center [339, 554] width 61 height 10
copy span "Cheese Hotdog Toast"
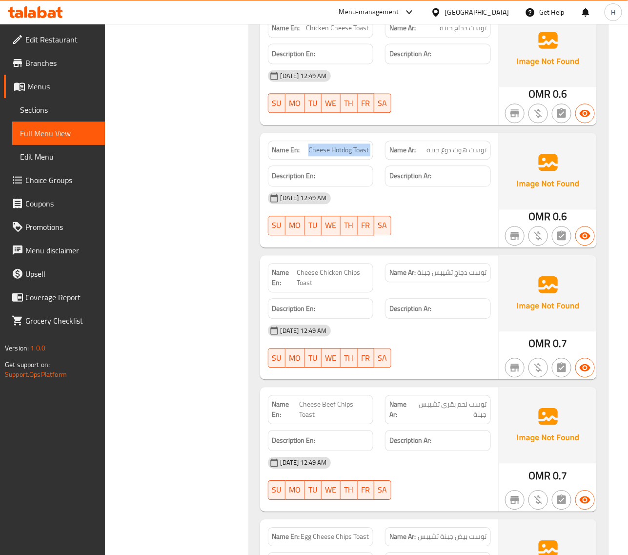
scroll to position [18185, 0]
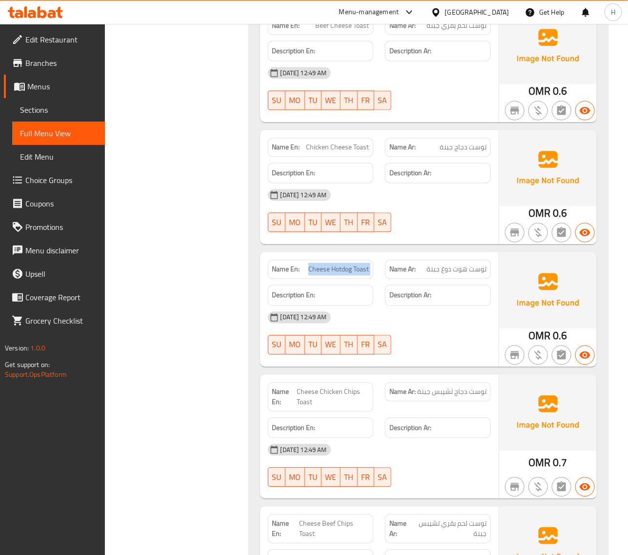
click at [350, 387] on span "Cheese Chicken Chips Toast" at bounding box center [333, 397] width 72 height 21
copy span "Cheese Chicken Chips Toast"
click at [315, 519] on span "Cheese Beef Chips Toast" at bounding box center [334, 529] width 70 height 21
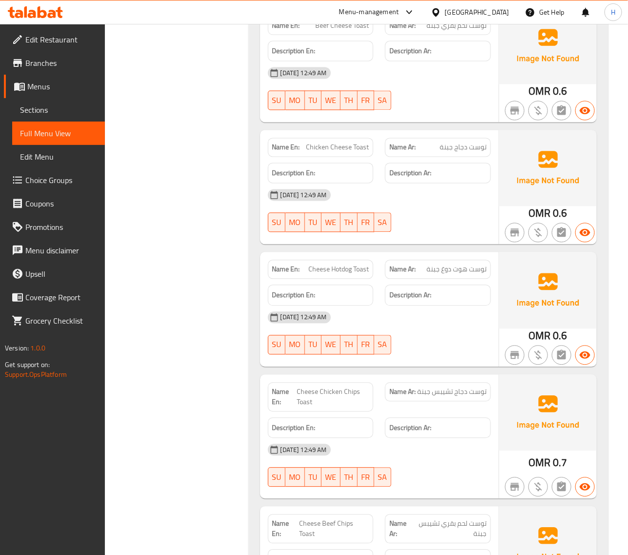
click at [315, 519] on span "Cheese Beef Chips Toast" at bounding box center [334, 529] width 70 height 21
copy span "Cheese Beef Chips Toast"
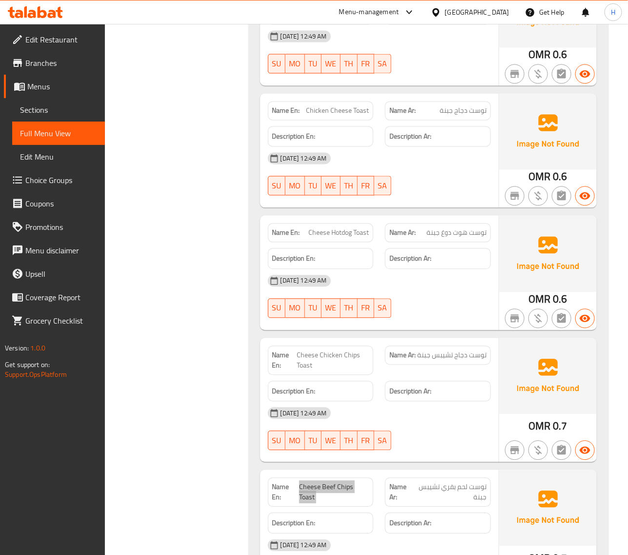
scroll to position [18307, 0]
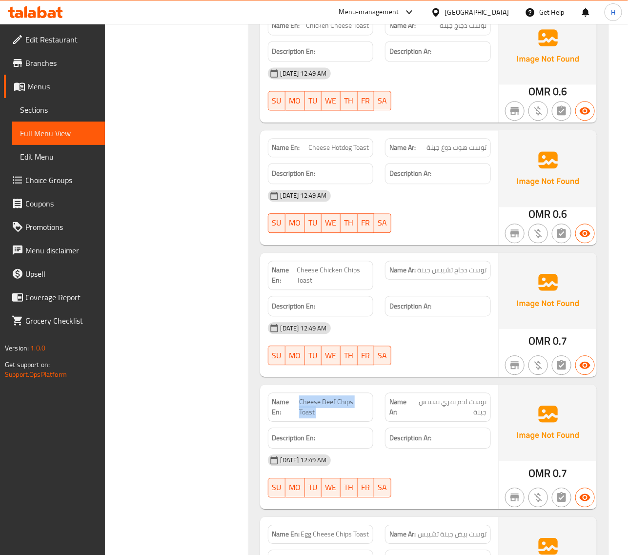
click at [330, 529] on span "Egg Cheese Chips Toast" at bounding box center [335, 534] width 68 height 10
copy span "Egg Cheese Chips Toast"
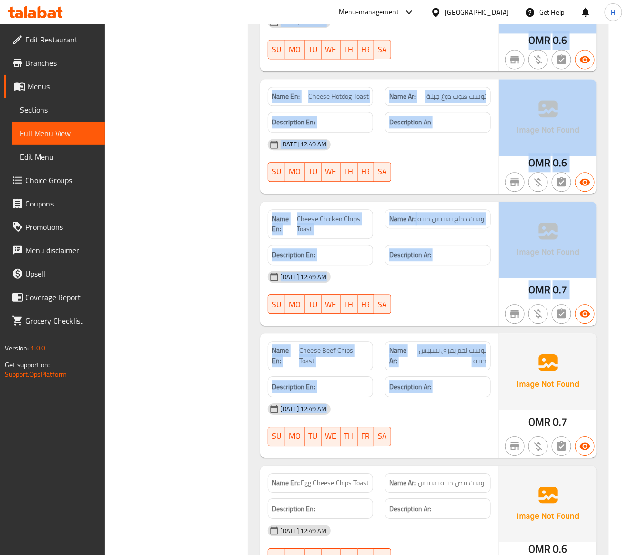
scroll to position [18389, 0]
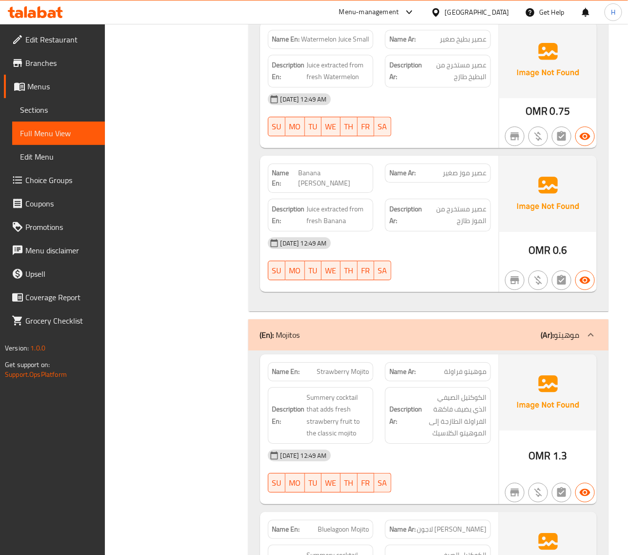
scroll to position [19803, 0]
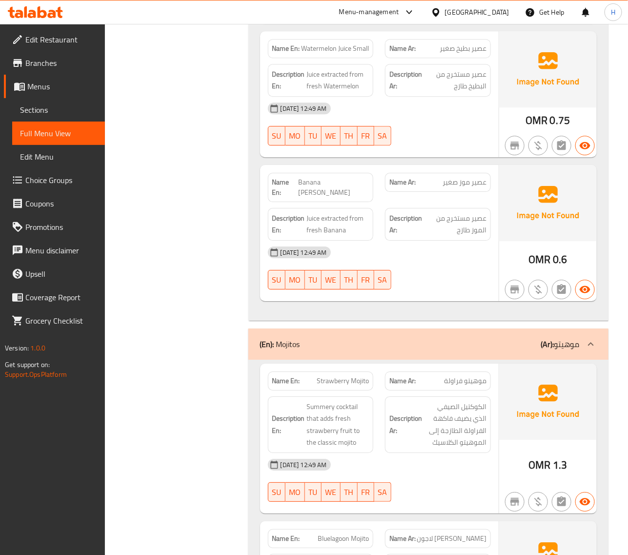
drag, startPoint x: 207, startPoint y: 335, endPoint x: 206, endPoint y: 352, distance: 16.1
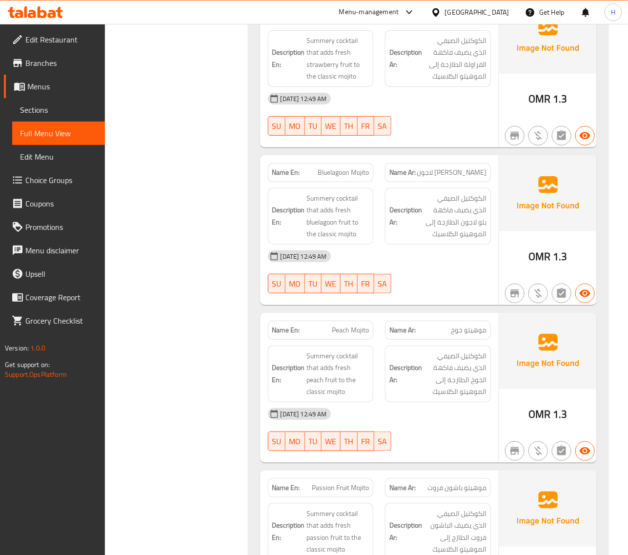
scroll to position [20211, 0]
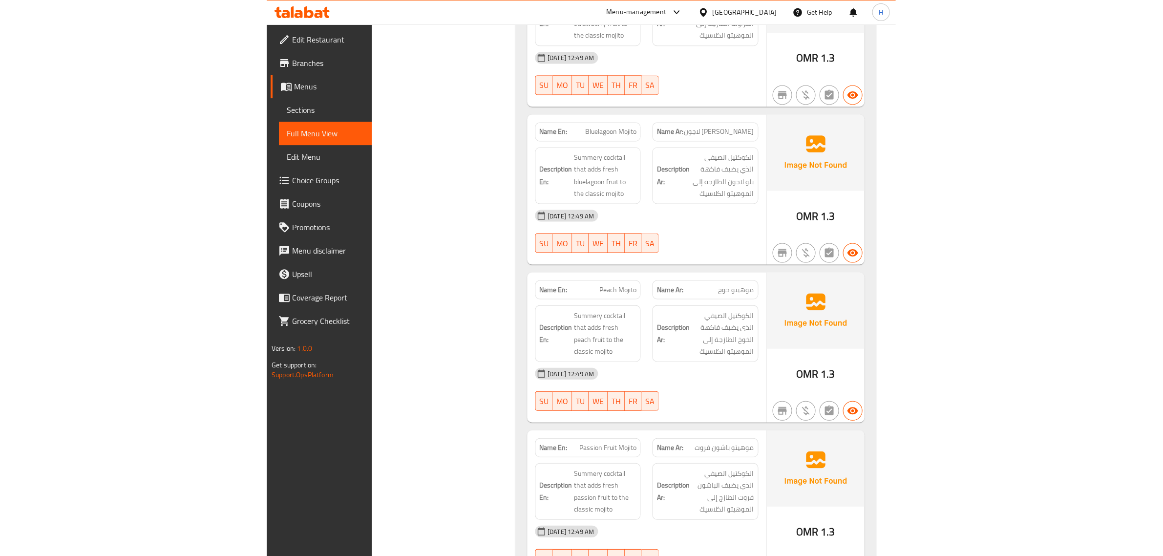
scroll to position [17396, 0]
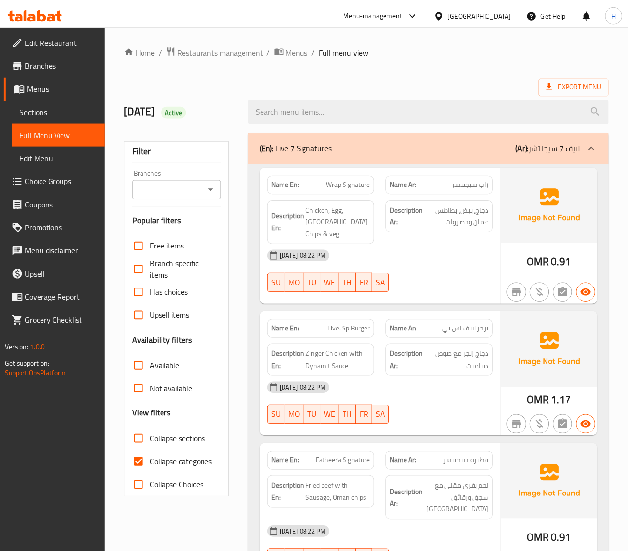
scroll to position [81, 0]
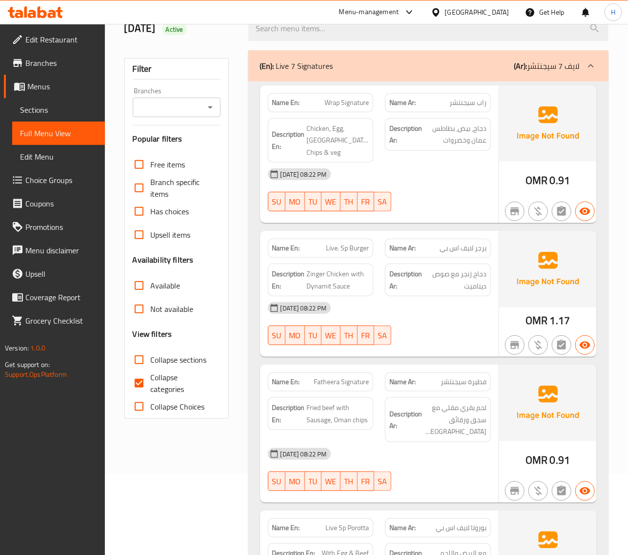
click at [144, 381] on input "Collapse categories" at bounding box center [138, 383] width 23 height 23
checkbox input "false"
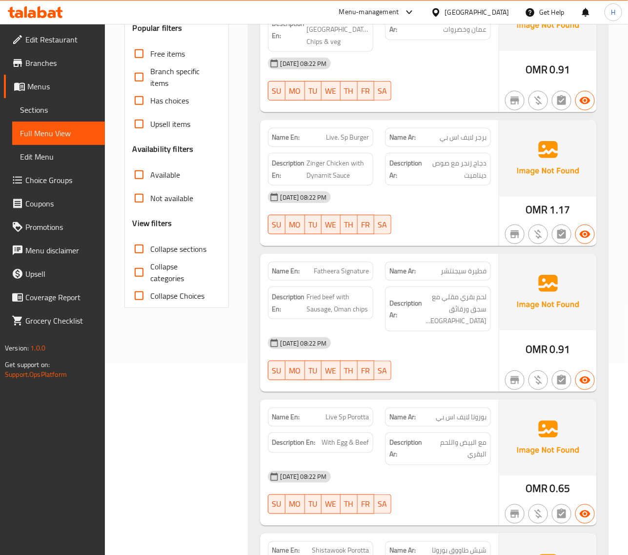
scroll to position [203, 0]
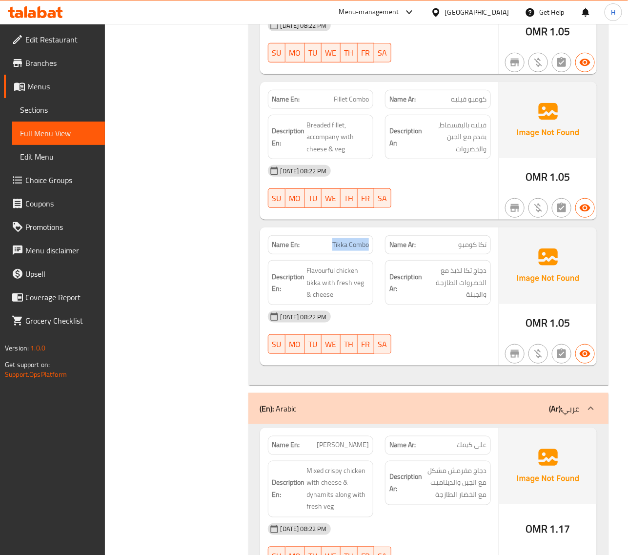
scroll to position [2775, 0]
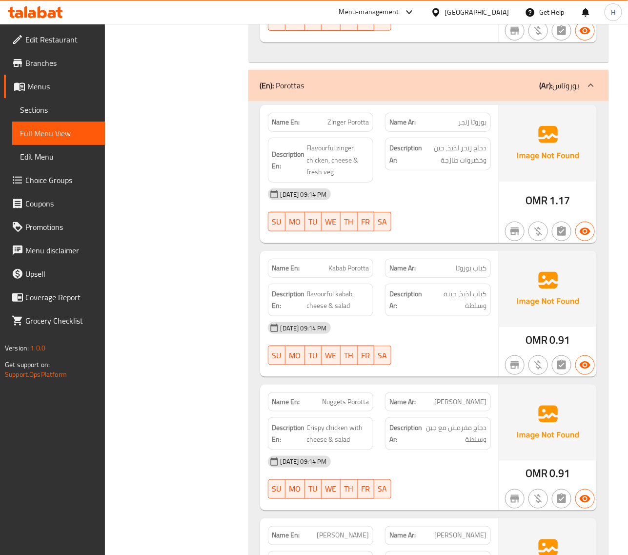
scroll to position [3956, 0]
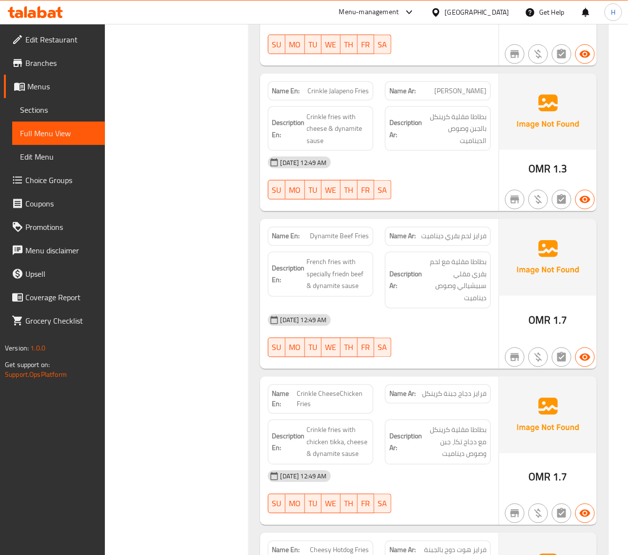
scroll to position [5461, 0]
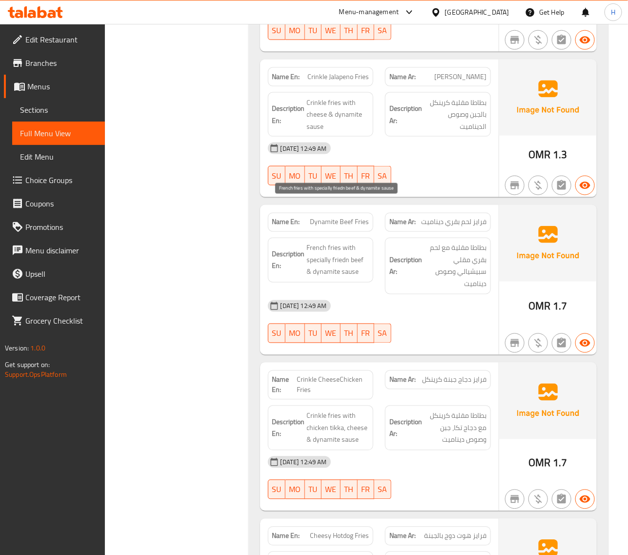
click at [343, 242] on span "French fries with specially friedn beef & dynamite sause" at bounding box center [338, 260] width 63 height 36
click at [349, 217] on span "Dynamite Beef Fries" at bounding box center [339, 222] width 59 height 10
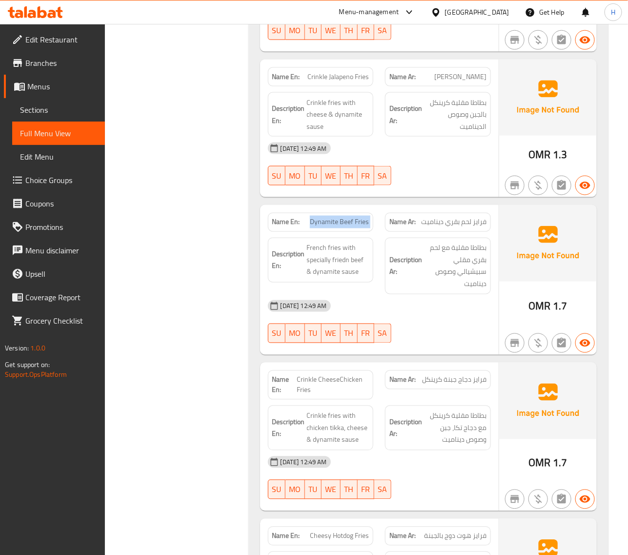
click at [349, 217] on span "Dynamite Beef Fries" at bounding box center [339, 222] width 59 height 10
copy span "Dynamite Beef Fries"
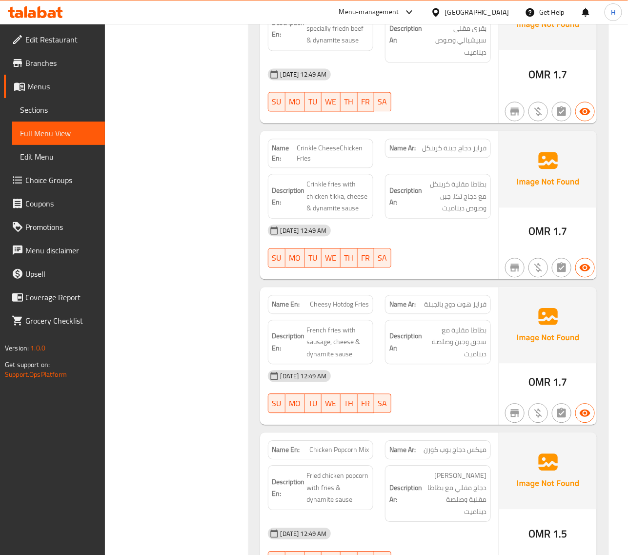
scroll to position [5705, 0]
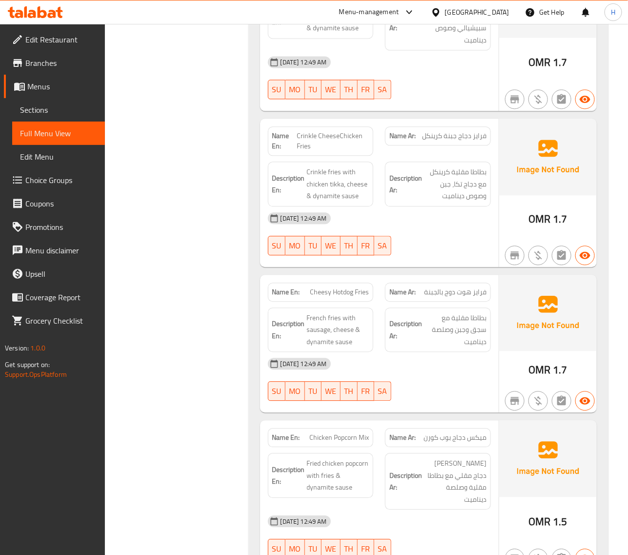
click at [355, 131] on span "Crinkle CheeseChicken Fries" at bounding box center [333, 141] width 72 height 21
copy span "Crinkle CheeseChicken Fries"
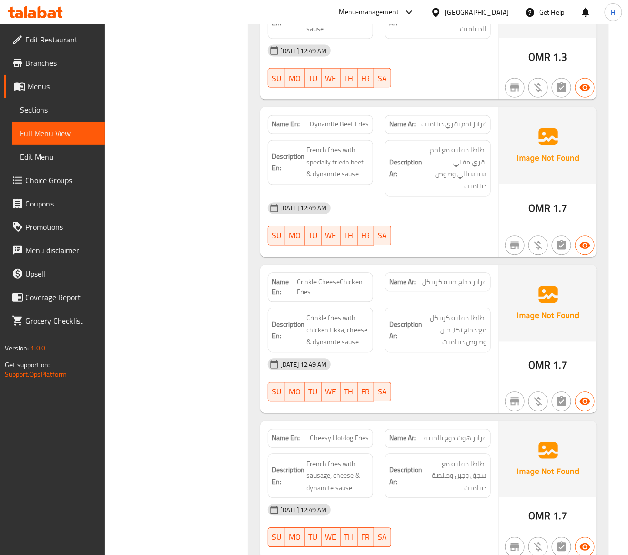
scroll to position [5543, 0]
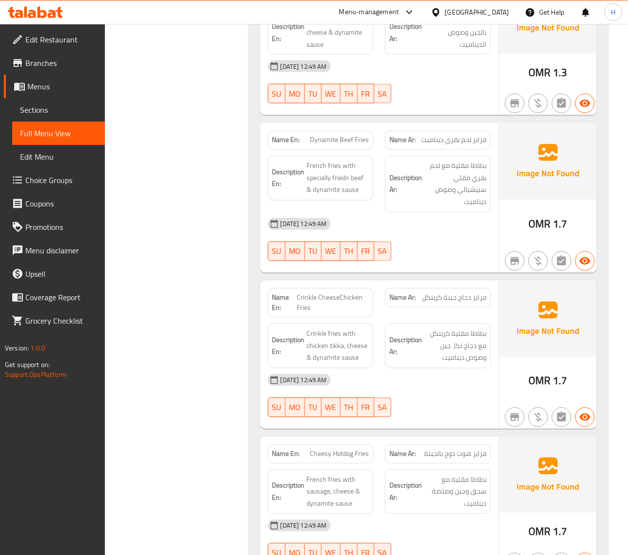
click at [352, 135] on span "Dynamite Beef Fries" at bounding box center [339, 140] width 59 height 10
copy span "Dynamite Beef Fries"
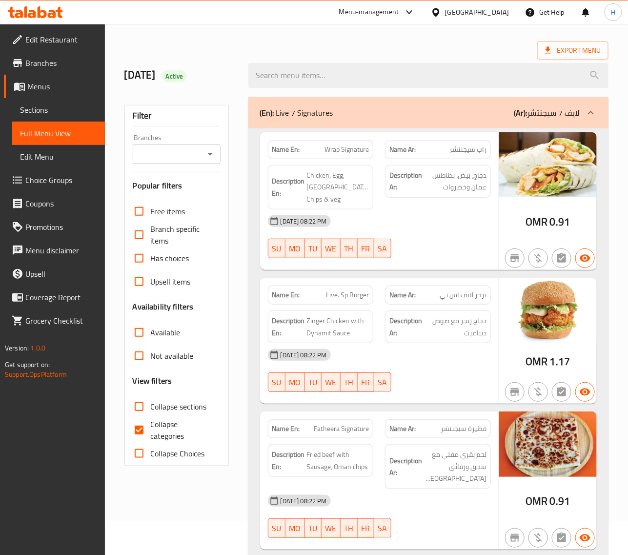
scroll to position [81, 0]
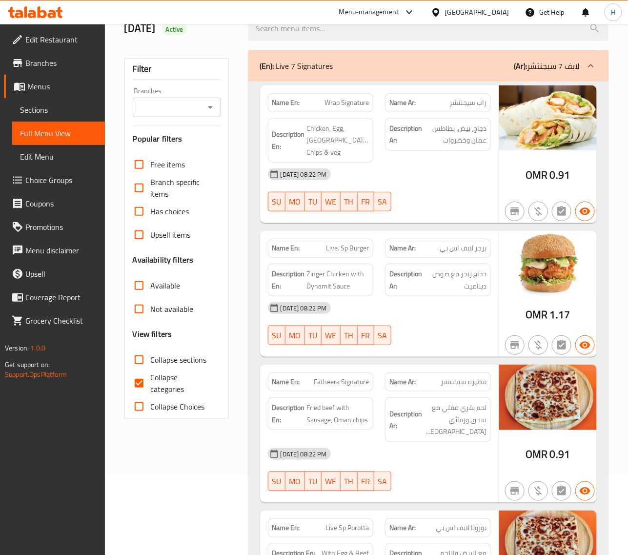
click at [152, 382] on span "Collapse categories" at bounding box center [182, 383] width 62 height 23
click at [151, 382] on input "Collapse categories" at bounding box center [138, 383] width 23 height 23
checkbox input "false"
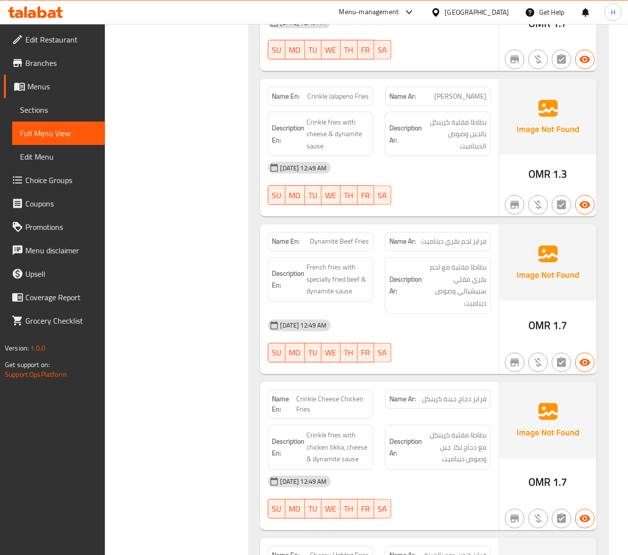
scroll to position [5444, 0]
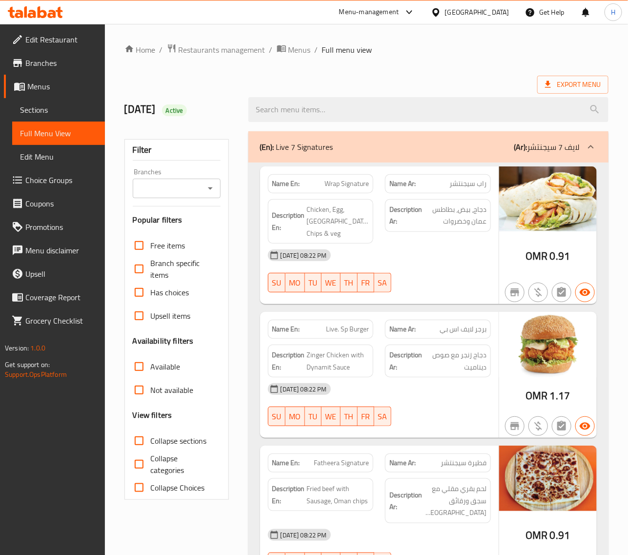
scroll to position [604, 0]
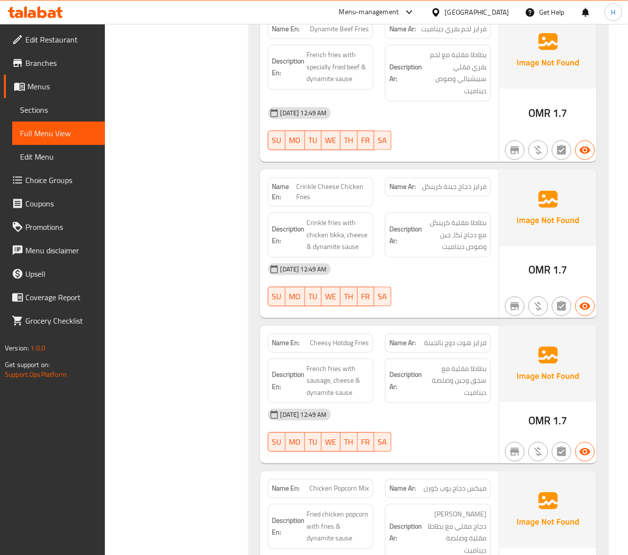
scroll to position [5688, 0]
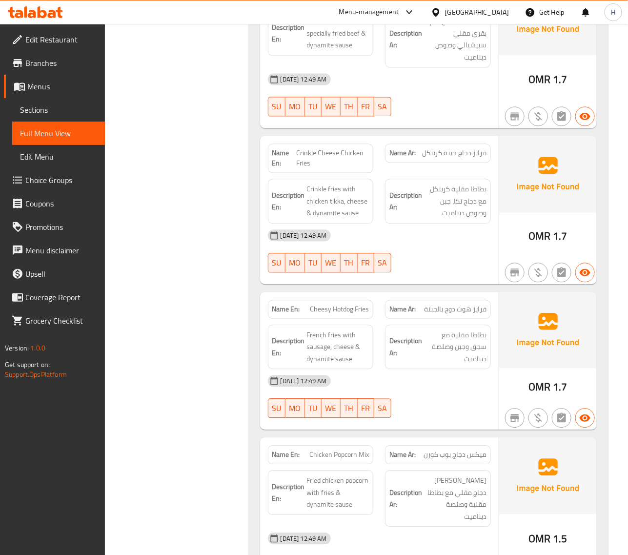
click at [347, 304] on span "Cheesy Hotdog Fries" at bounding box center [339, 309] width 59 height 10
copy span "Cheesy Hotdog Fries"
click at [333, 304] on span "Cheesy Hotdog Fries" at bounding box center [339, 309] width 59 height 10
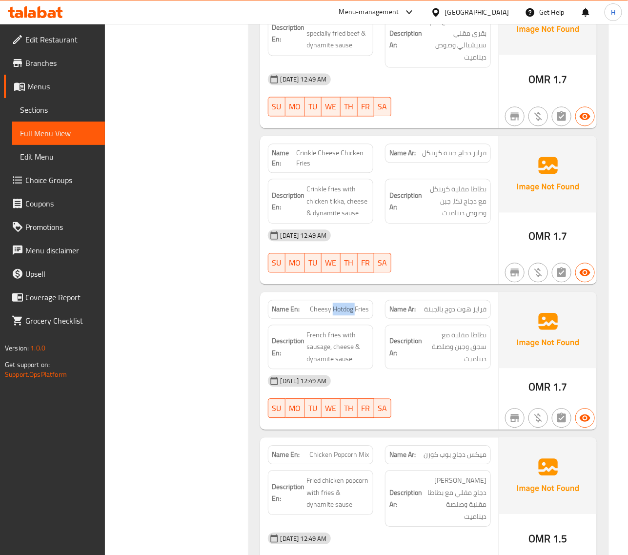
click at [333, 304] on span "Cheesy Hotdog Fries" at bounding box center [339, 309] width 59 height 10
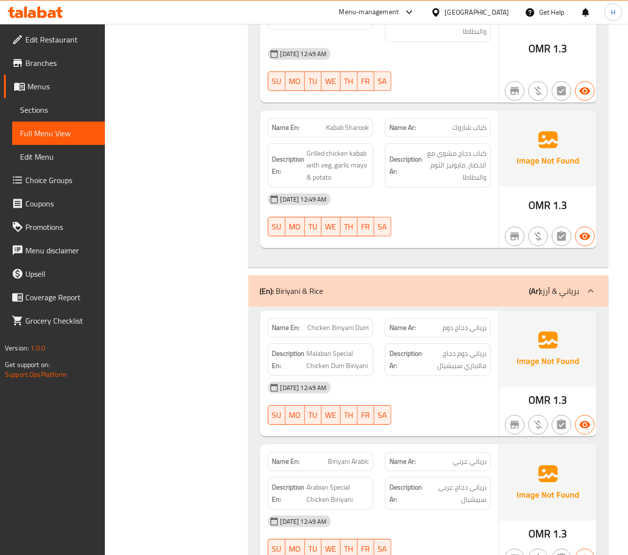
scroll to position [7153, 0]
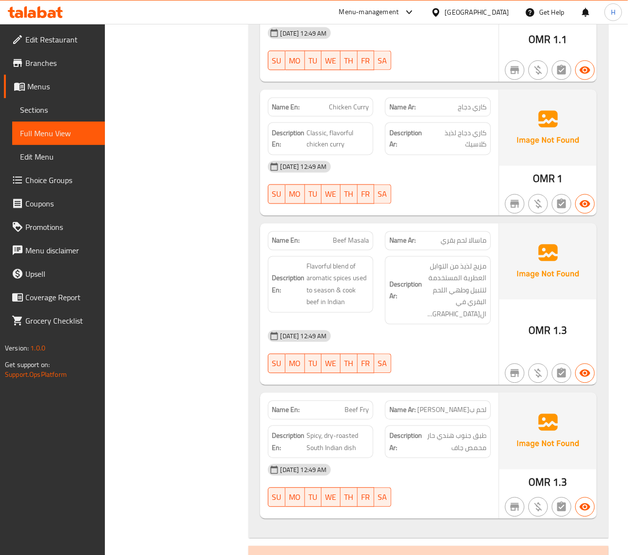
scroll to position [8048, 0]
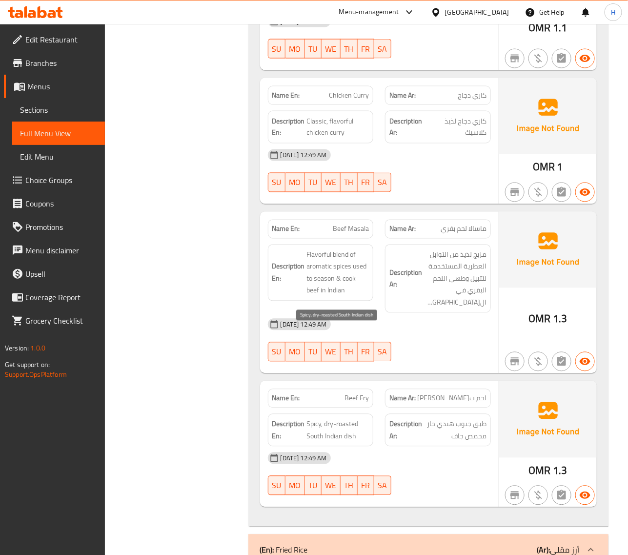
click at [352, 419] on span "Spicy, dry-roasted South Indian dish" at bounding box center [338, 431] width 63 height 24
copy span "roasted"
click at [358, 394] on span "Beef Fry" at bounding box center [357, 399] width 24 height 10
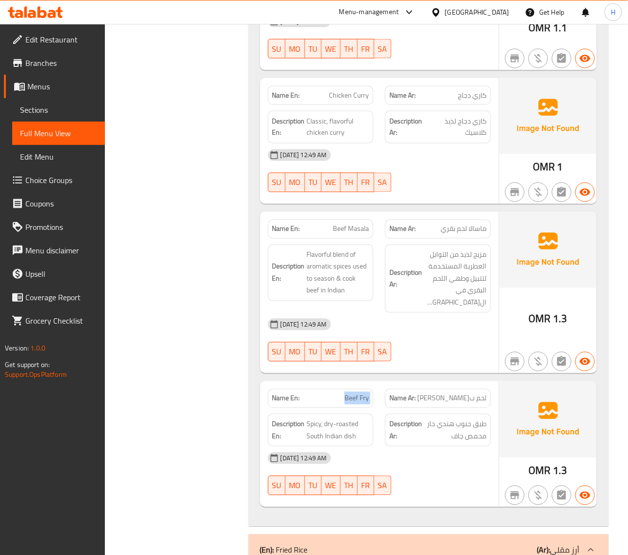
click at [358, 394] on span "Beef Fry" at bounding box center [357, 399] width 24 height 10
copy span "Beef Fry"
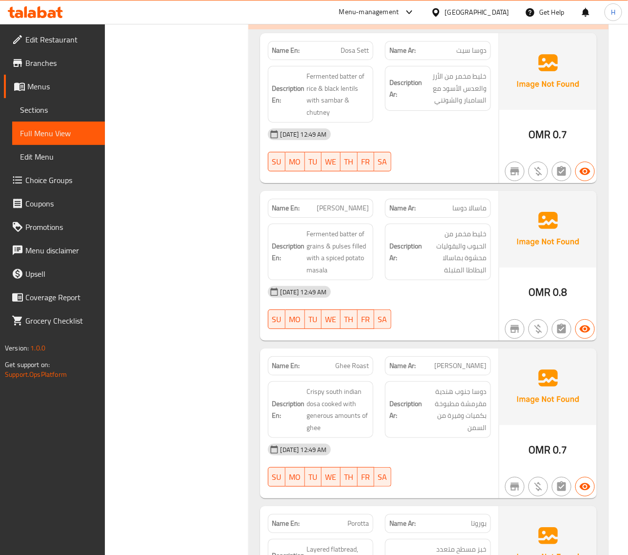
scroll to position [9961, 0]
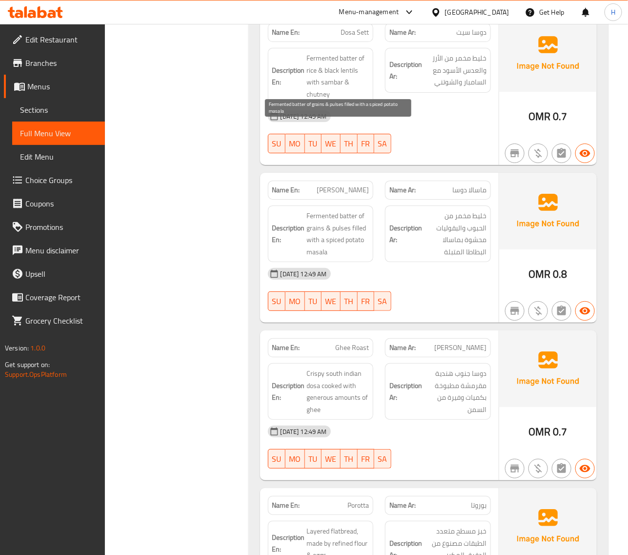
click at [313, 210] on span "Fermented batter of grains & pulses filled with a spiced potato masala" at bounding box center [338, 234] width 63 height 48
drag, startPoint x: 187, startPoint y: 177, endPoint x: 203, endPoint y: 176, distance: 16.1
click at [337, 210] on span "Fermented batter of grains & pulses filled with a spiced potato masala" at bounding box center [338, 234] width 63 height 48
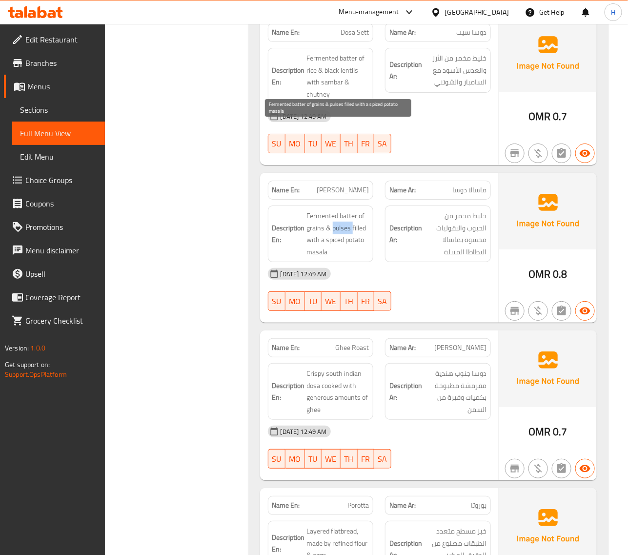
click at [337, 210] on span "Fermented batter of grains & pulses filled with a spiced potato masala" at bounding box center [338, 234] width 63 height 48
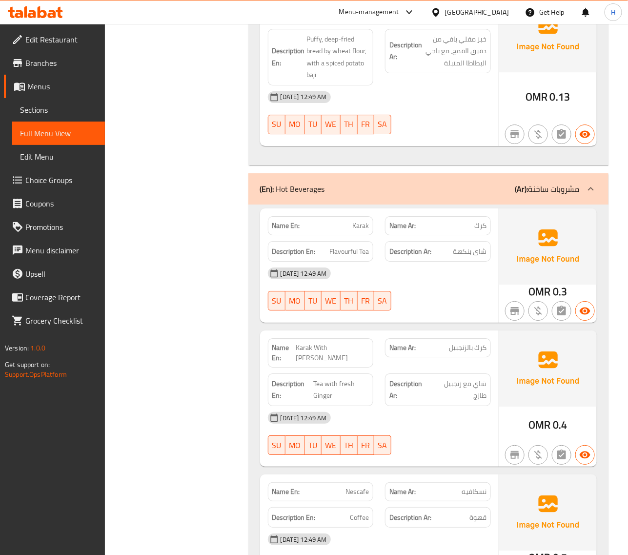
scroll to position [11101, 0]
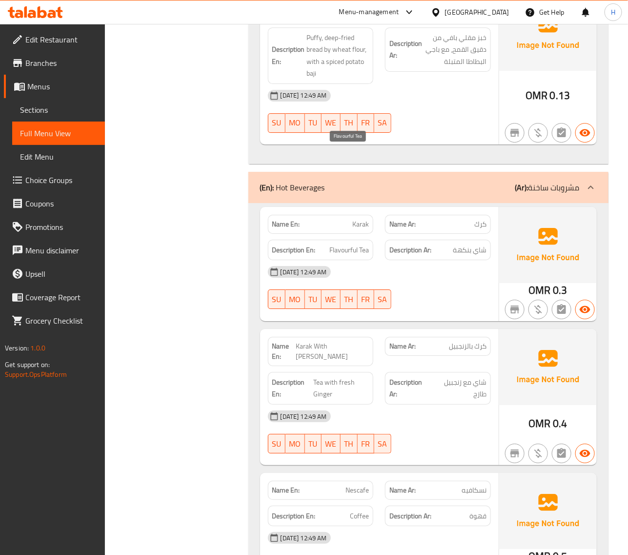
click at [347, 244] on span "Flavourful Tea" at bounding box center [350, 250] width 40 height 12
click at [357, 219] on span "Karak" at bounding box center [361, 224] width 17 height 10
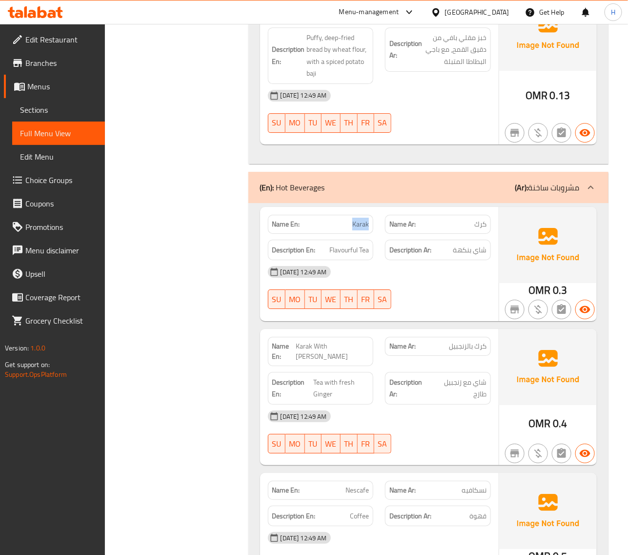
copy span "Karak"
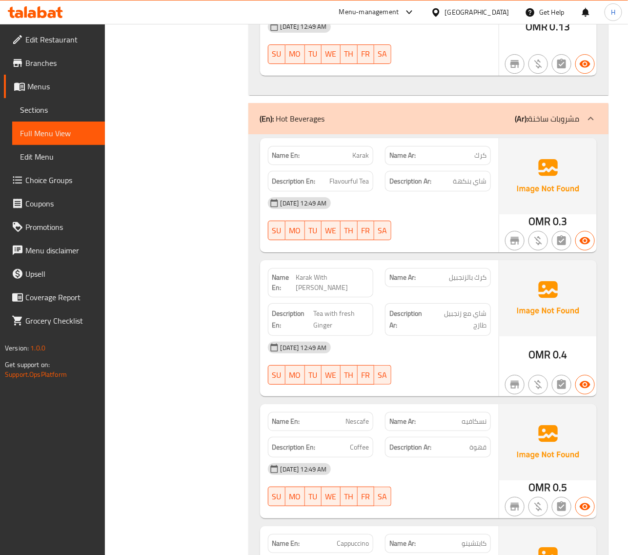
scroll to position [11182, 0]
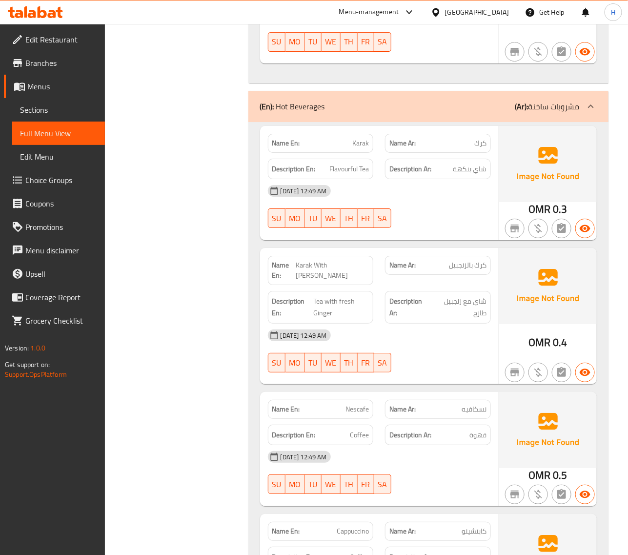
click at [357, 404] on span "Nescafe" at bounding box center [357, 409] width 23 height 10
copy span "Nescafe"
click at [355, 526] on span "Cappuccino" at bounding box center [353, 531] width 32 height 10
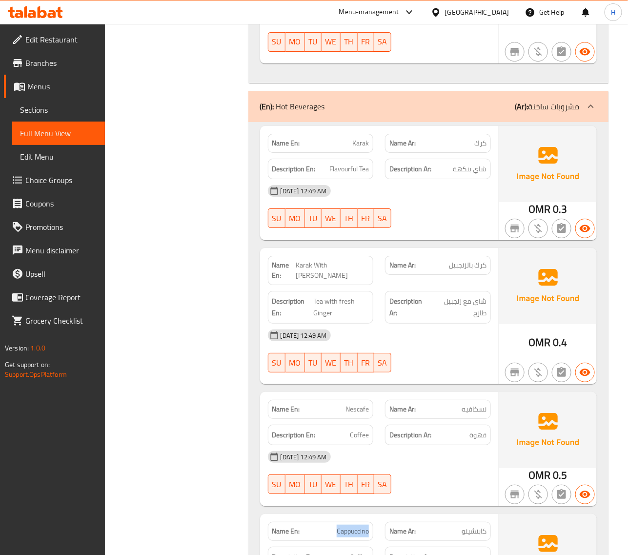
click at [355, 526] on span "Cappuccino" at bounding box center [353, 531] width 32 height 10
copy span "Cappuccino"
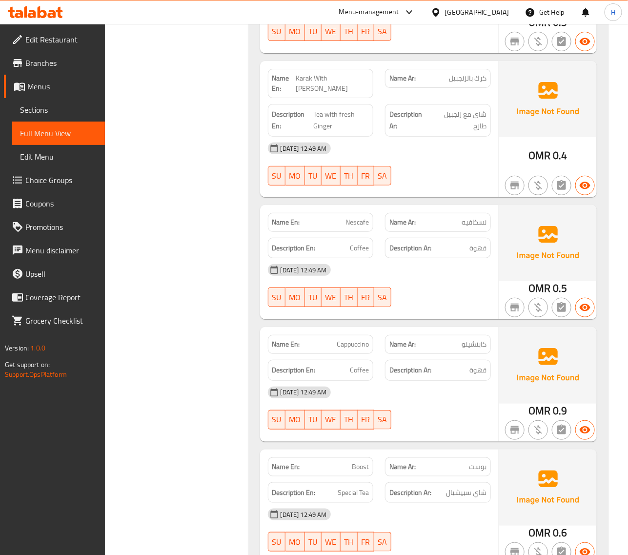
scroll to position [11467, 0]
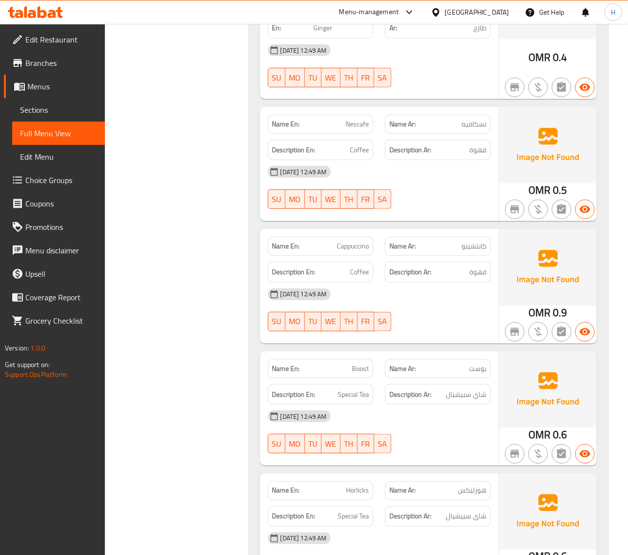
click at [355, 486] on span "Horlicks" at bounding box center [357, 491] width 23 height 10
copy span "Horlicks"
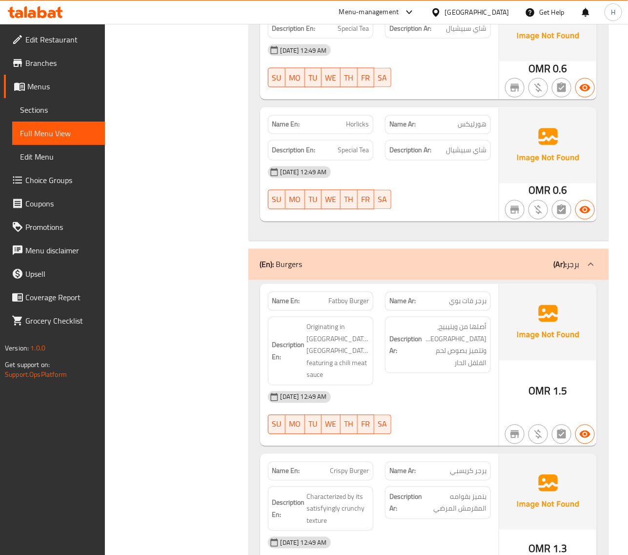
scroll to position [11914, 0]
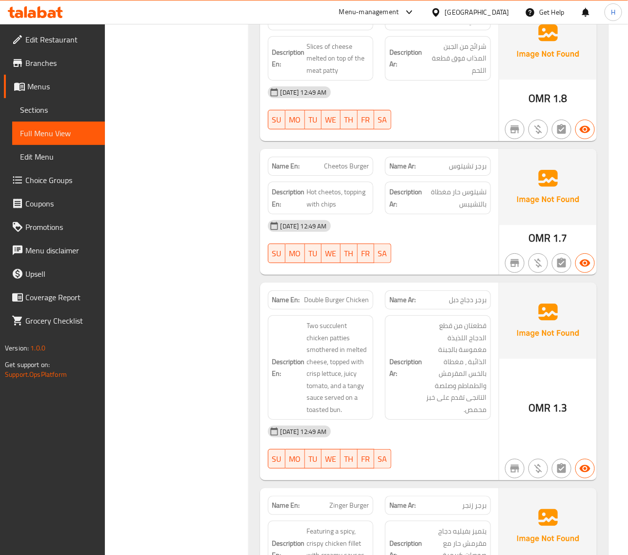
scroll to position [12566, 0]
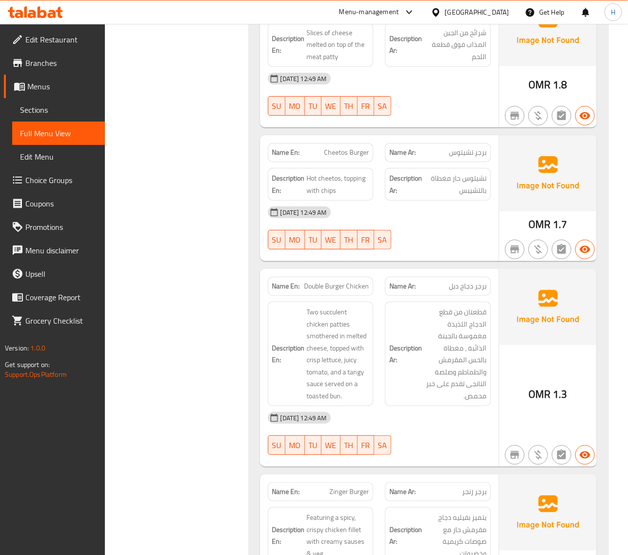
click at [359, 281] on span "Double Burger Chicken" at bounding box center [336, 286] width 65 height 10
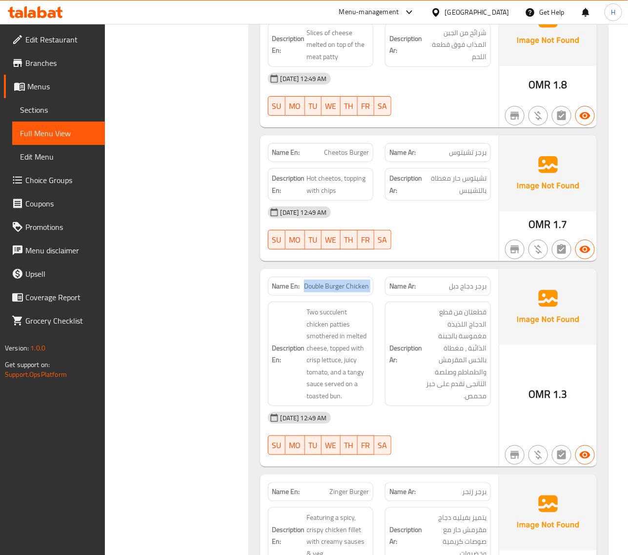
click at [333, 281] on span "Double Burger Chicken" at bounding box center [336, 286] width 65 height 10
copy span "Double Burger Chicken"
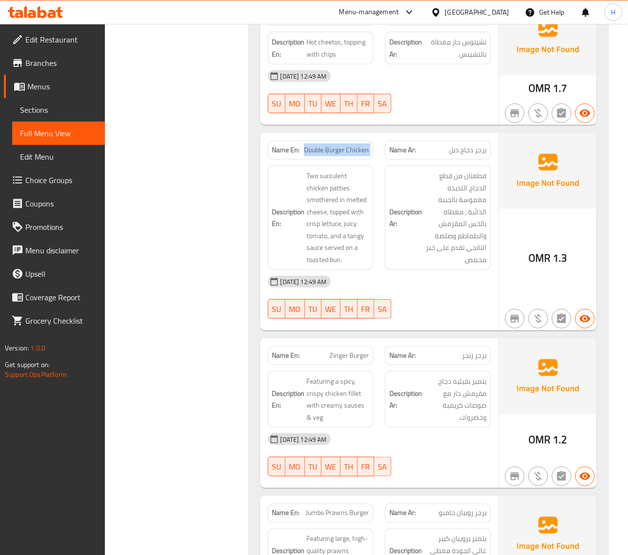
scroll to position [12688, 0]
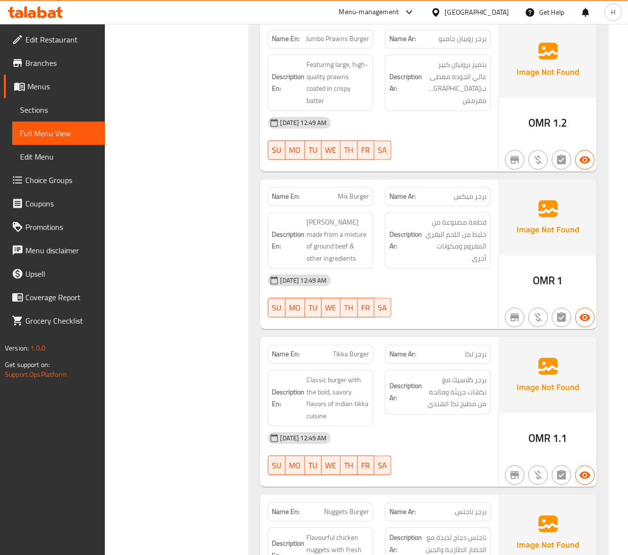
scroll to position [13217, 0]
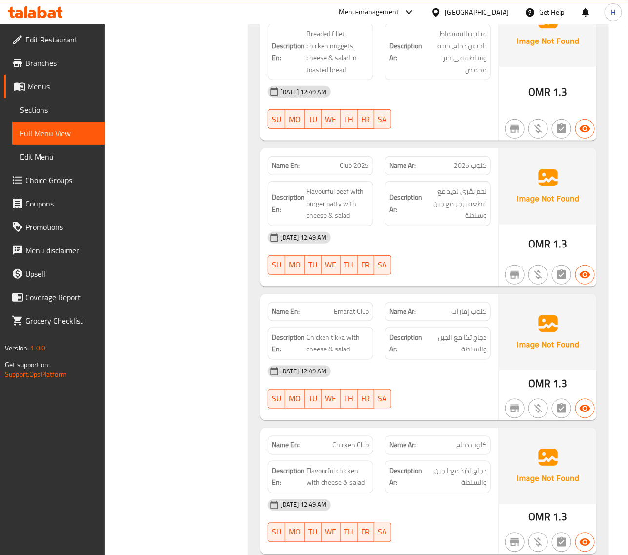
scroll to position [14031, 0]
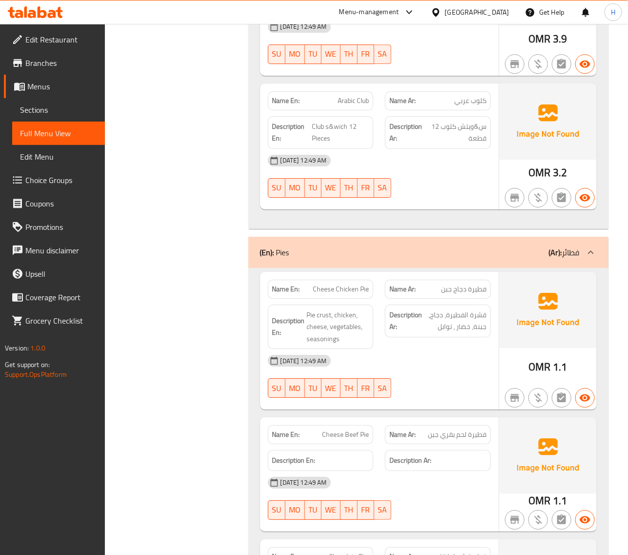
scroll to position [14885, 0]
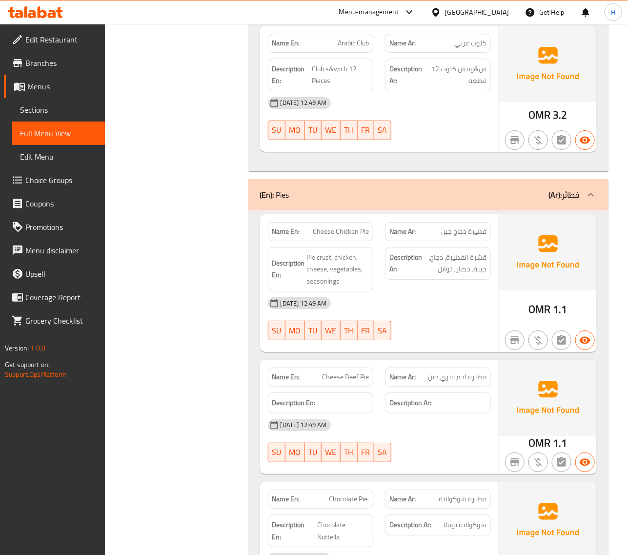
click at [367, 372] on span "Cheese Beef Pie" at bounding box center [345, 377] width 47 height 10
copy span "Cheese Beef Pie"
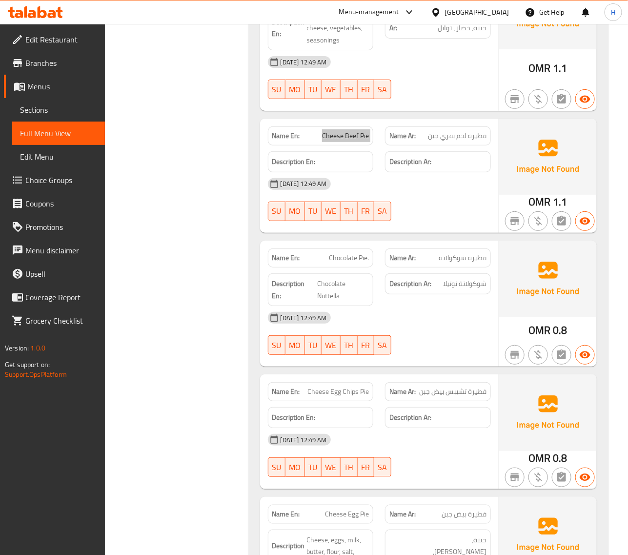
scroll to position [15129, 0]
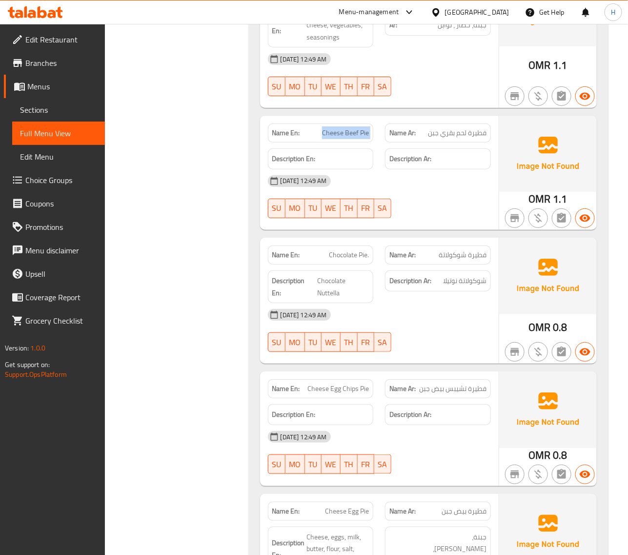
click at [348, 384] on span "Cheese Egg Chips Pie" at bounding box center [339, 389] width 62 height 10
copy span "Cheese Egg Chips Pie"
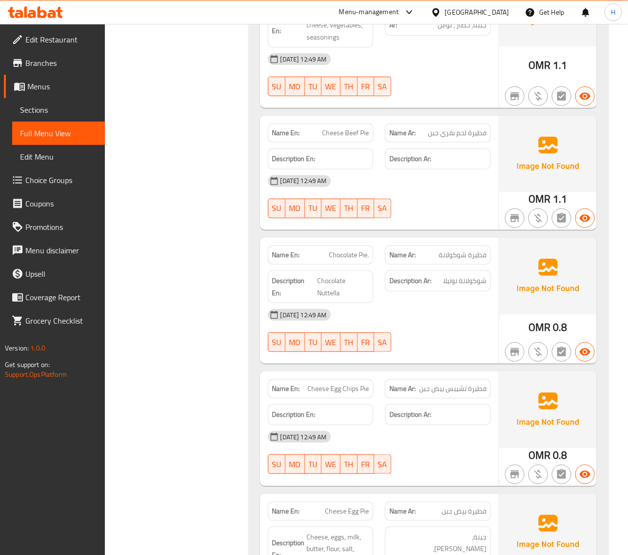
scroll to position [15251, 0]
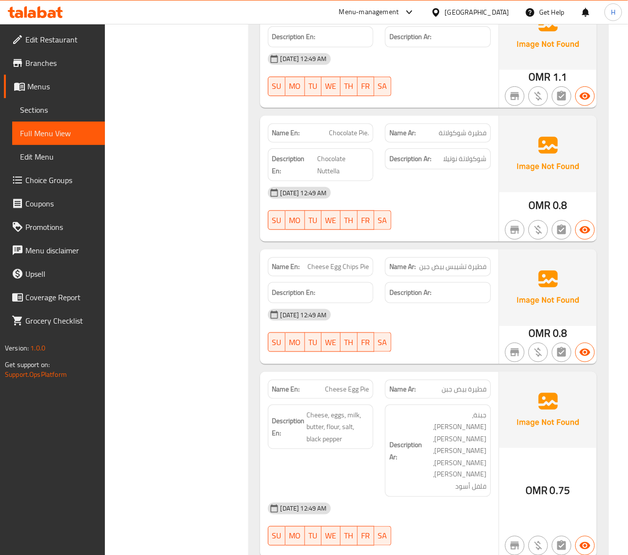
click at [340, 384] on span "Cheese Egg Pie" at bounding box center [347, 389] width 44 height 10
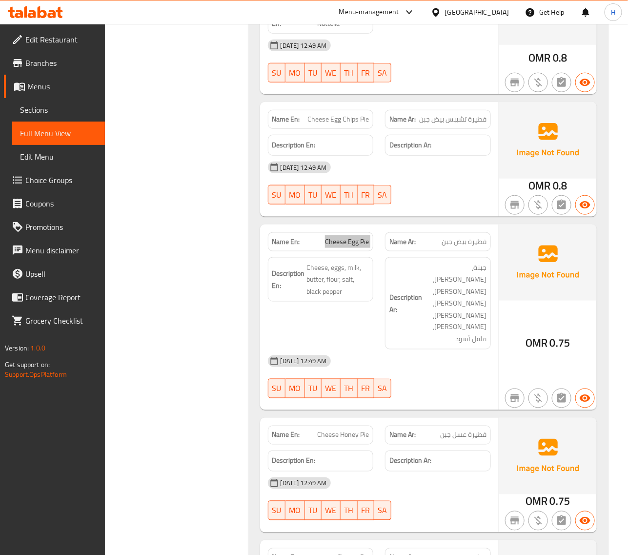
scroll to position [15415, 0]
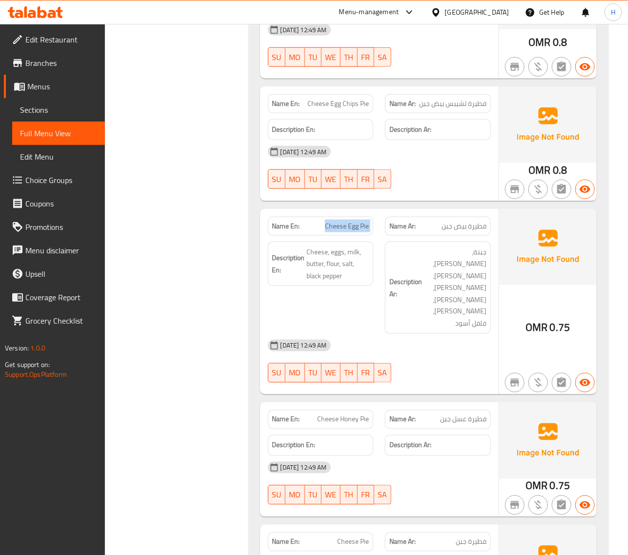
click at [343, 415] on span "Cheese Honey Pie" at bounding box center [343, 420] width 52 height 10
click at [347, 537] on span "Cheese Pie" at bounding box center [353, 542] width 32 height 10
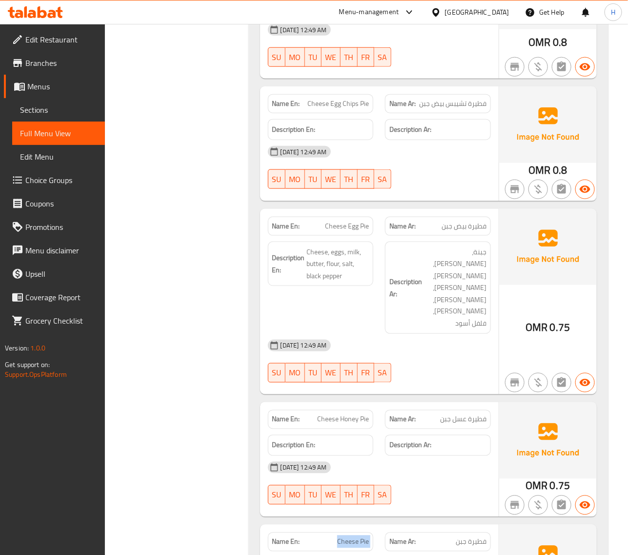
click at [347, 537] on span "Cheese Pie" at bounding box center [353, 542] width 32 height 10
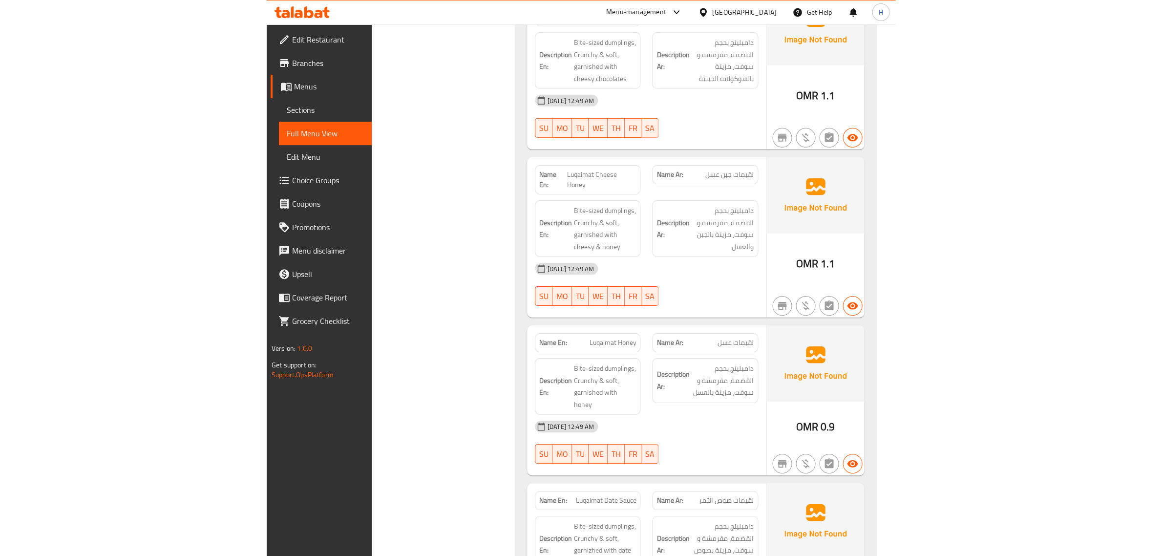
scroll to position [16635, 0]
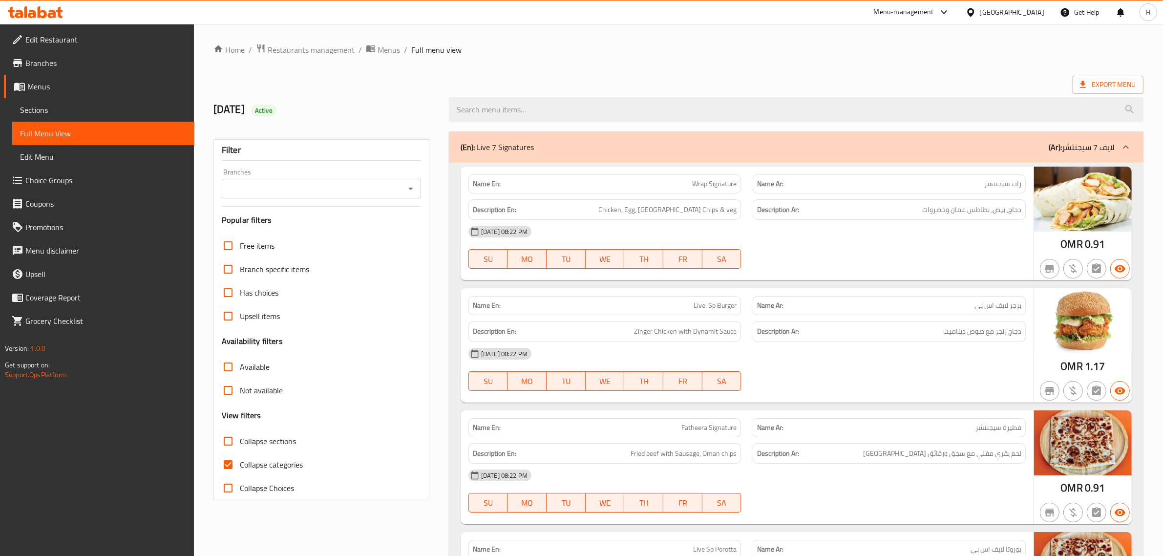
click at [249, 461] on span "Collapse categories" at bounding box center [271, 465] width 63 height 12
click at [240, 461] on input "Collapse categories" at bounding box center [227, 464] width 23 height 23
checkbox input "false"
click at [1104, 84] on span "Export Menu" at bounding box center [1108, 85] width 56 height 12
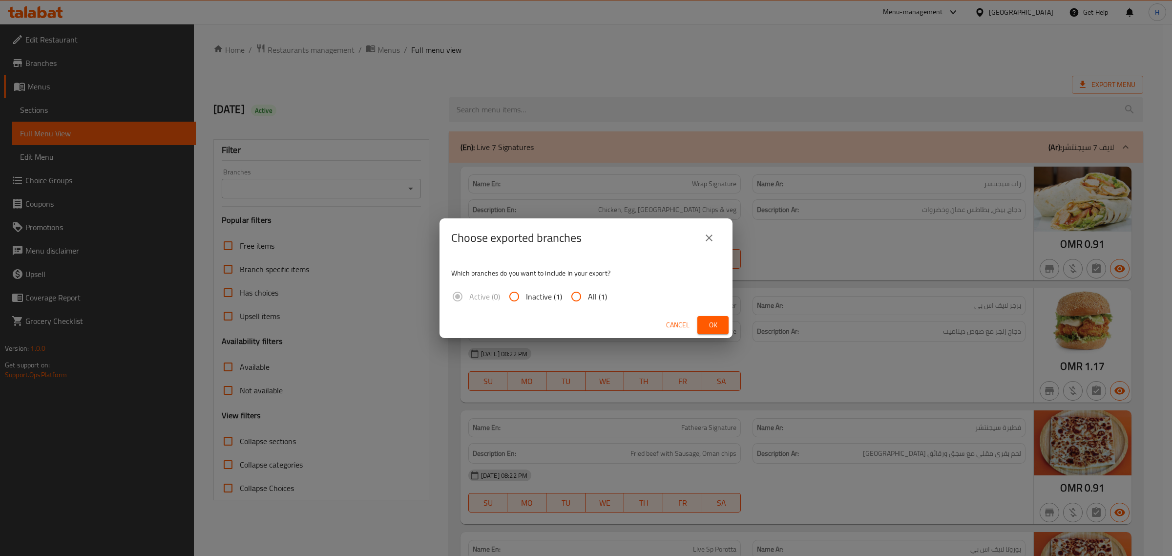
click at [577, 293] on input "All (1)" at bounding box center [576, 296] width 23 height 23
radio input "true"
click at [704, 320] on button "Ok" at bounding box center [712, 325] width 31 height 18
